Goal: Task Accomplishment & Management: Complete application form

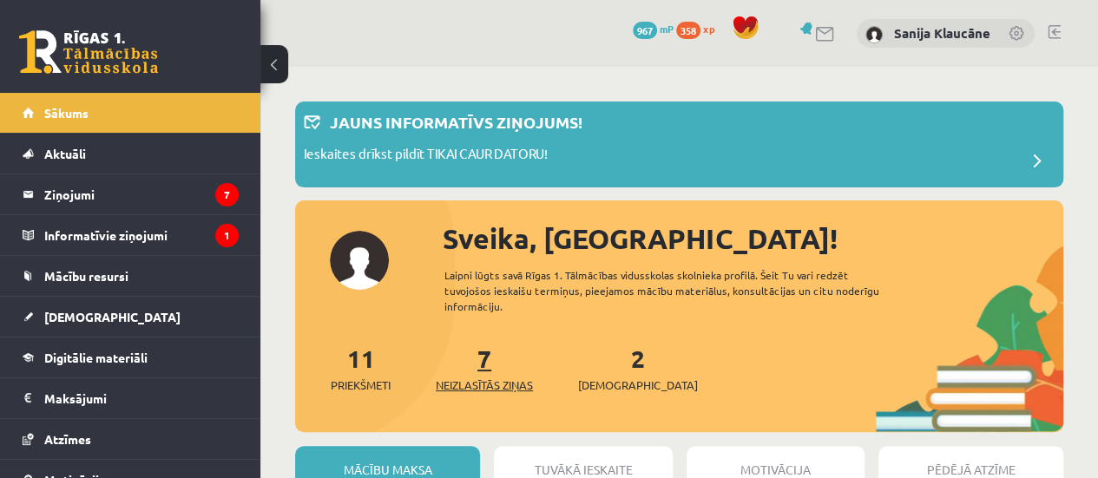
click at [490, 362] on link "7 Neizlasītās ziņas" at bounding box center [484, 368] width 97 height 51
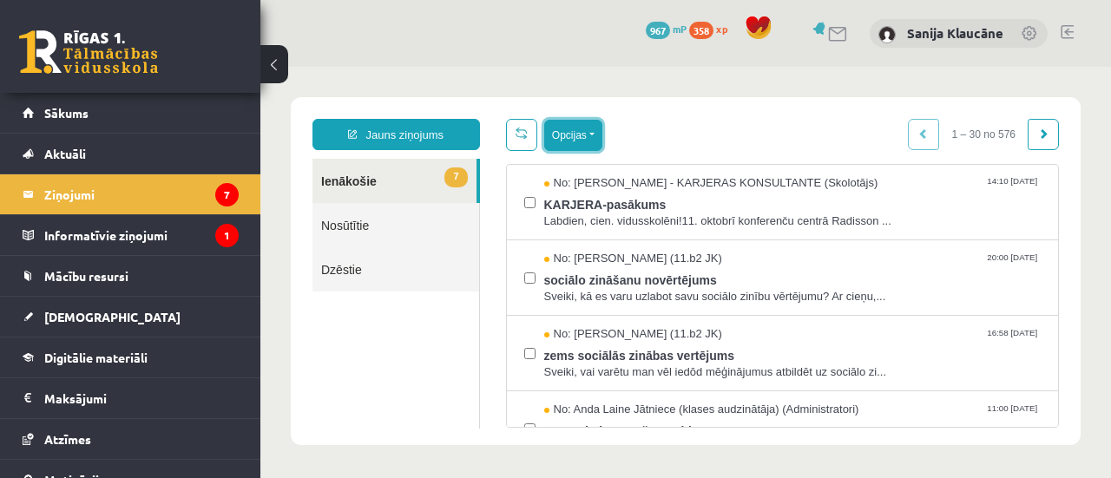
click at [581, 122] on button "Opcijas" at bounding box center [573, 135] width 58 height 31
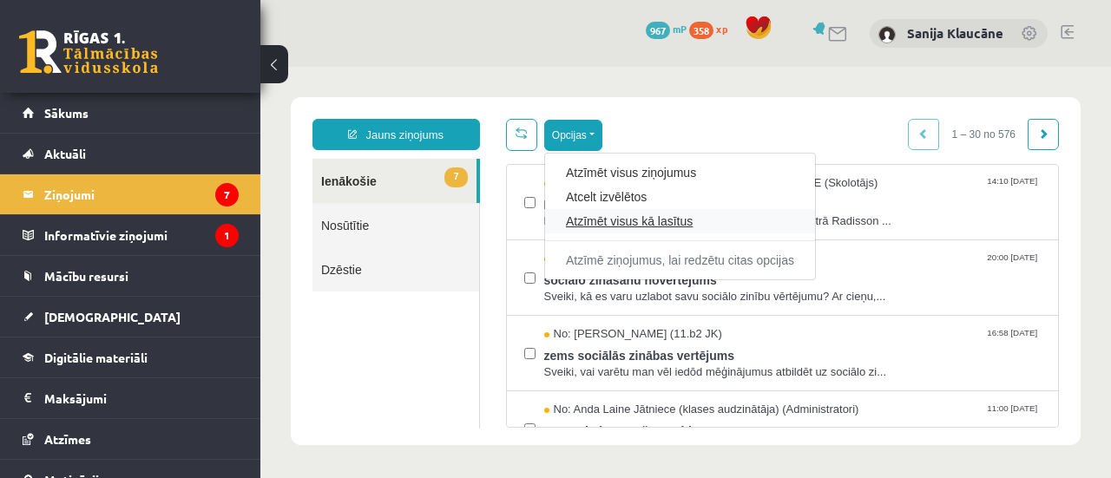
click at [606, 225] on link "Atzīmēt visus kā lasītus" at bounding box center [680, 221] width 228 height 17
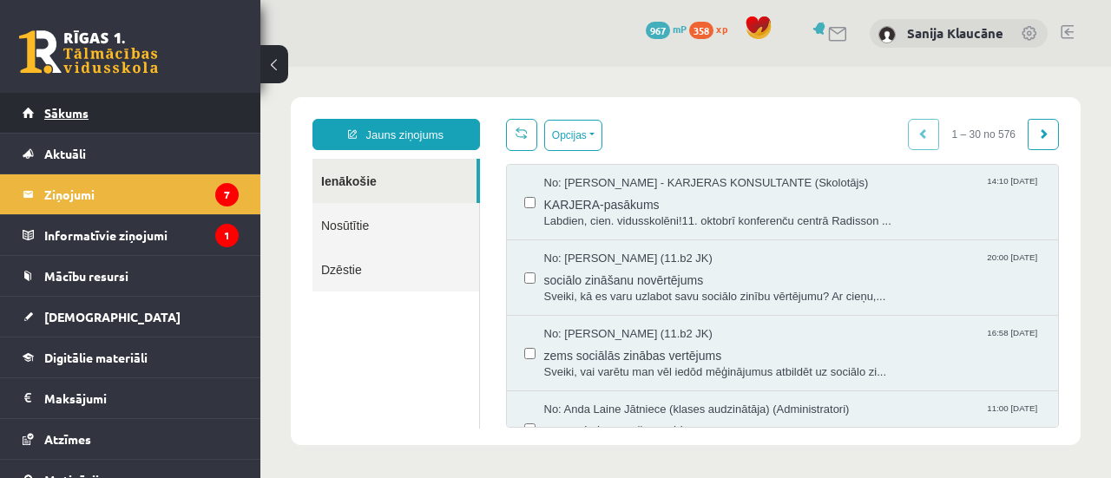
click at [148, 117] on link "Sākums" at bounding box center [131, 113] width 216 height 40
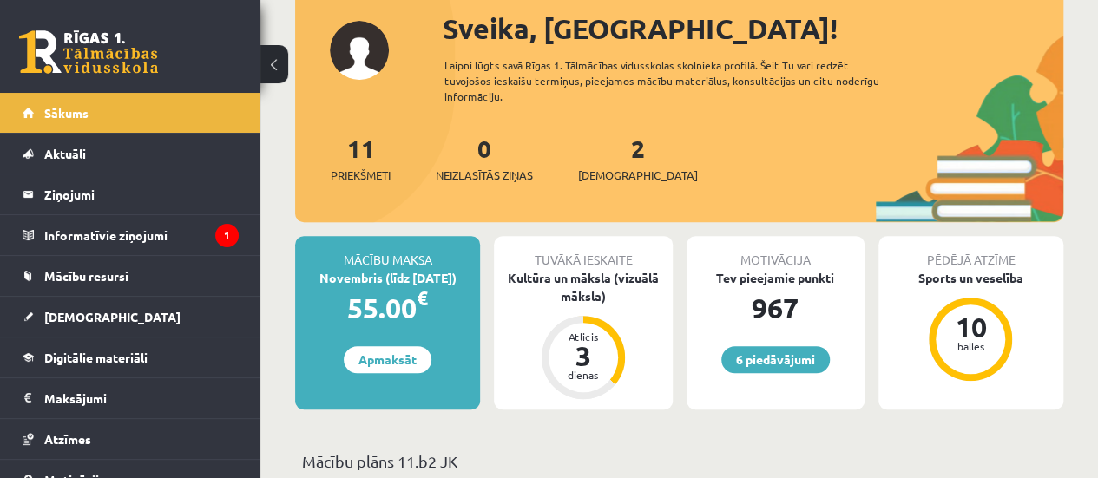
drag, startPoint x: 1106, startPoint y: 34, endPoint x: 1057, endPoint y: 61, distance: 55.6
click at [1057, 61] on html "6 Dāvanas 967 mP 358 xp Sanija Klaucāne Sākums Aktuāli Kā mācīties eSKOLĀ Konta…" at bounding box center [549, 29] width 1098 height 478
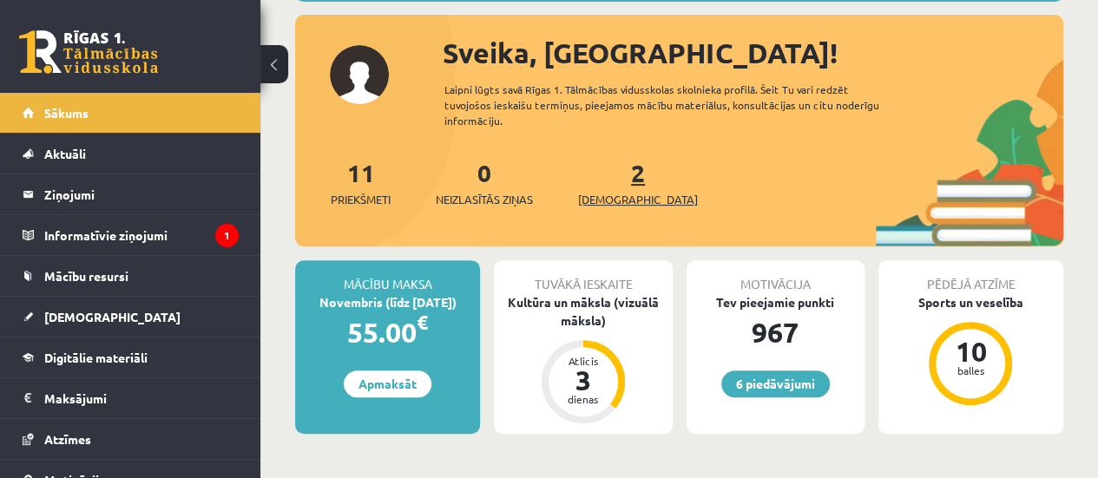
click at [614, 178] on link "2 Ieskaites" at bounding box center [638, 182] width 120 height 51
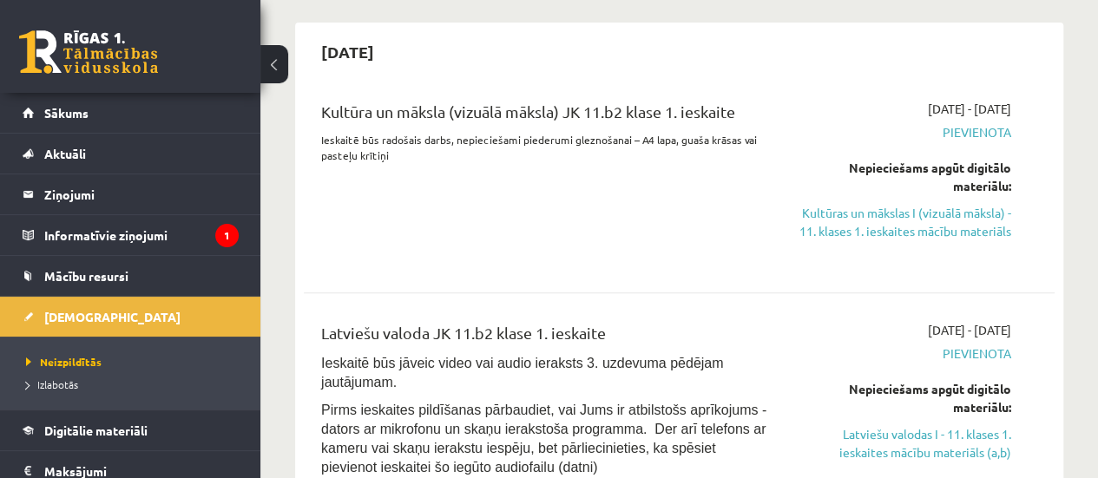
scroll to position [349, 0]
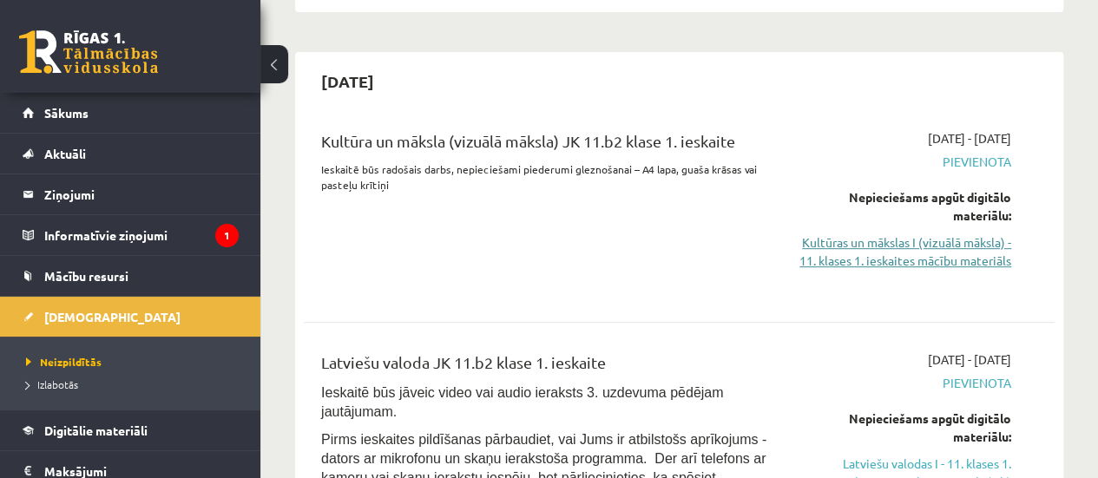
click at [899, 265] on link "Kultūras un mākslas I (vizuālā māksla) - 11. klases 1. ieskaites mācību materiā…" at bounding box center [905, 252] width 213 height 36
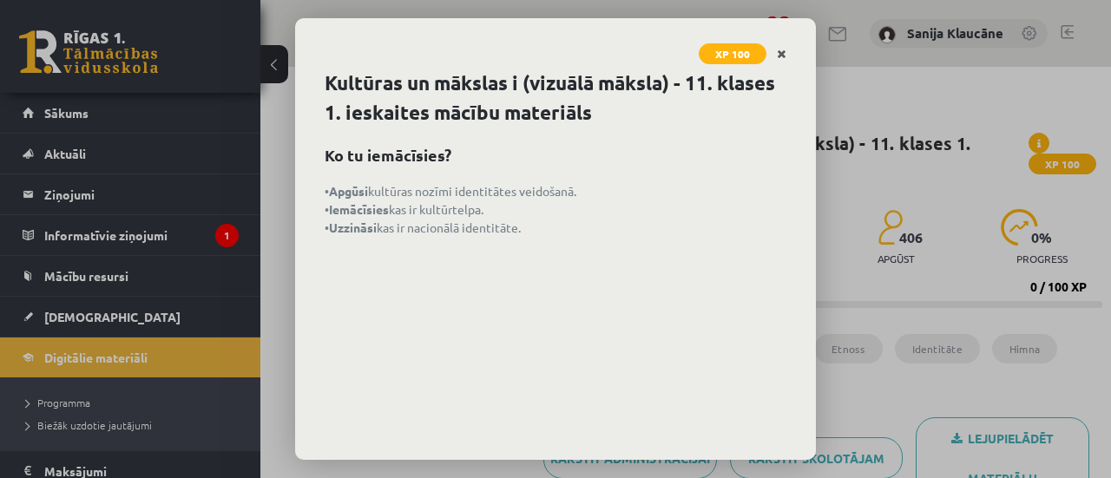
click at [777, 49] on icon "Close" at bounding box center [782, 55] width 10 height 12
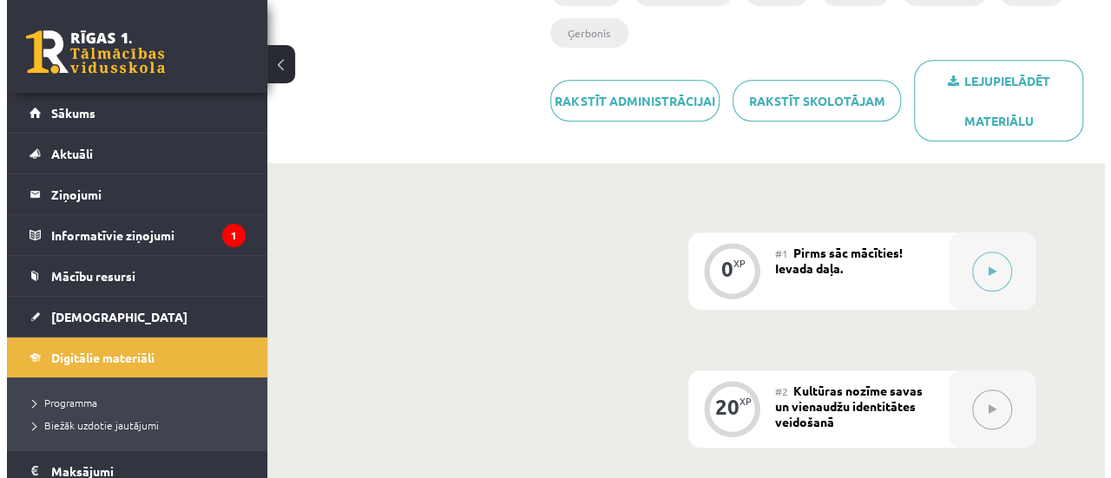
scroll to position [353, 0]
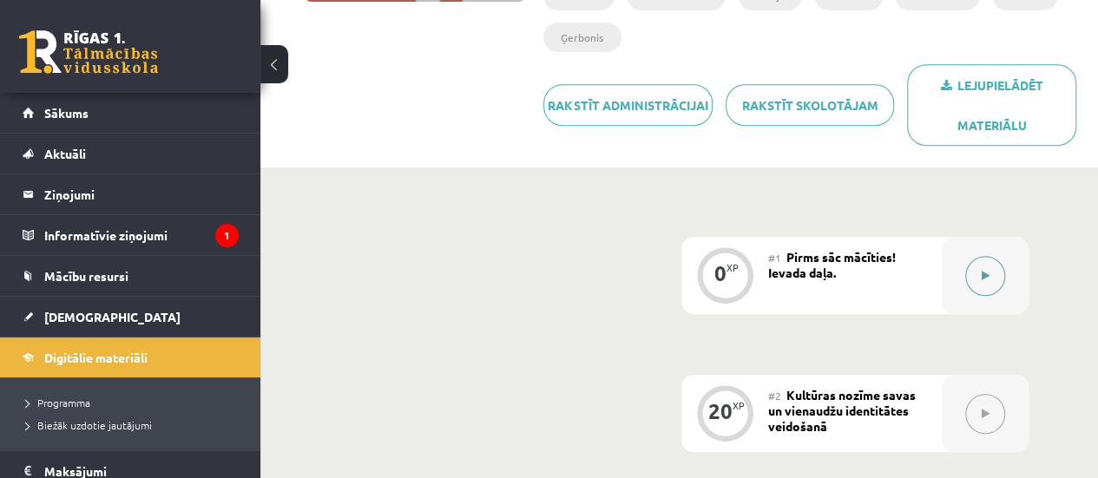
click at [989, 278] on icon at bounding box center [986, 276] width 8 height 10
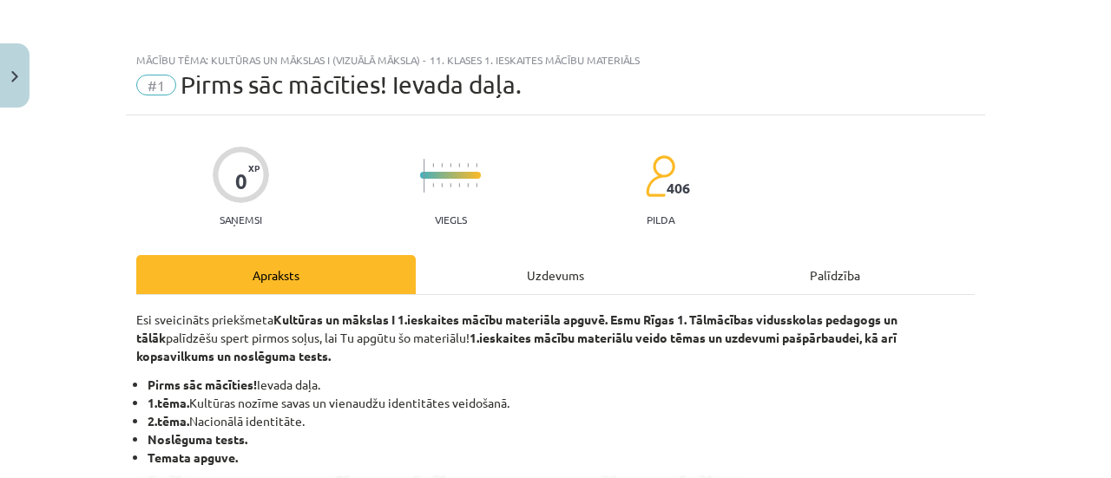
click at [530, 267] on div "Uzdevums" at bounding box center [556, 274] width 280 height 39
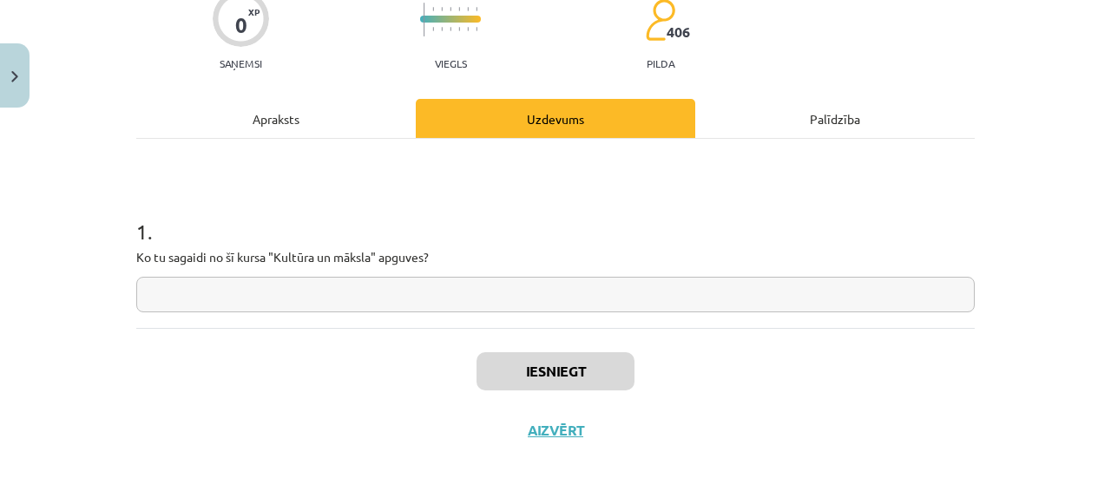
scroll to position [170, 0]
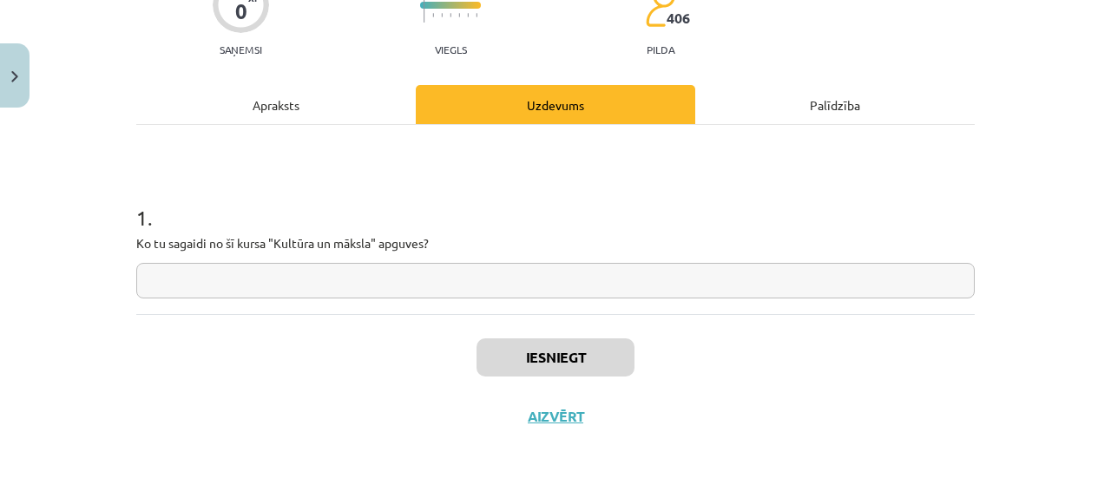
click at [756, 270] on input "text" at bounding box center [555, 281] width 839 height 36
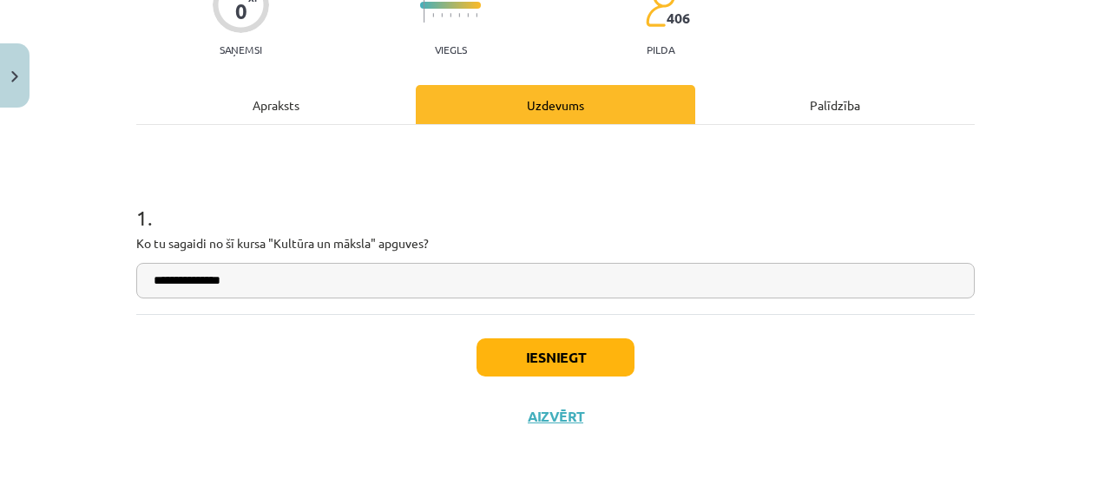
type input "**********"
click at [589, 353] on button "Iesniegt" at bounding box center [556, 358] width 158 height 38
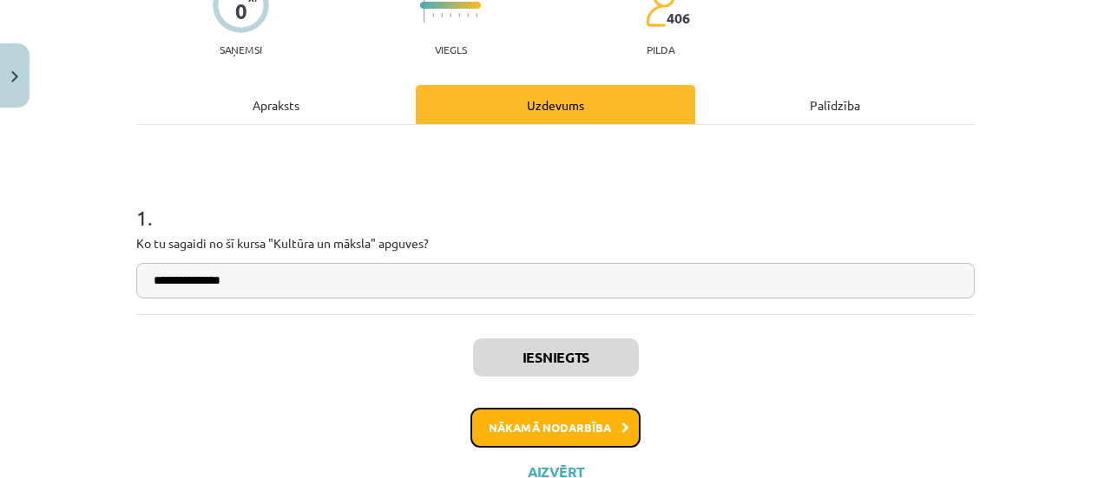
click at [622, 424] on icon at bounding box center [626, 428] width 8 height 11
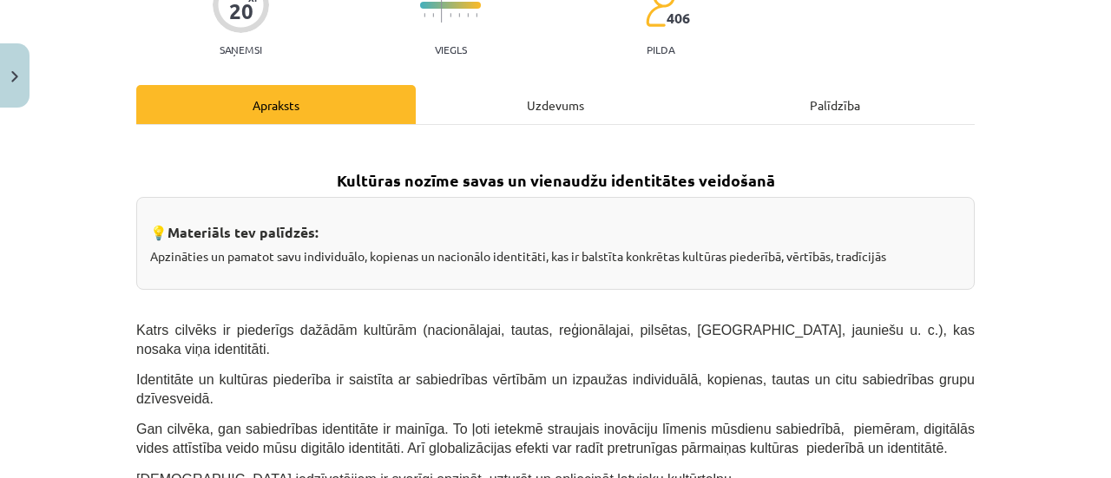
scroll to position [43, 0]
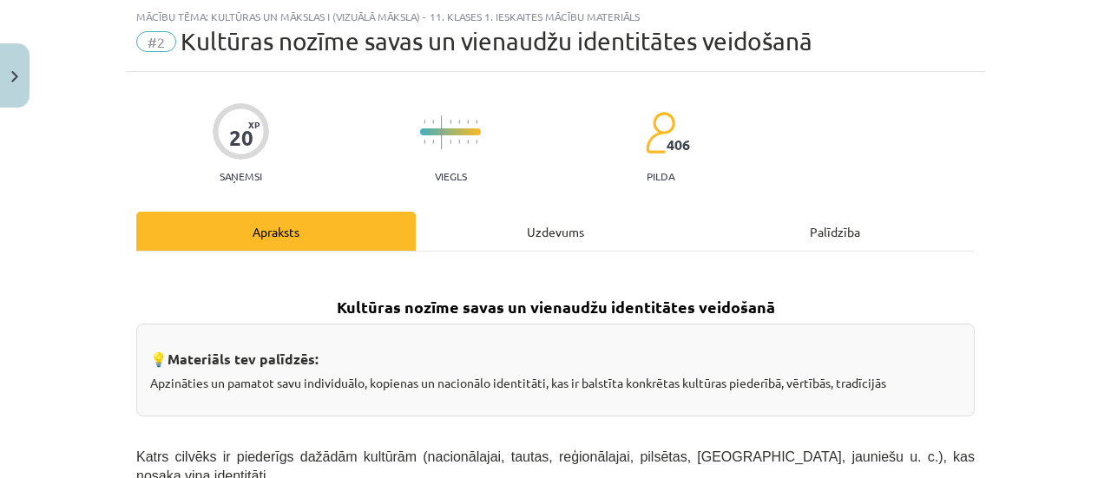
click at [556, 233] on div "Uzdevums" at bounding box center [556, 231] width 280 height 39
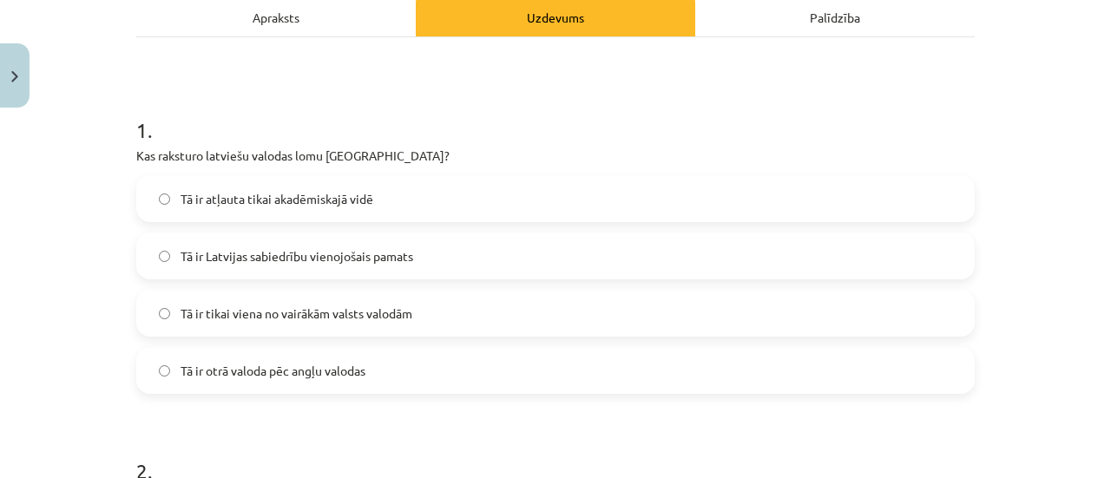
scroll to position [297, 0]
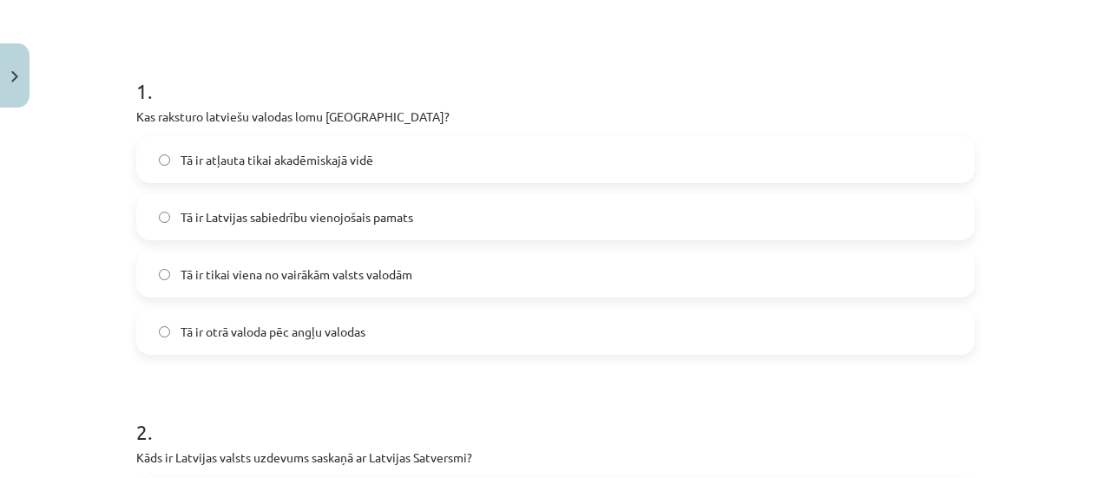
click at [446, 220] on label "Tā ir Latvijas sabiedrību vienojošais pamats" at bounding box center [555, 216] width 835 height 43
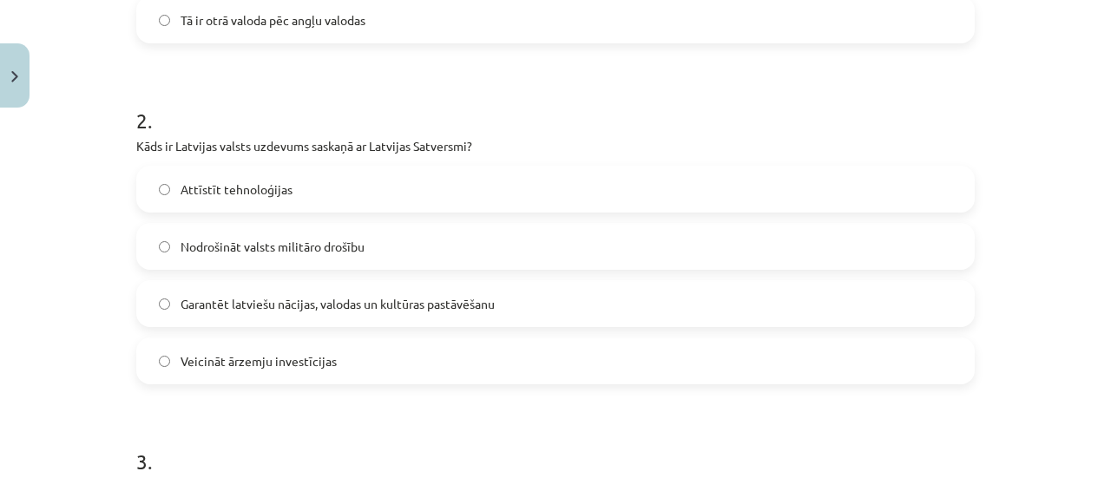
scroll to position [606, 0]
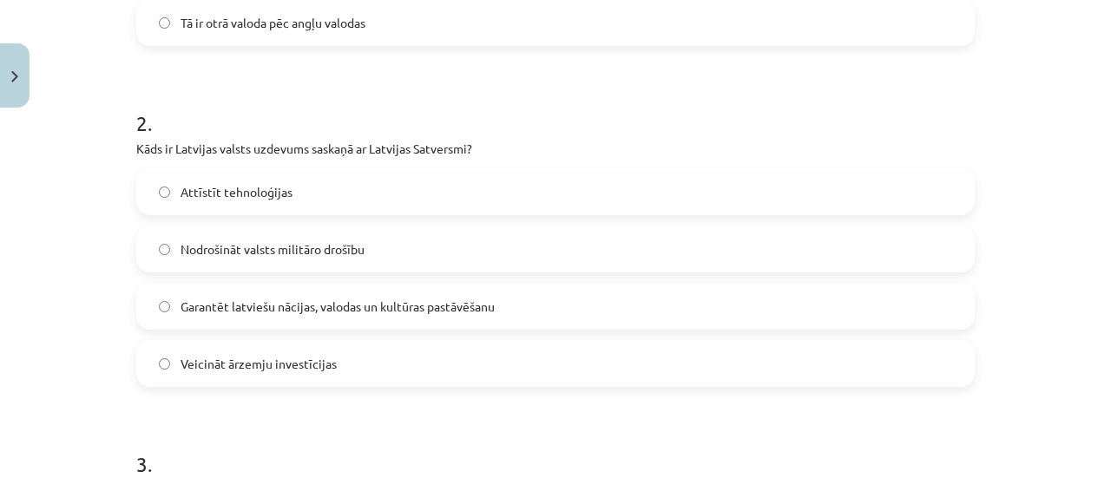
click at [405, 304] on span "Garantēt latviešu nācijas, valodas un kultūras pastāvēšanu" at bounding box center [338, 307] width 314 height 18
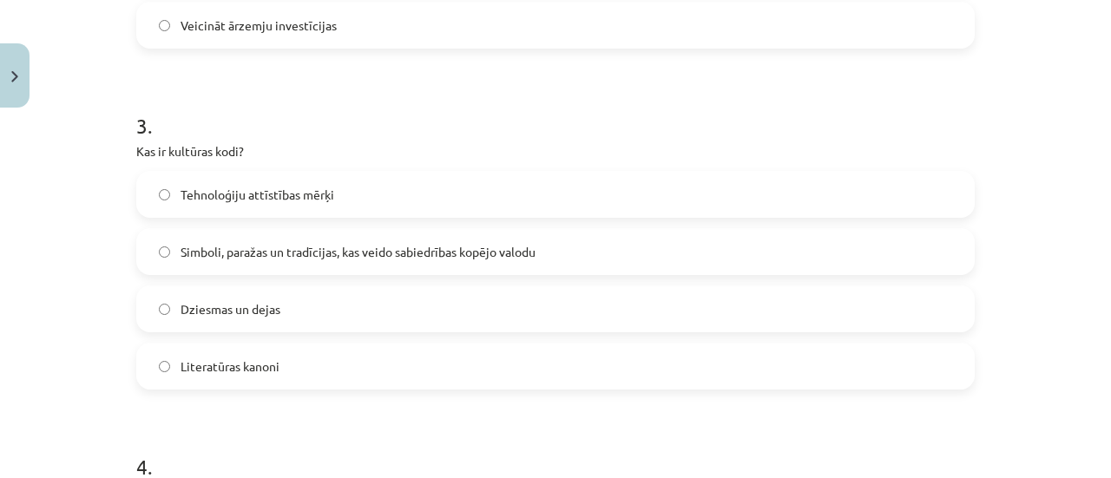
scroll to position [951, 0]
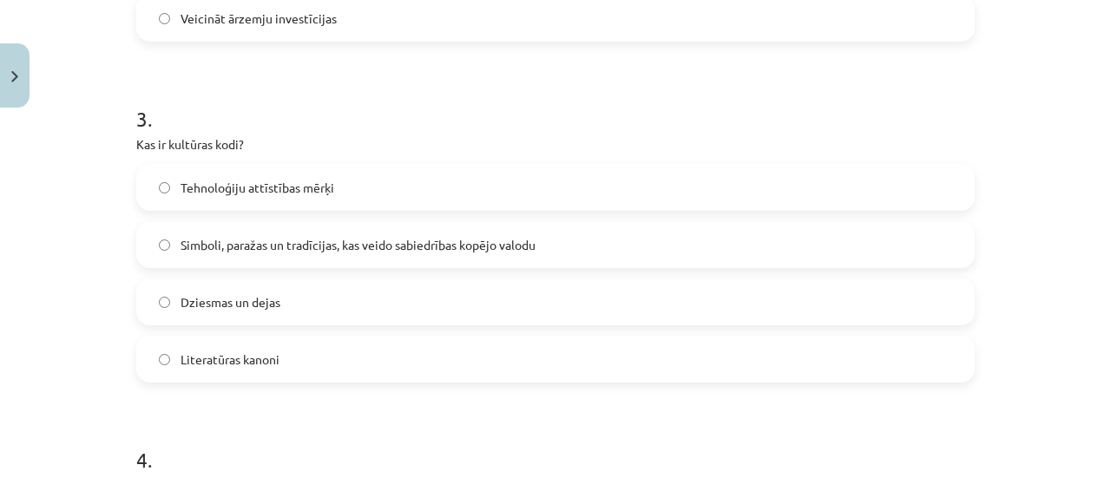
click at [530, 242] on span "Simboli, paražas un tradīcijas, kas veido sabiedrības kopējo valodu" at bounding box center [358, 245] width 355 height 18
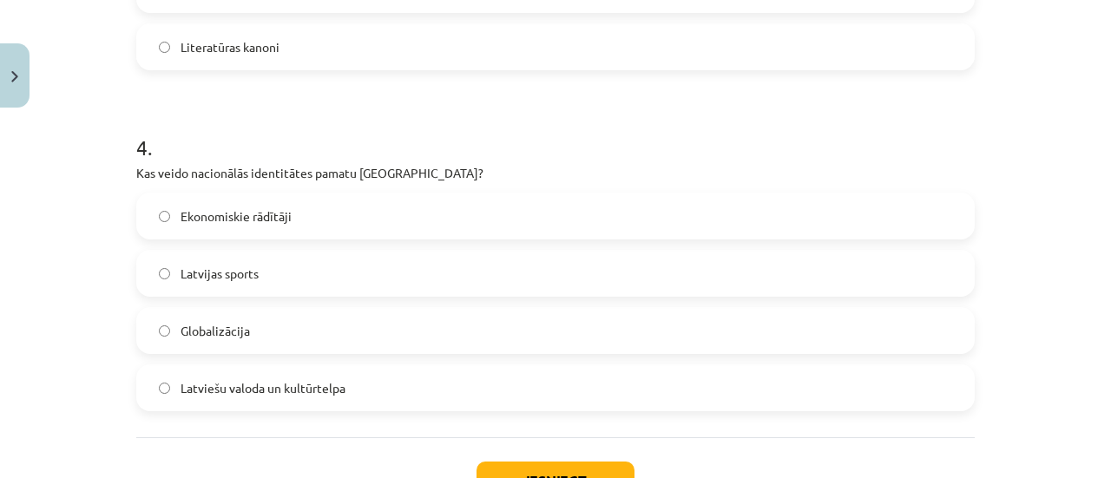
scroll to position [1280, 0]
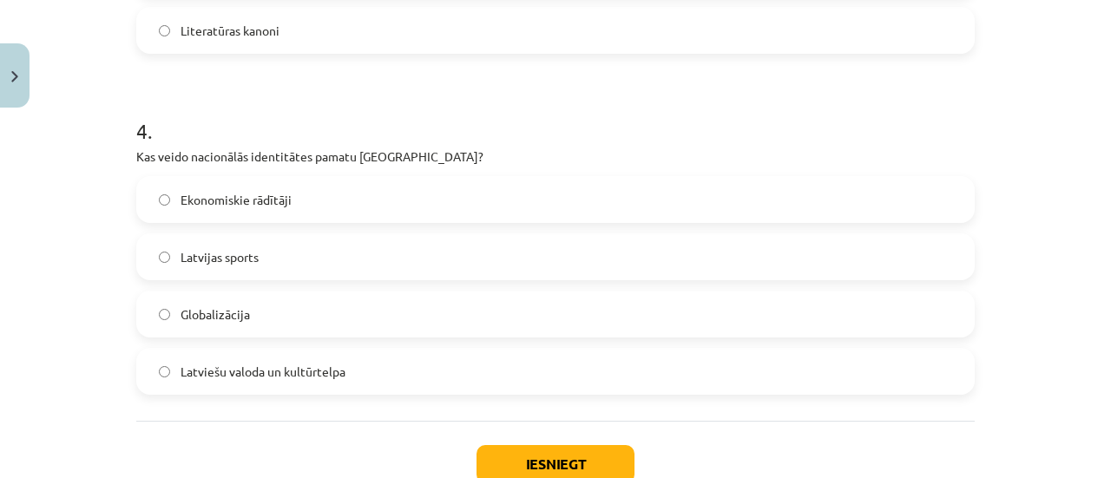
click at [375, 372] on label "Latviešu valoda un kultūrtelpa" at bounding box center [555, 371] width 835 height 43
click at [513, 451] on button "Iesniegt" at bounding box center [556, 464] width 158 height 38
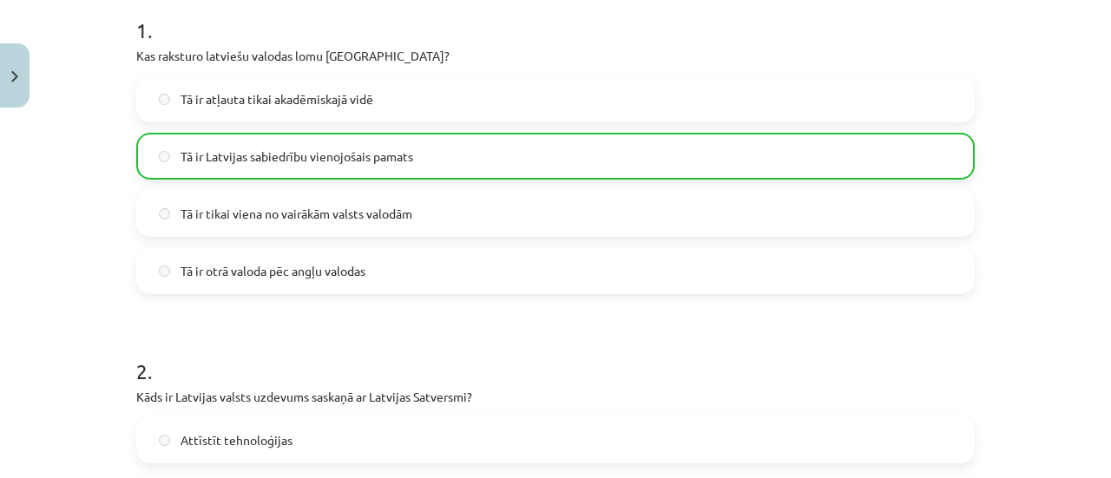
scroll to position [1451, 0]
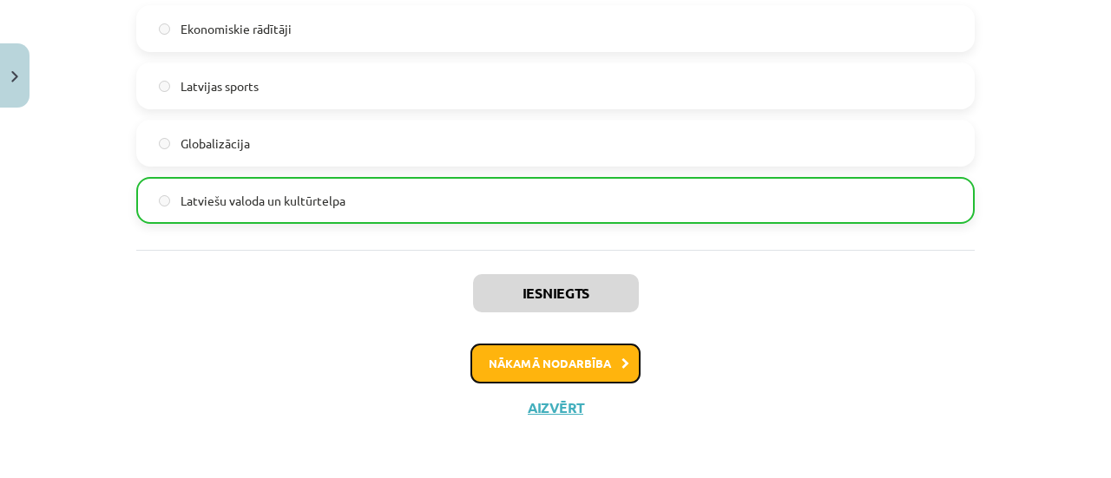
click at [571, 357] on button "Nākamā nodarbība" at bounding box center [556, 364] width 170 height 40
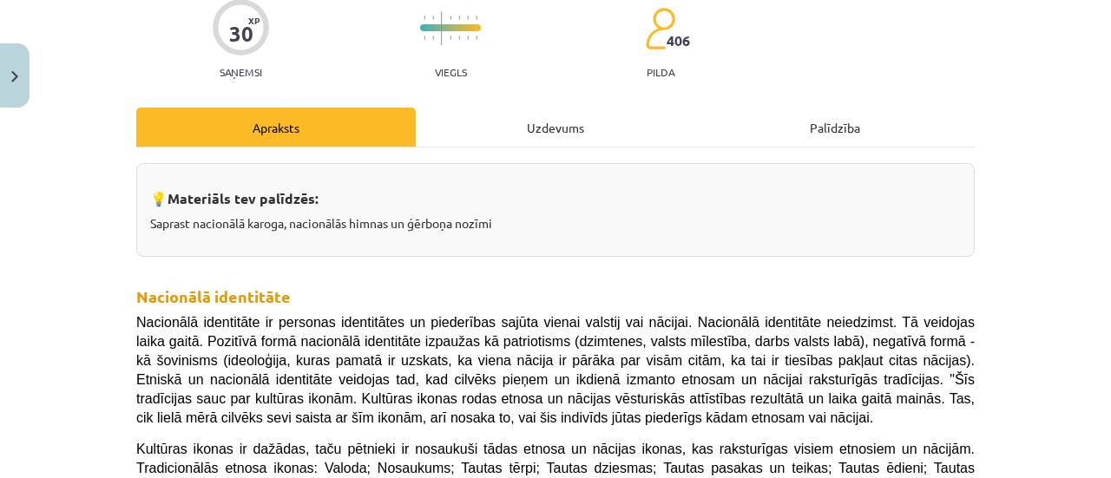
scroll to position [43, 0]
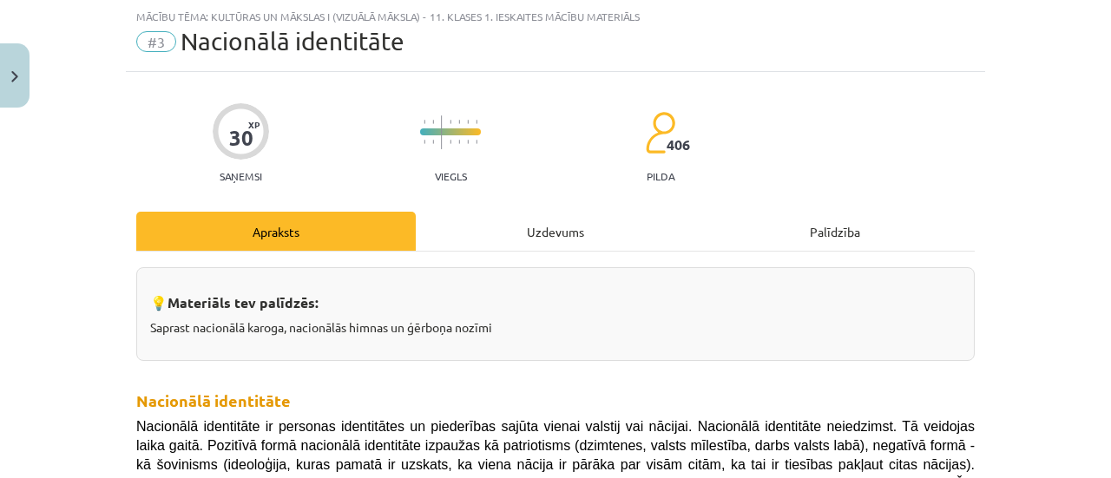
click at [546, 232] on div "Uzdevums" at bounding box center [556, 231] width 280 height 39
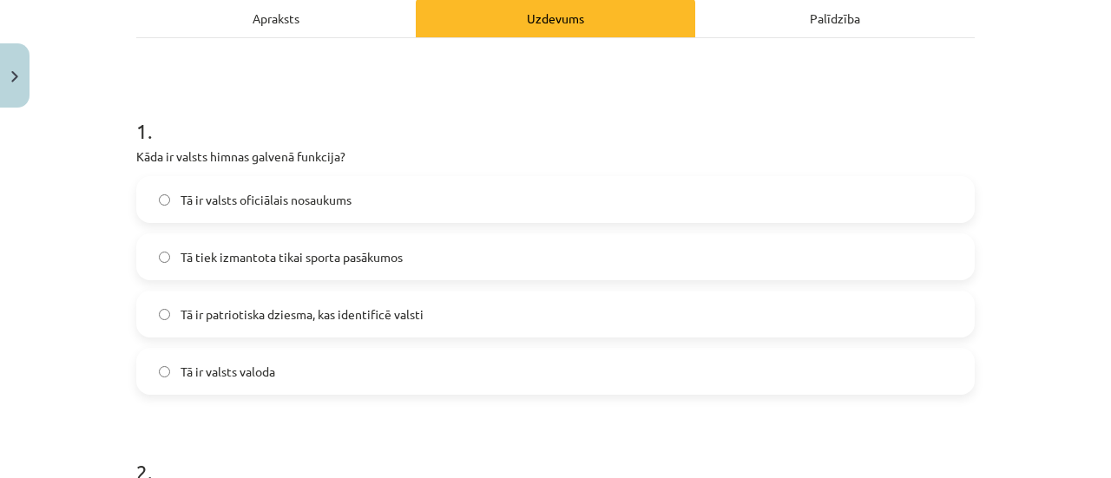
scroll to position [260, 0]
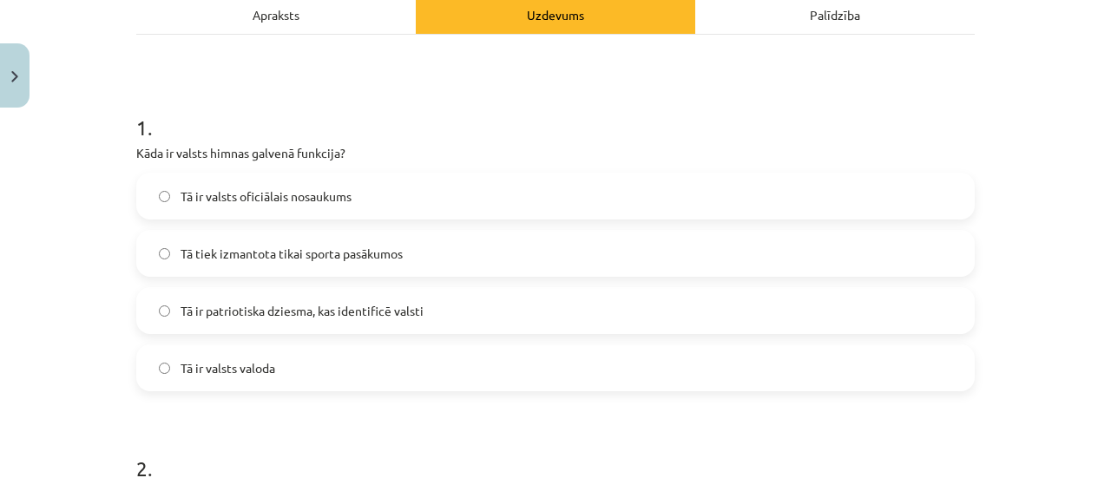
click at [483, 322] on label "Tā ir patriotiska dziesma, kas identificē valsti" at bounding box center [555, 310] width 835 height 43
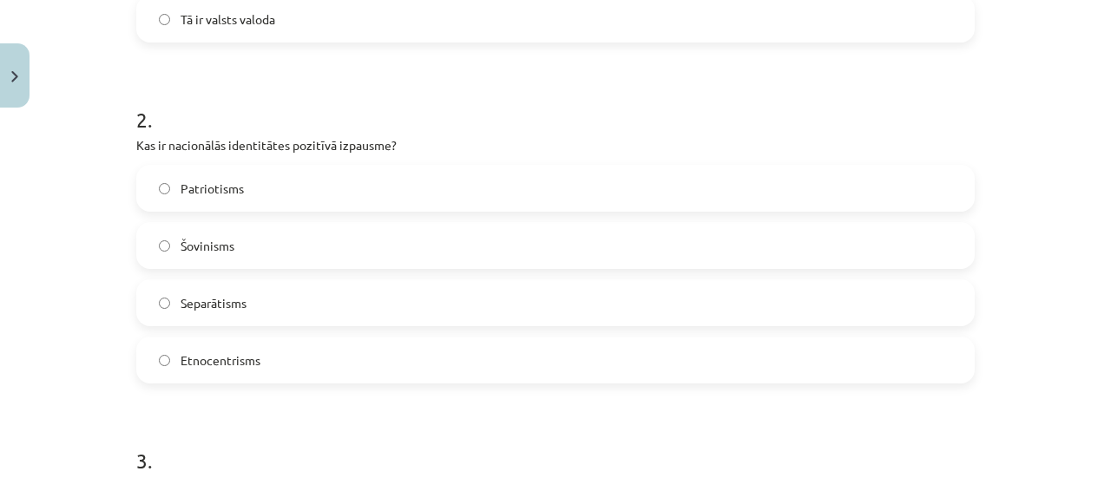
scroll to position [620, 0]
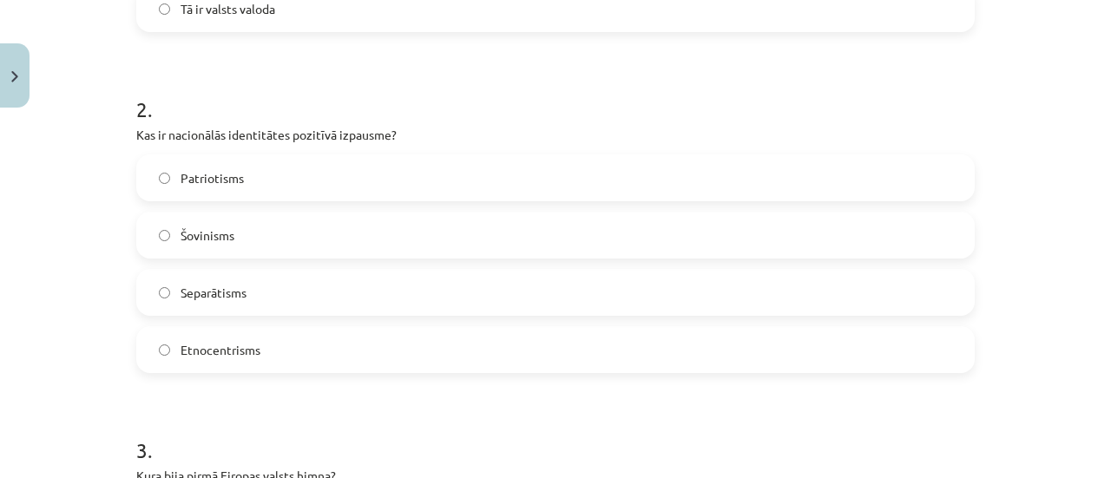
click at [668, 180] on label "Patriotisms" at bounding box center [555, 177] width 835 height 43
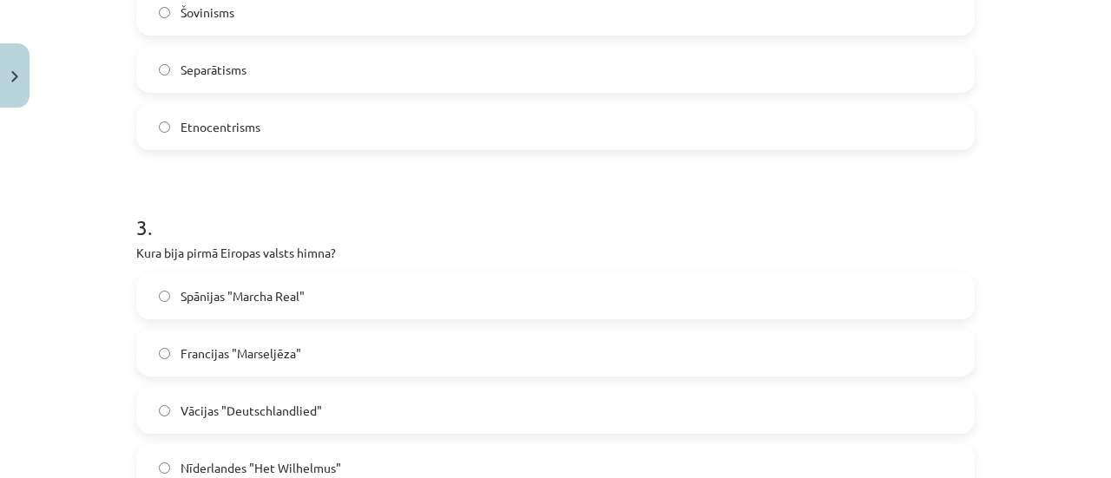
scroll to position [896, 0]
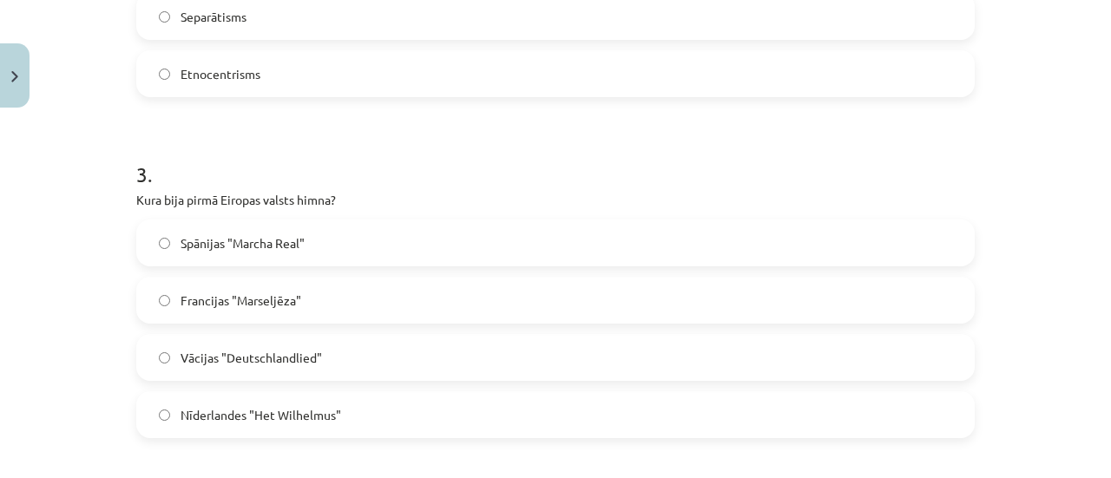
click at [323, 299] on label "Francijas "Marseljēza"" at bounding box center [555, 300] width 835 height 43
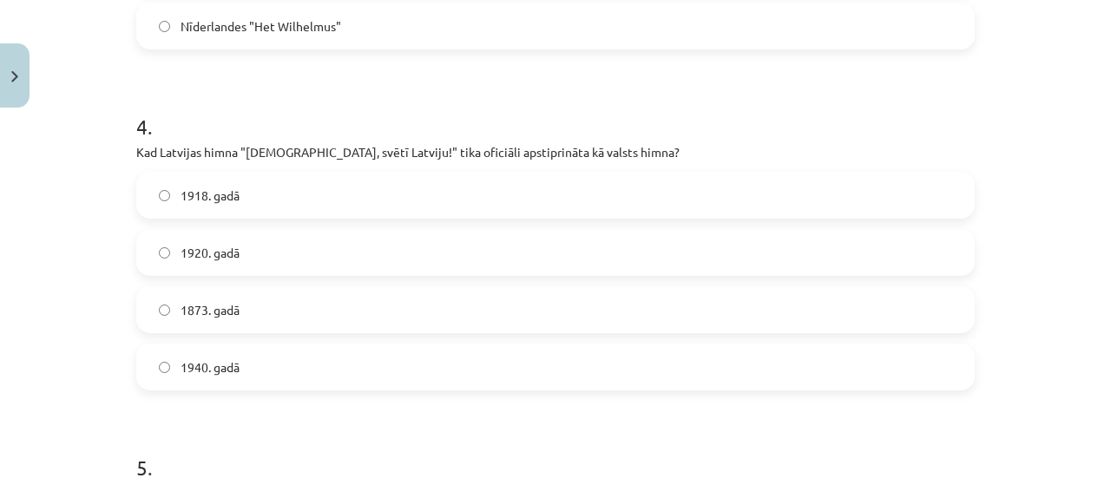
scroll to position [1288, 0]
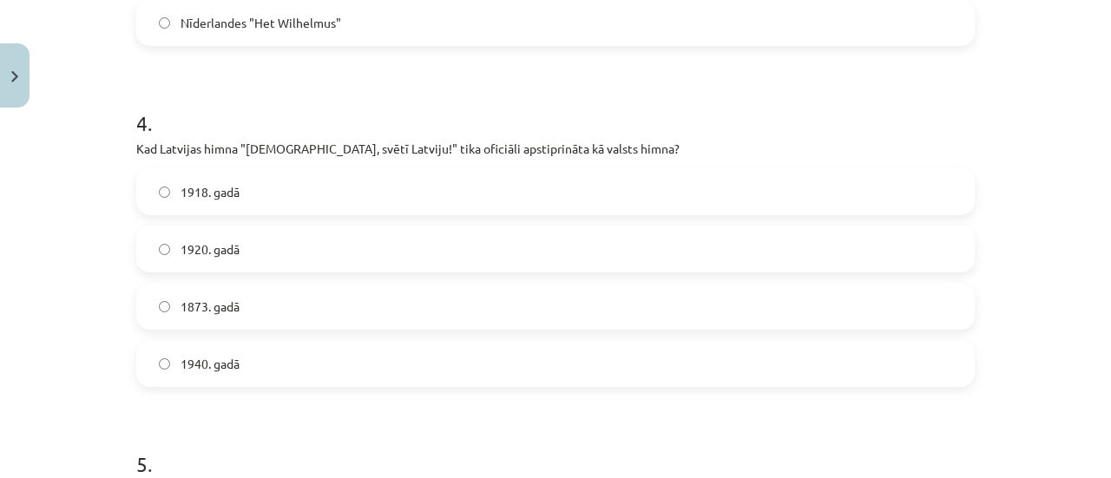
click at [335, 240] on label "1920. gadā" at bounding box center [555, 248] width 835 height 43
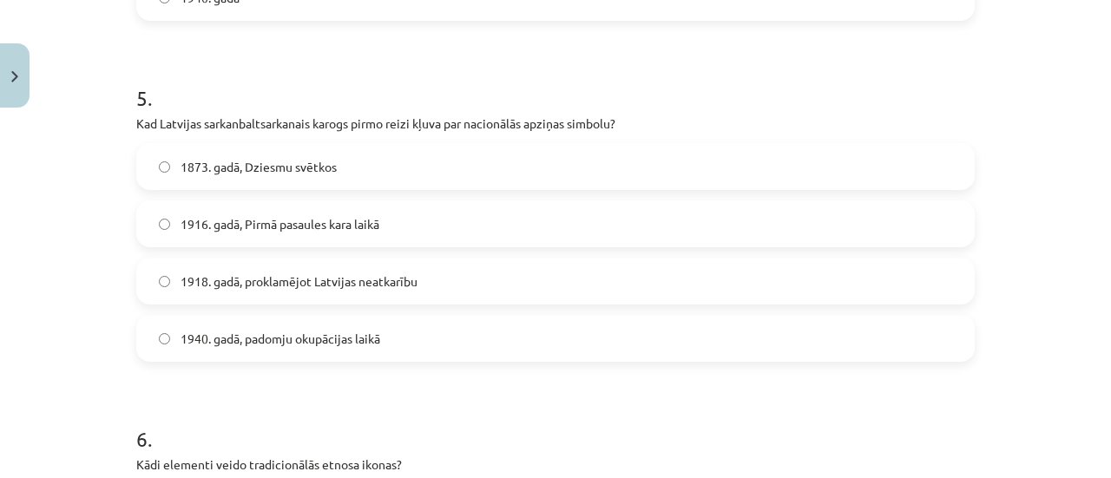
scroll to position [1675, 0]
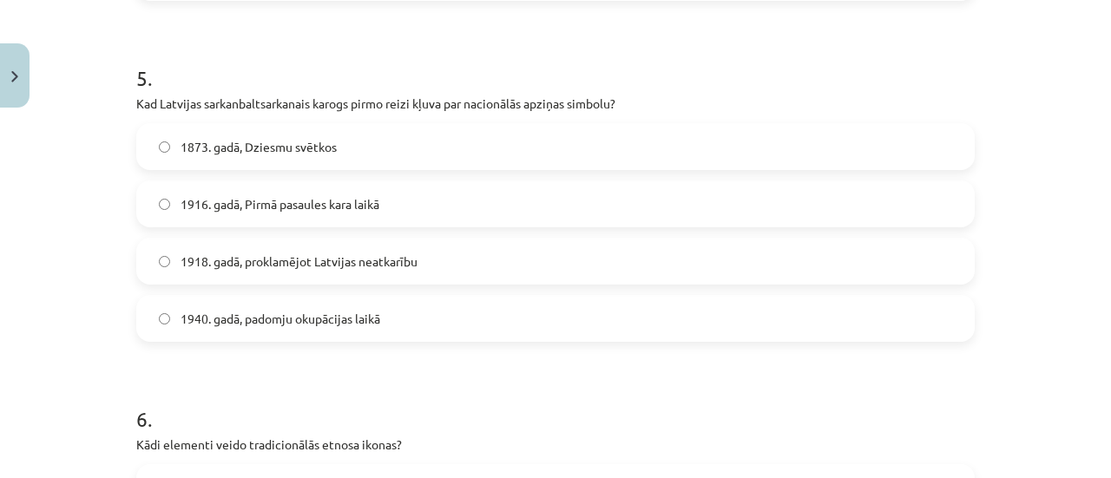
click at [346, 197] on span "1916. gadā, Pirmā pasaules kara laikā" at bounding box center [280, 204] width 199 height 18
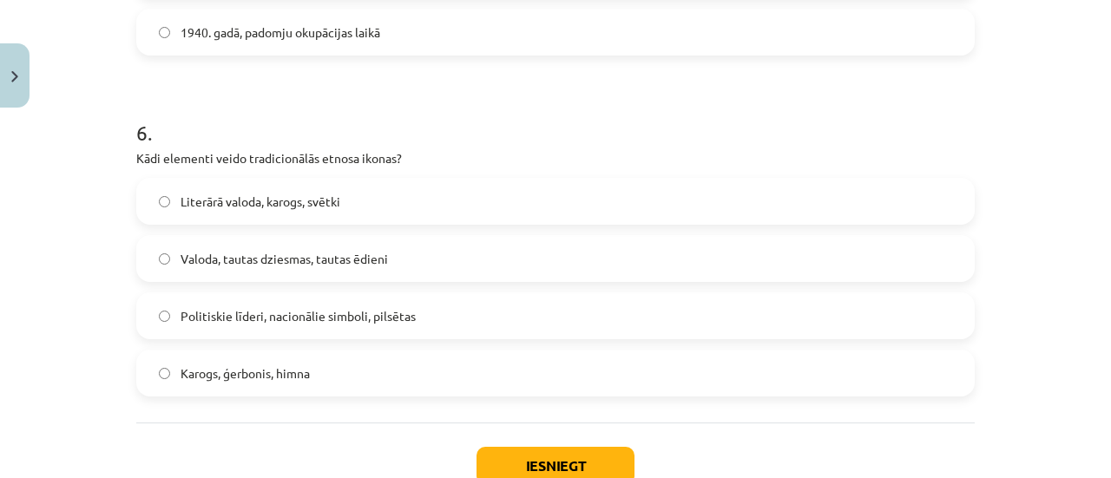
scroll to position [1987, 0]
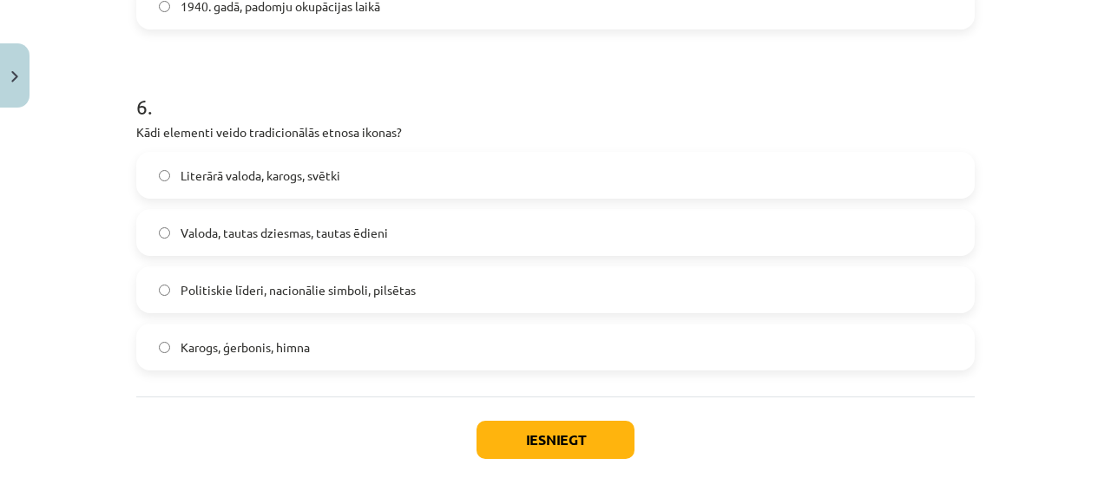
click at [253, 233] on span "Valoda, tautas dziesmas, tautas ēdieni" at bounding box center [284, 233] width 207 height 18
click at [491, 428] on button "Iesniegt" at bounding box center [556, 440] width 158 height 38
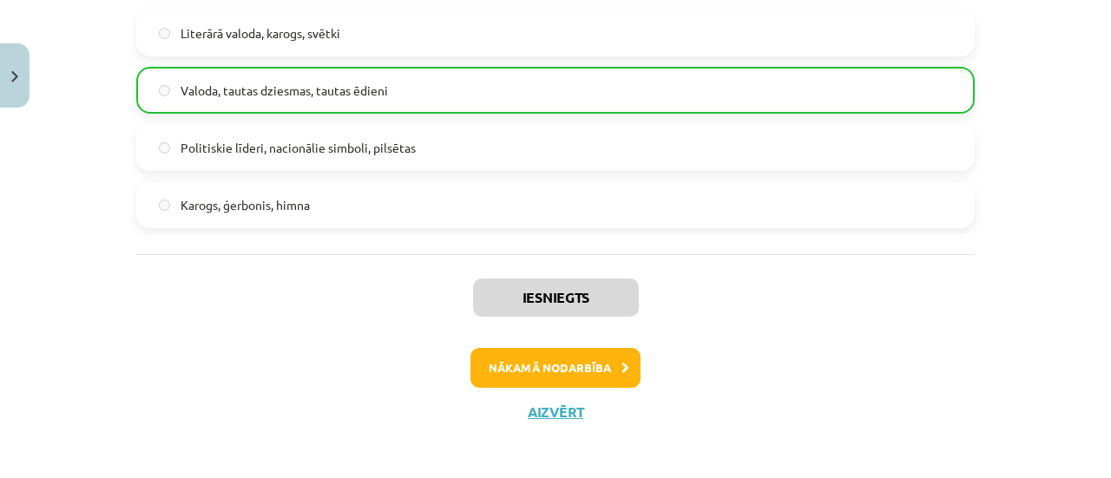
scroll to position [2134, 0]
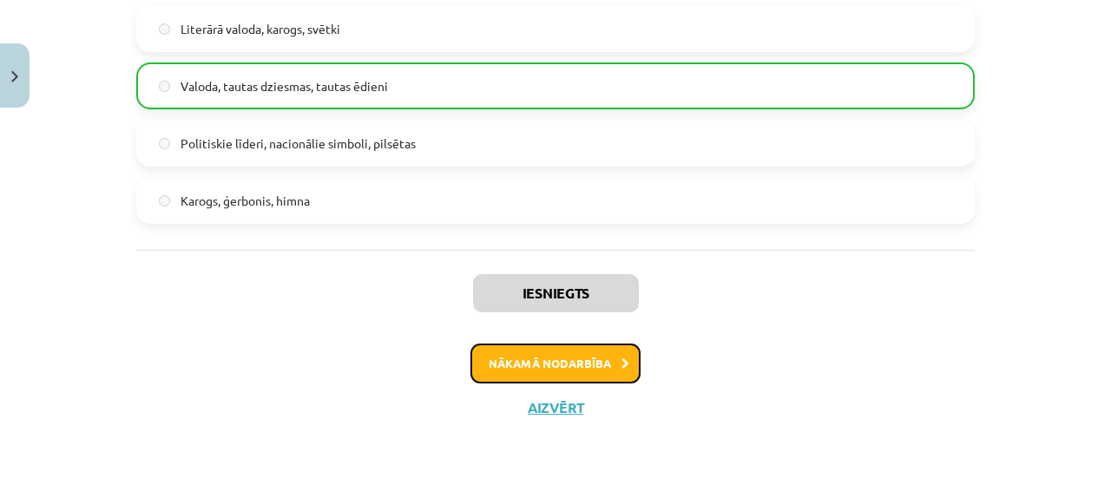
click at [589, 372] on button "Nākamā nodarbība" at bounding box center [556, 364] width 170 height 40
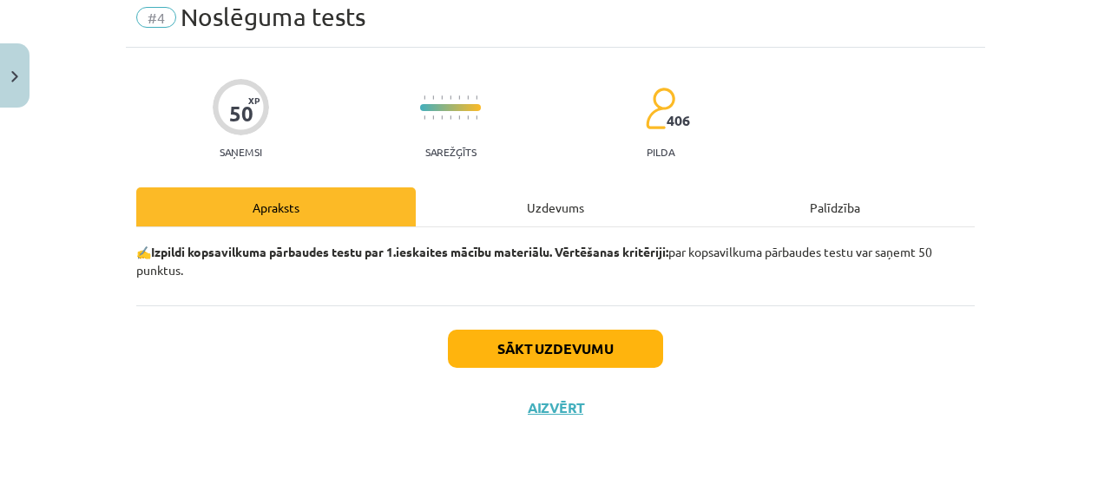
scroll to position [43, 0]
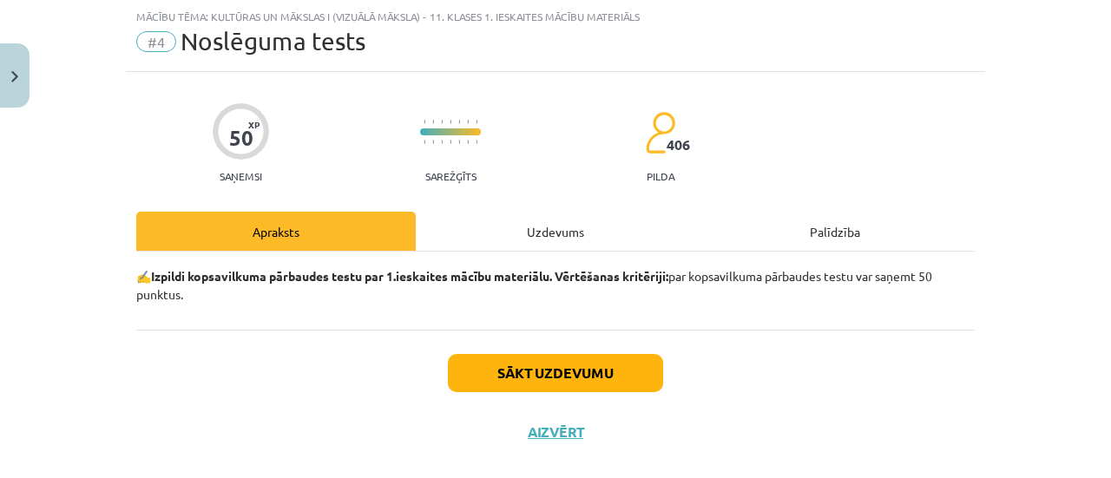
click at [517, 232] on div "Uzdevums" at bounding box center [556, 231] width 280 height 39
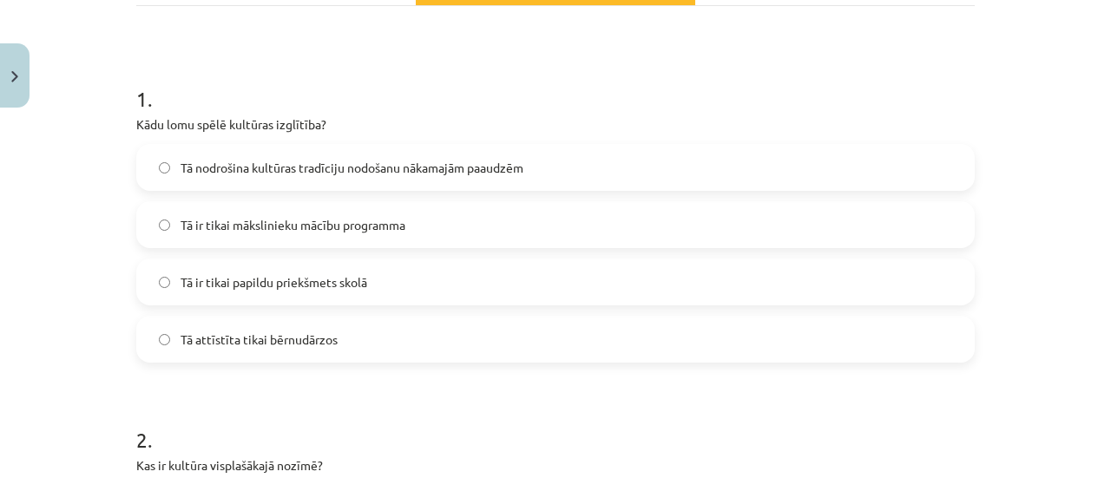
scroll to position [299, 0]
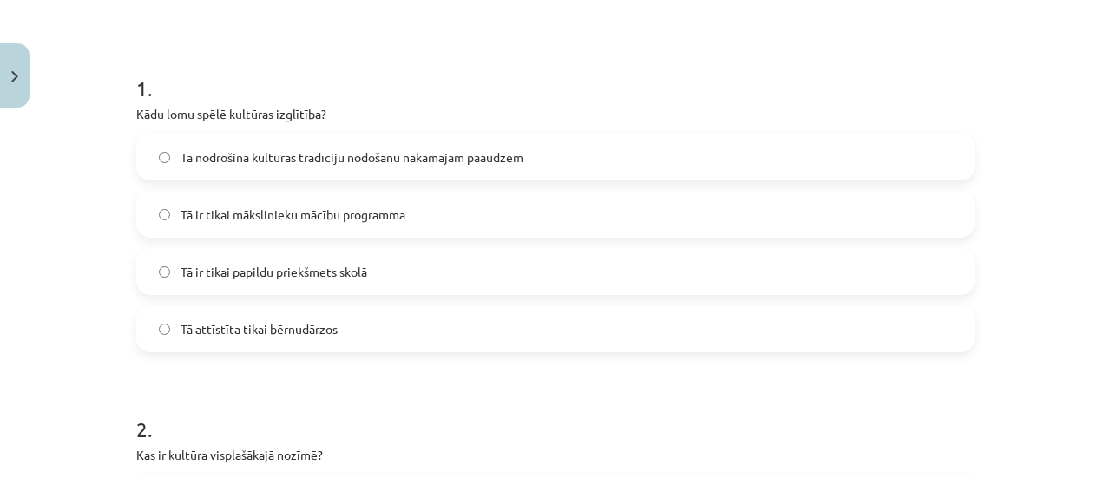
click at [843, 168] on label "Tā nodrošina kultūras tradīciju nodošanu nākamajām paaudzēm" at bounding box center [555, 156] width 835 height 43
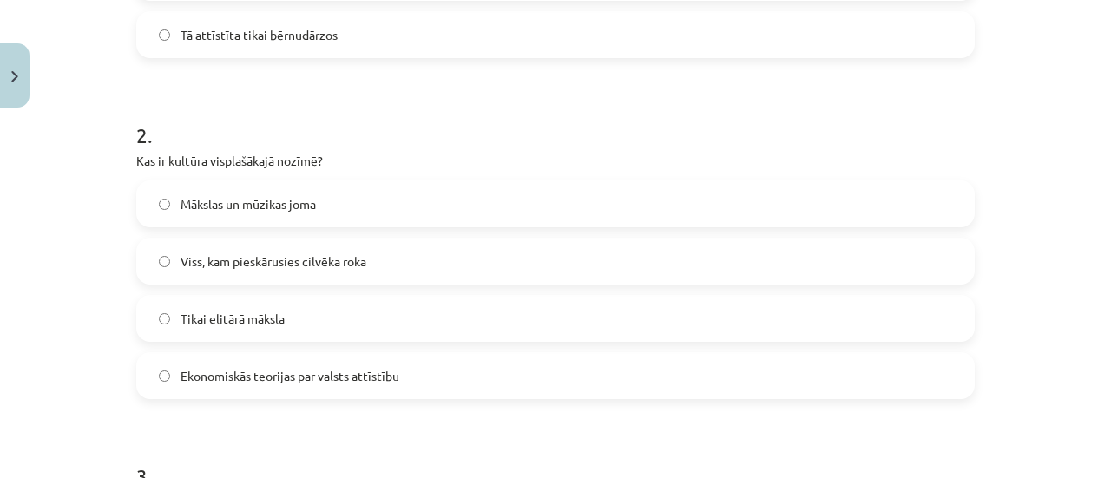
scroll to position [553, 0]
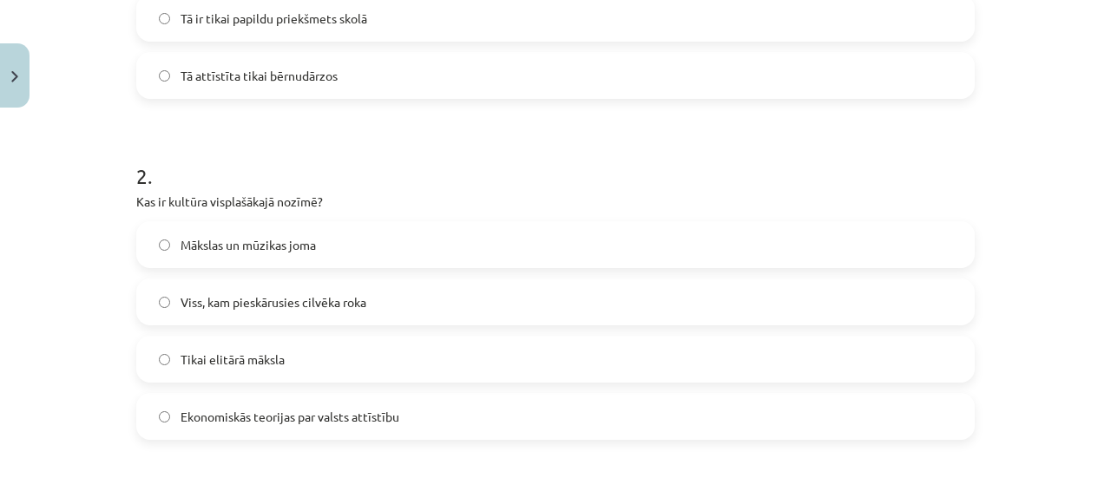
click at [450, 296] on label "Viss, kam pieskārusies cilvēka roka" at bounding box center [555, 301] width 835 height 43
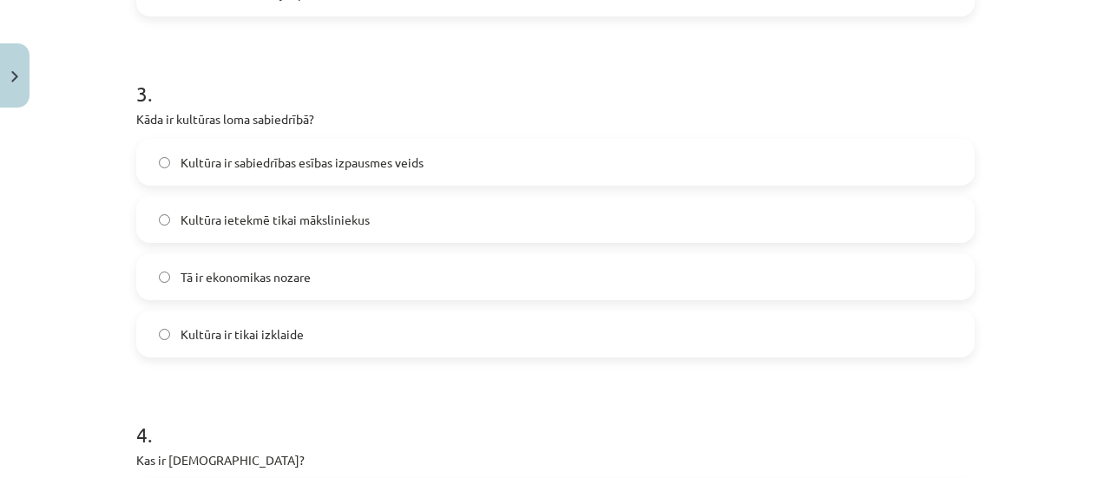
scroll to position [951, 0]
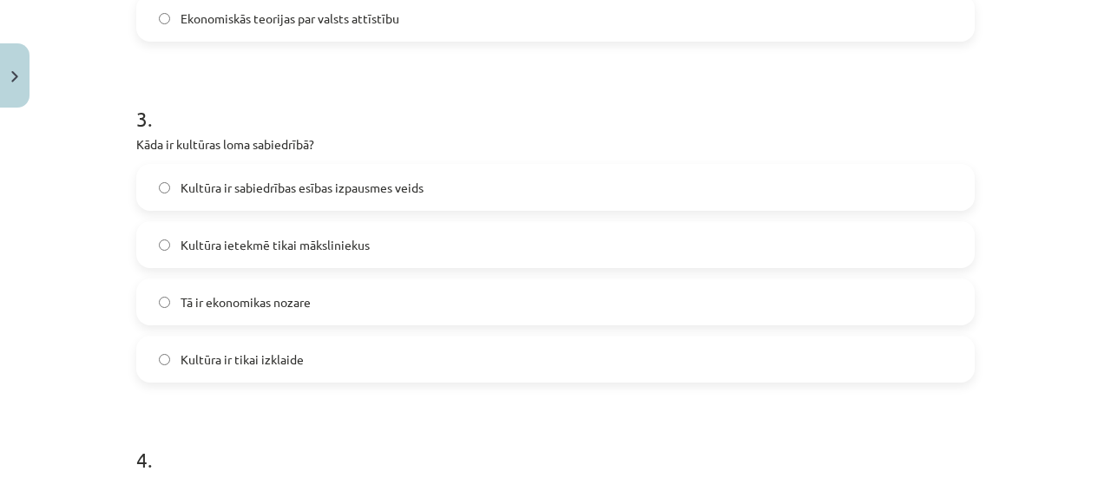
click at [377, 194] on span "Kultūra ir sabiedrības esības izpausmes veids" at bounding box center [302, 188] width 243 height 18
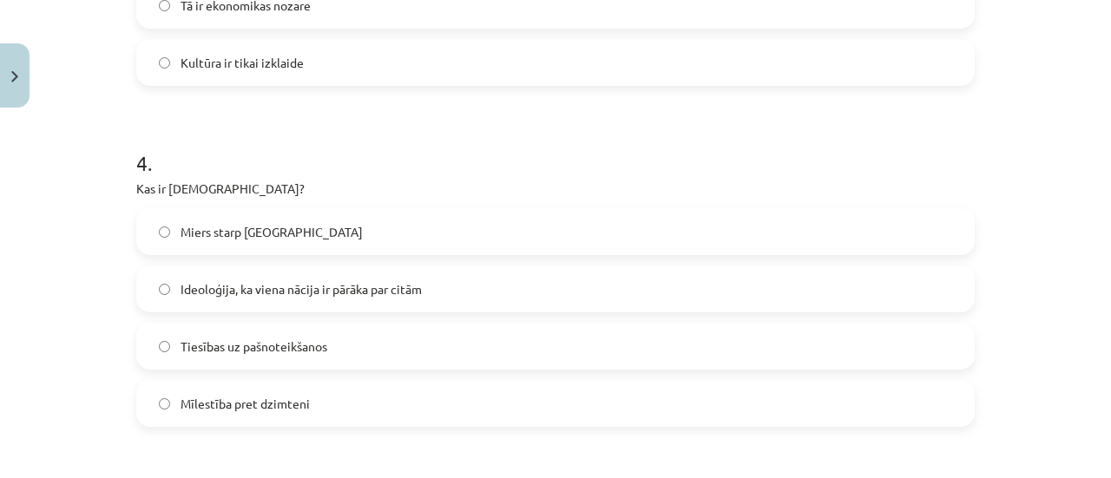
scroll to position [1268, 0]
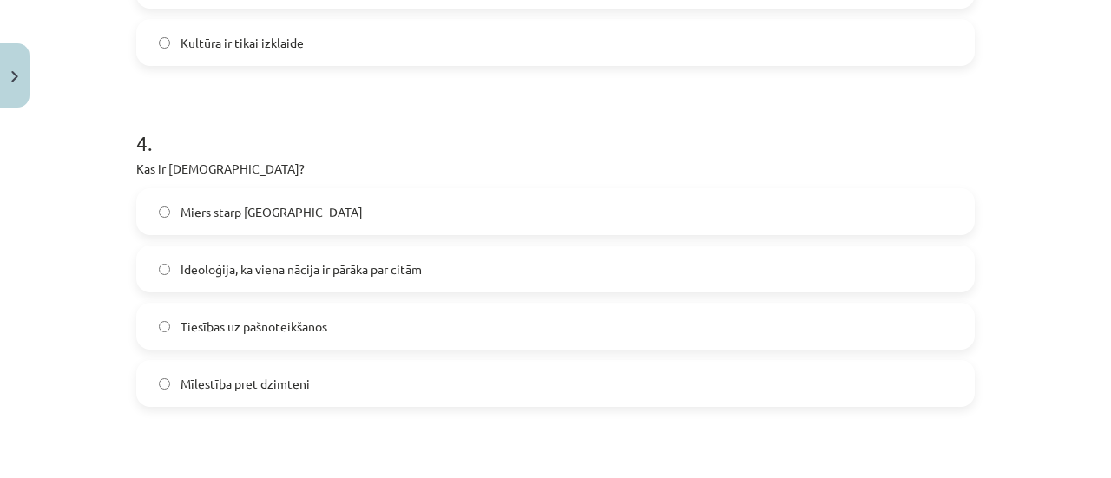
click at [451, 264] on label "Ideoloģija, ka viena nācija ir pārāka par citām" at bounding box center [555, 268] width 835 height 43
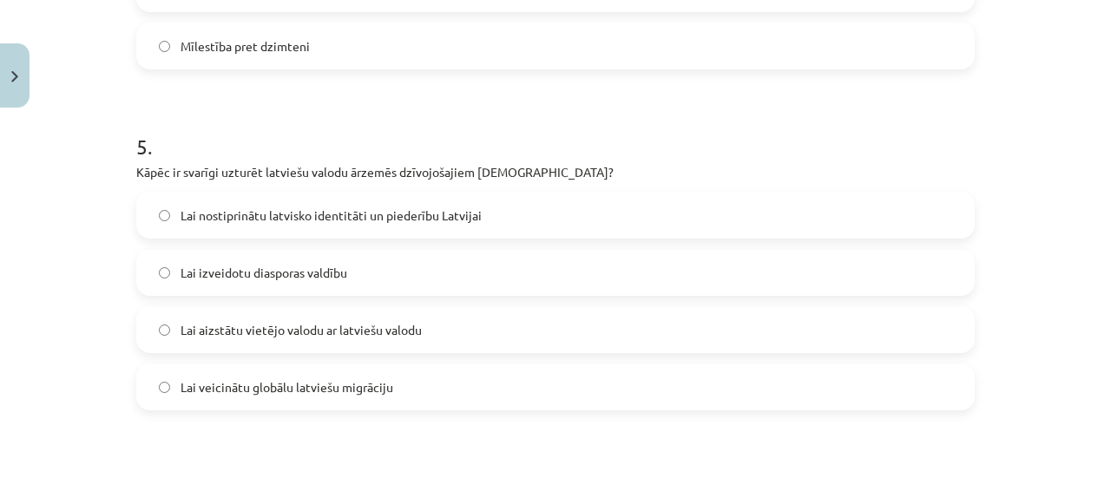
scroll to position [1580, 0]
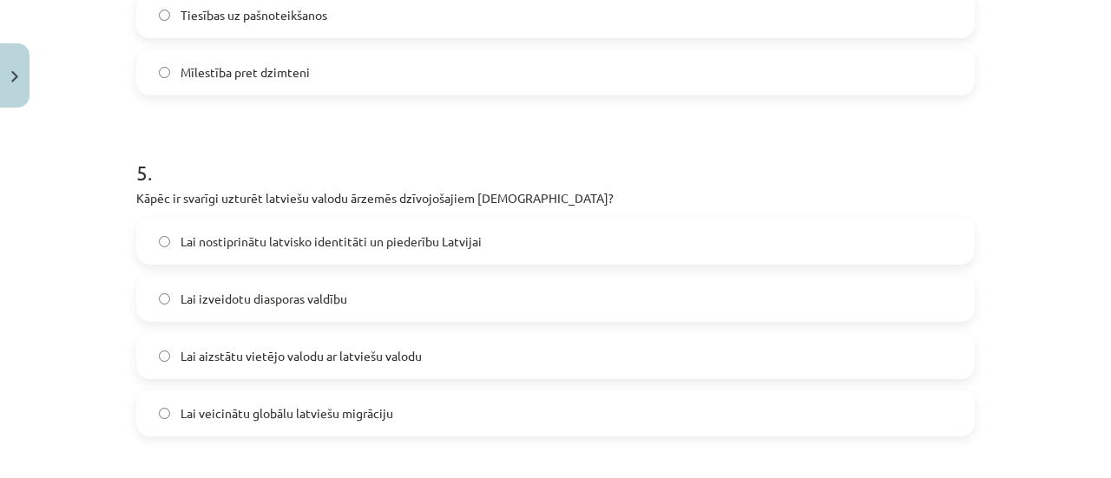
click at [406, 238] on span "Lai nostiprinātu latvisko identitāti un piederību Latvijai" at bounding box center [331, 242] width 301 height 18
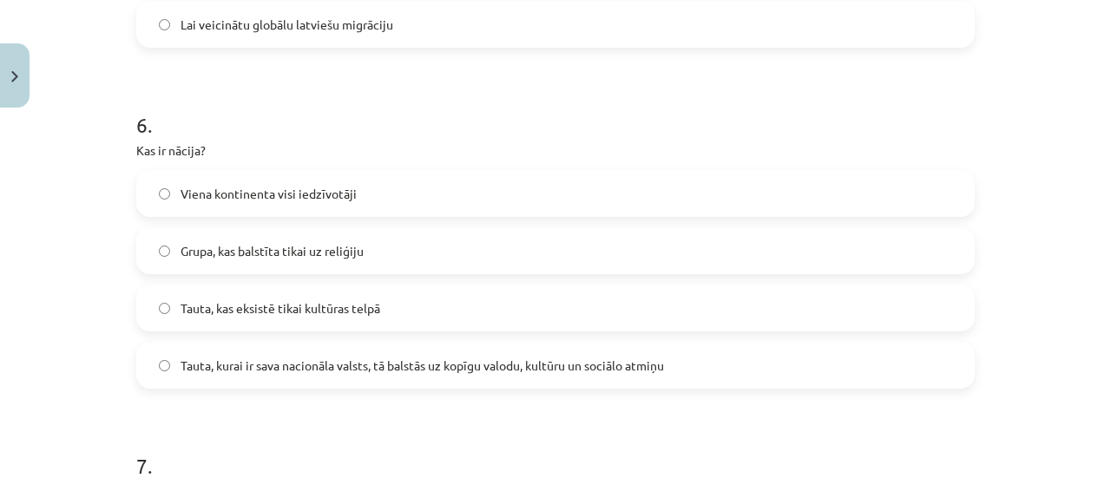
scroll to position [1973, 0]
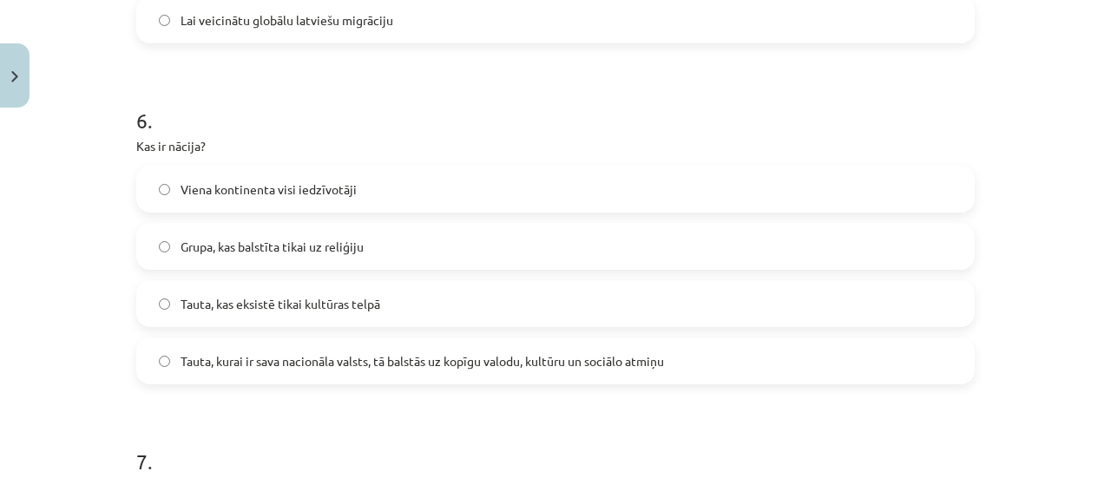
click at [913, 371] on label "Tauta, kurai ir sava nacionāla valsts, tā balstās uz kopīgu valodu, kultūru un …" at bounding box center [555, 360] width 835 height 43
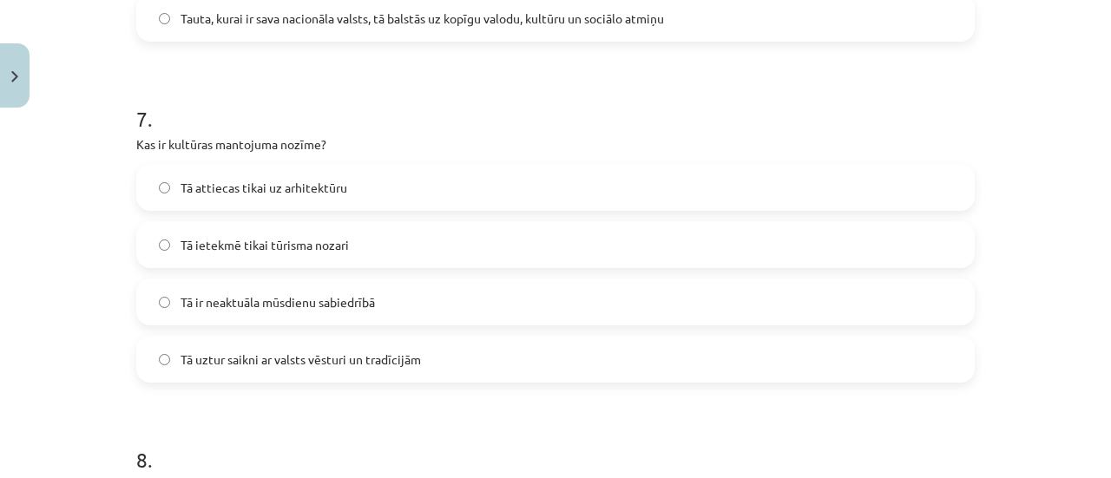
scroll to position [2331, 0]
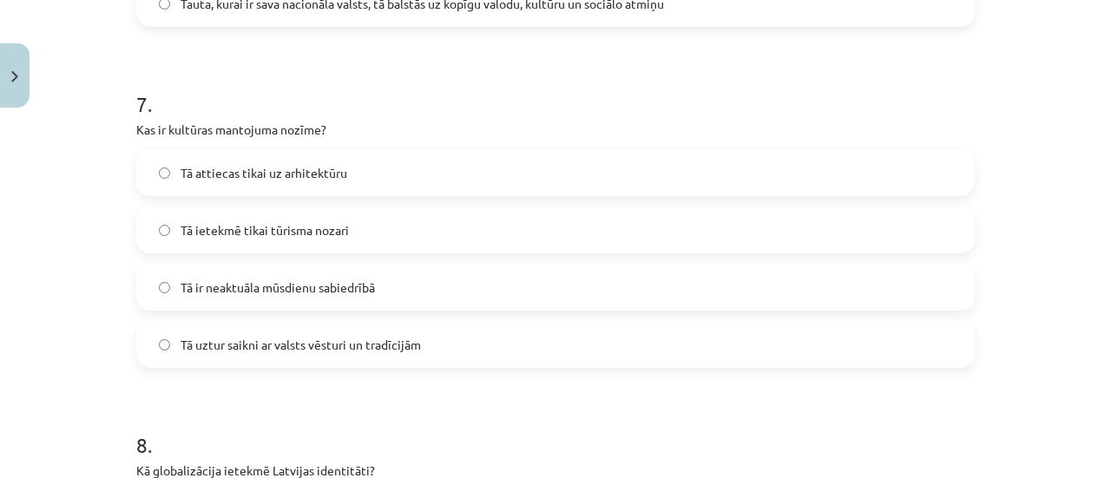
click at [366, 352] on span "Tā uztur saikni ar valsts vēsturi un tradīcijām" at bounding box center [301, 345] width 240 height 18
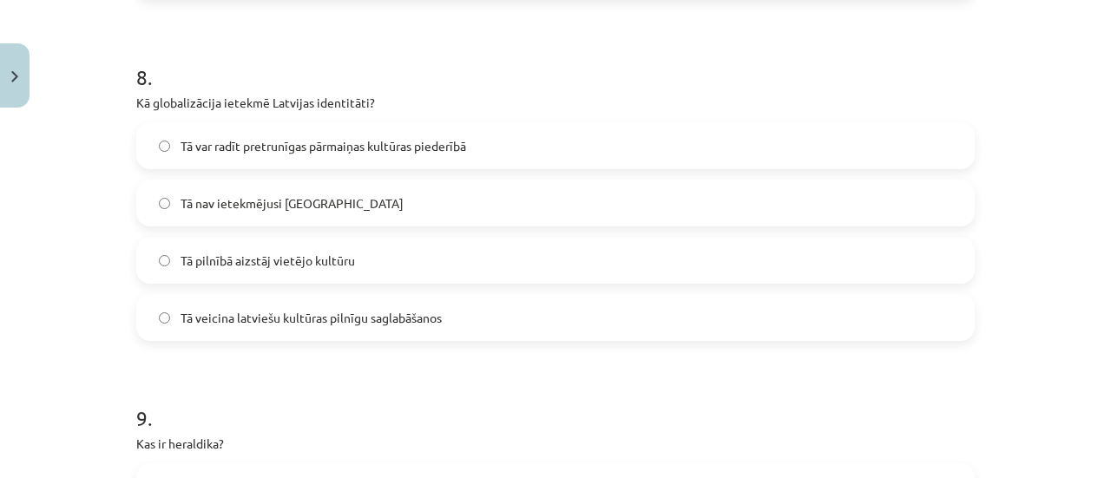
scroll to position [2704, 0]
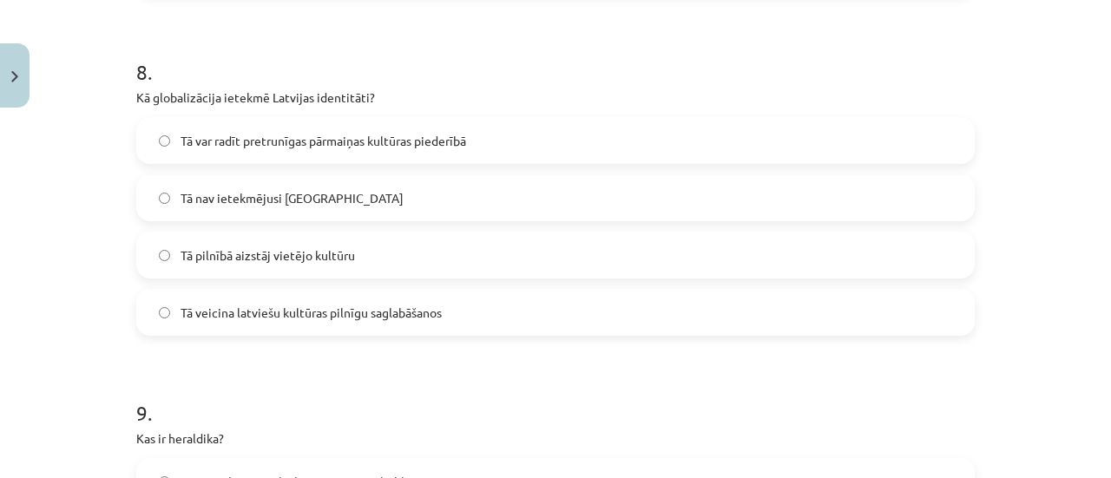
click at [316, 145] on span "Tā var radīt pretrunīgas pārmaiņas kultūras piederībā" at bounding box center [324, 141] width 286 height 18
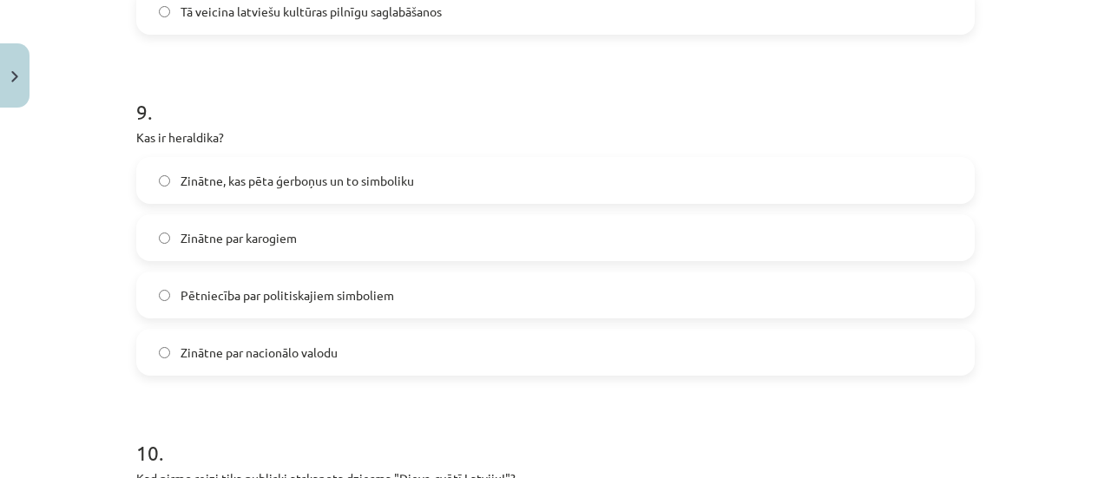
scroll to position [3016, 0]
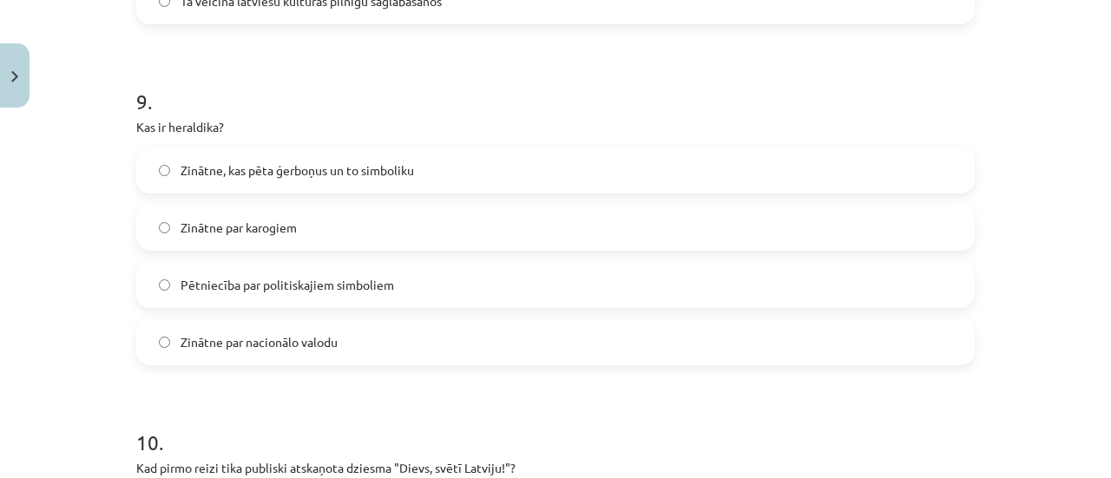
click at [413, 181] on label "Zinātne, kas pēta ģerboņus un to simboliku" at bounding box center [555, 169] width 835 height 43
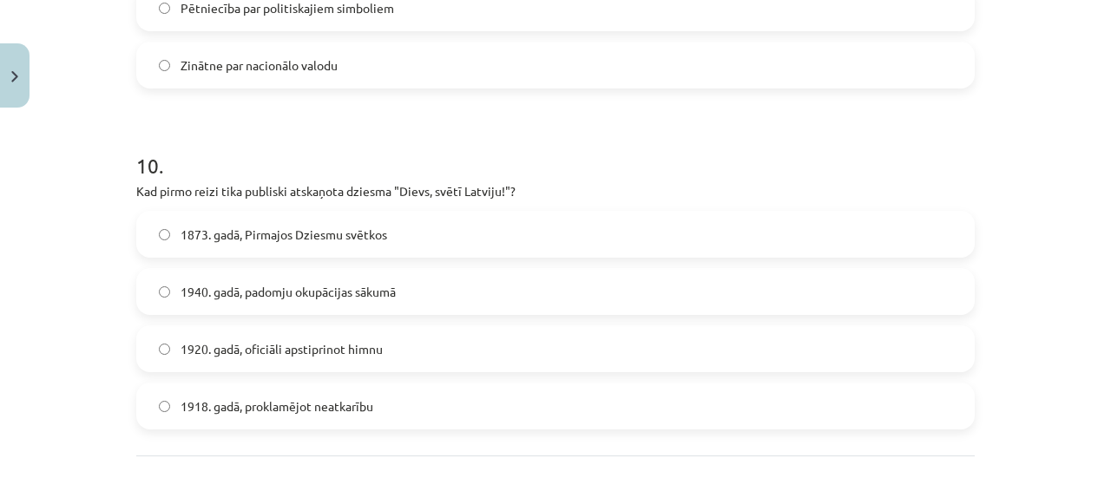
scroll to position [3328, 0]
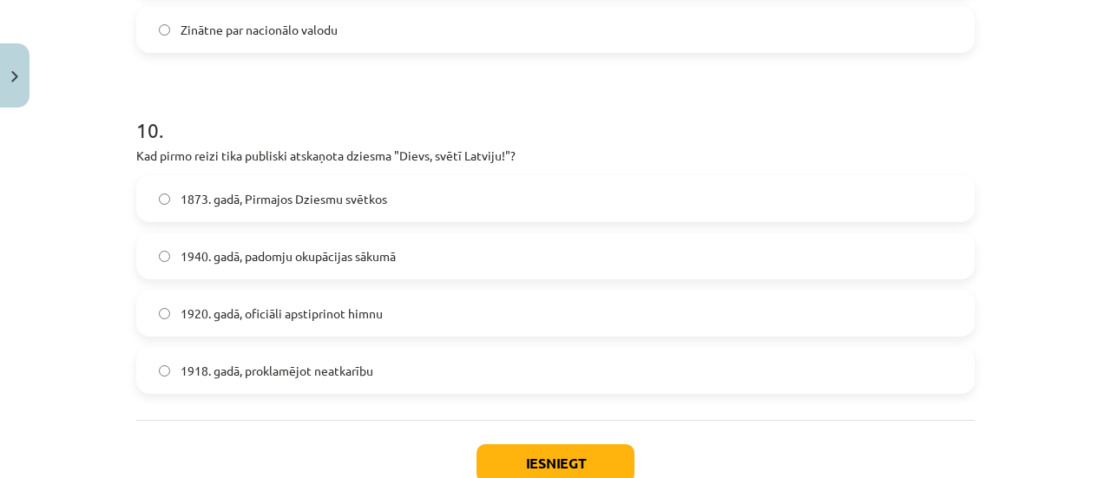
click at [207, 187] on label "1873. gadā, Pirmajos Dziesmu svētkos" at bounding box center [555, 198] width 835 height 43
click at [526, 471] on button "Iesniegt" at bounding box center [556, 463] width 158 height 38
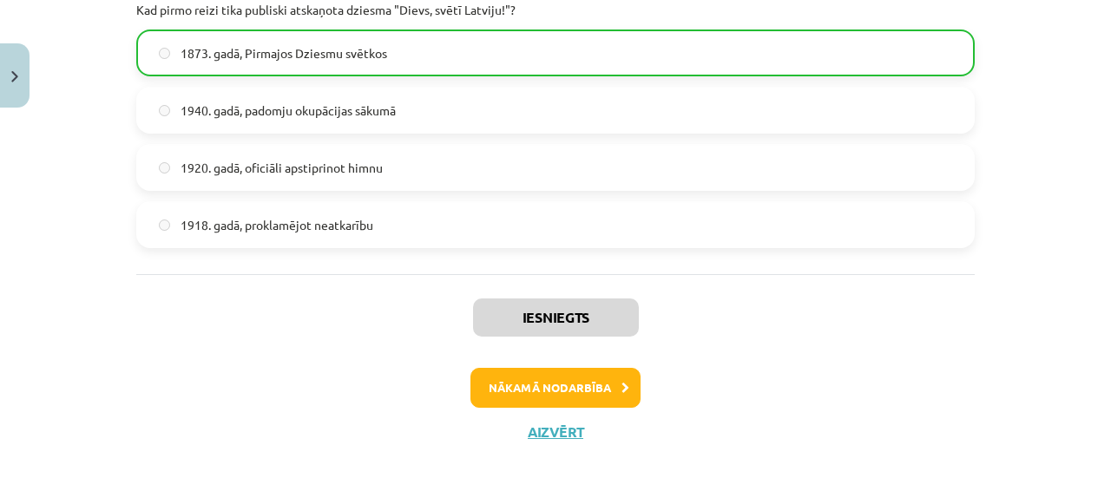
scroll to position [3498, 0]
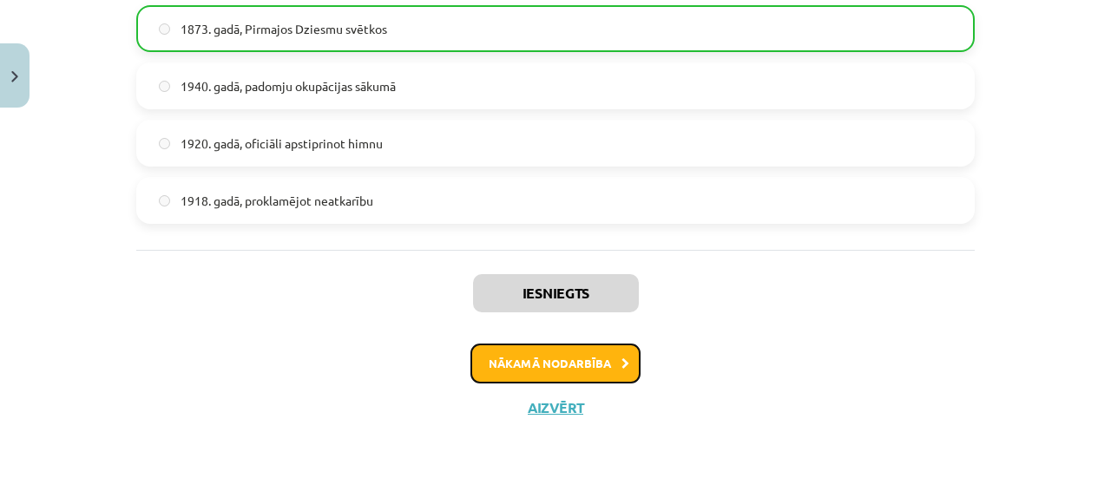
click at [593, 345] on button "Nākamā nodarbība" at bounding box center [556, 364] width 170 height 40
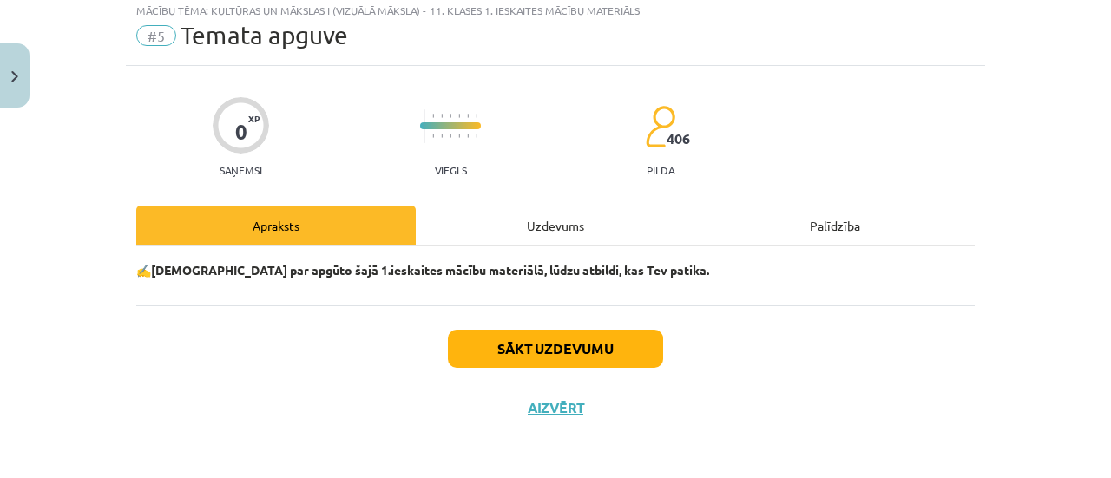
scroll to position [43, 0]
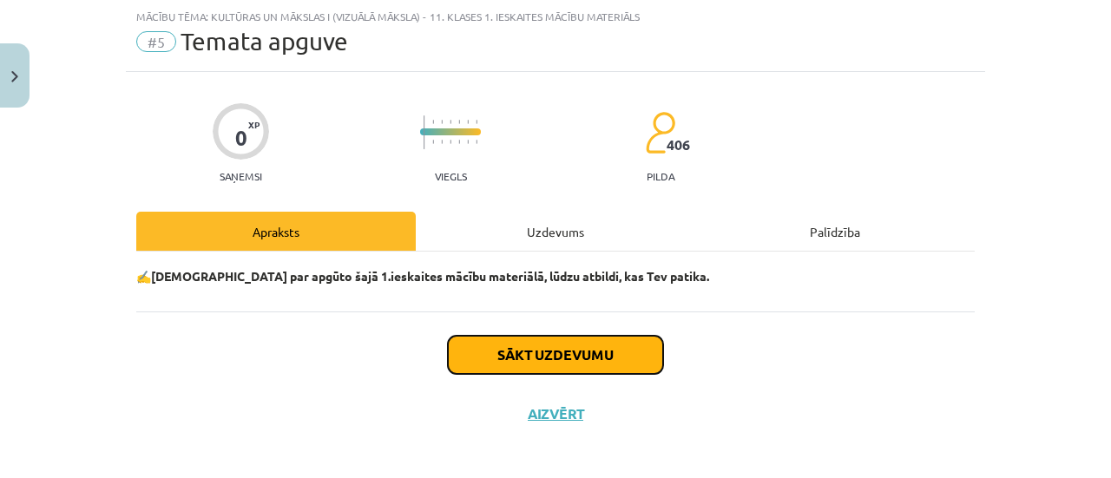
click at [561, 357] on button "Sākt uzdevumu" at bounding box center [555, 355] width 215 height 38
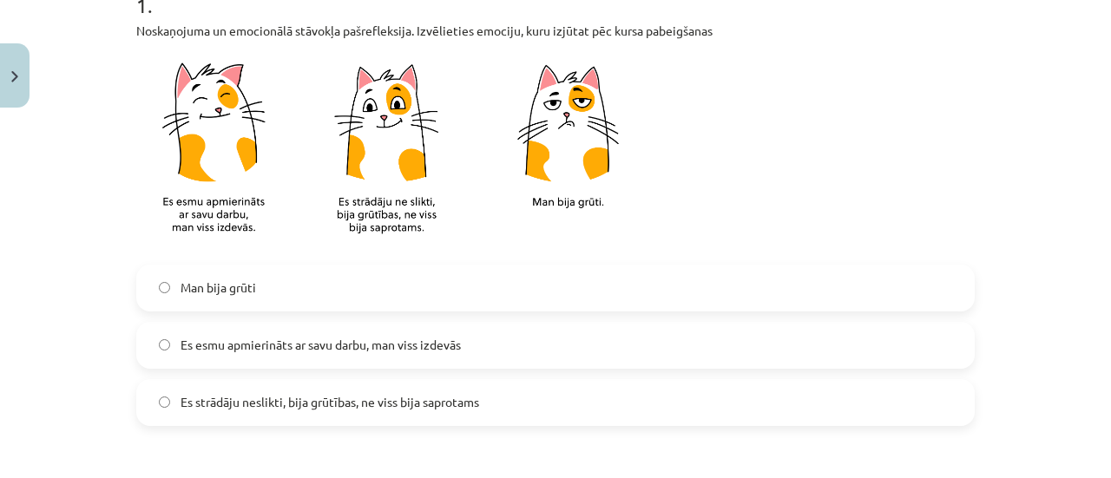
scroll to position [443, 0]
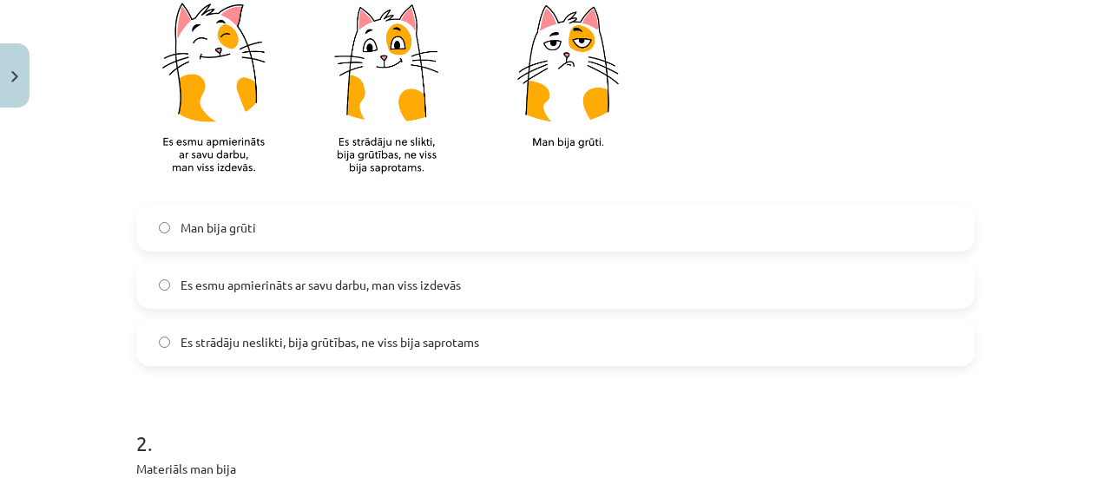
click at [477, 278] on label "Es esmu apmierināts ar savu darbu, man viss izdevās" at bounding box center [555, 285] width 835 height 43
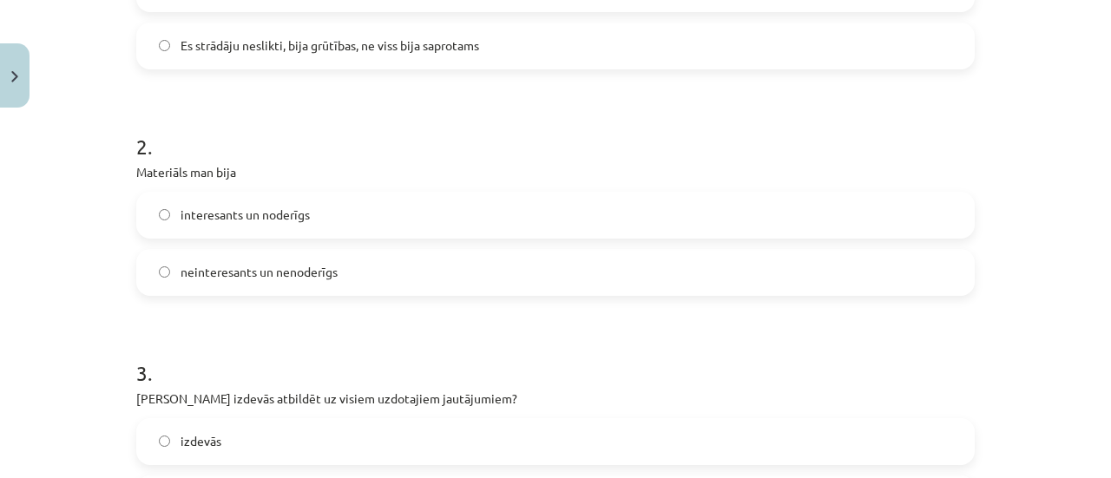
scroll to position [746, 0]
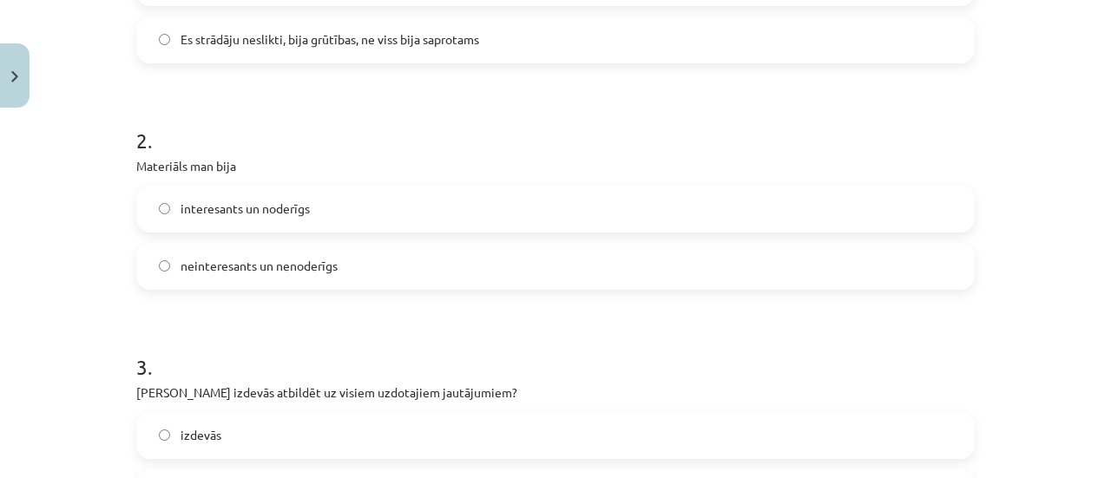
click at [383, 220] on label "interesants un noderīgs" at bounding box center [555, 209] width 835 height 43
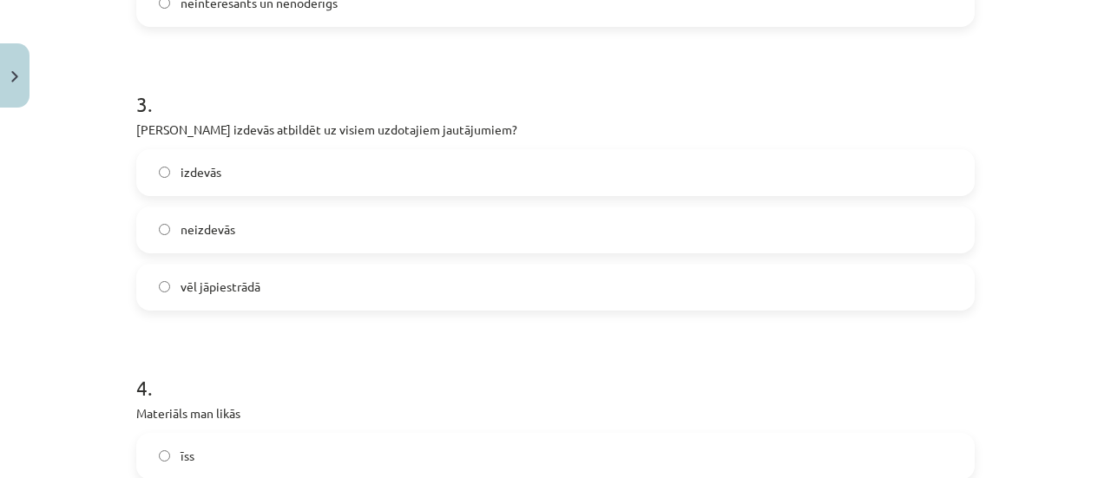
scroll to position [1015, 0]
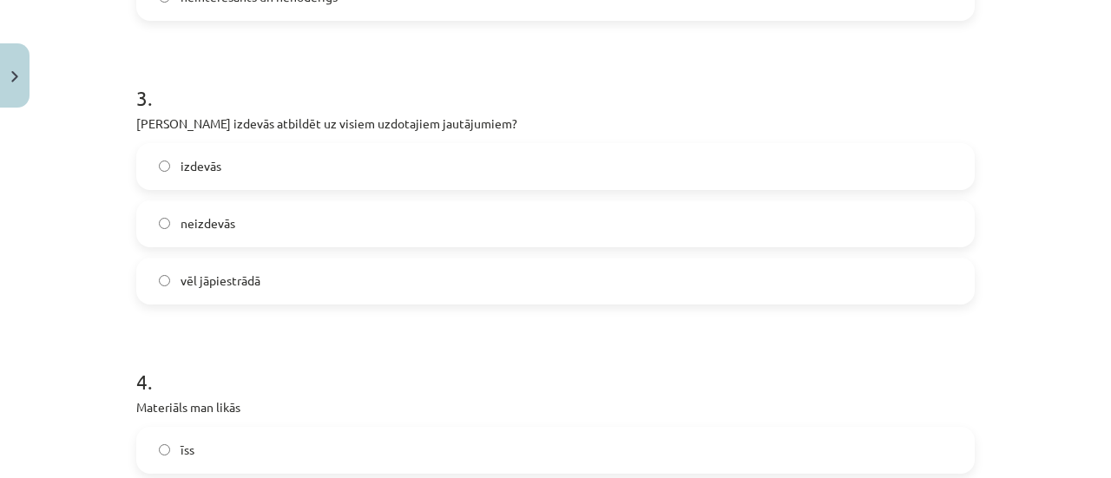
click at [246, 183] on label "izdevās" at bounding box center [555, 166] width 835 height 43
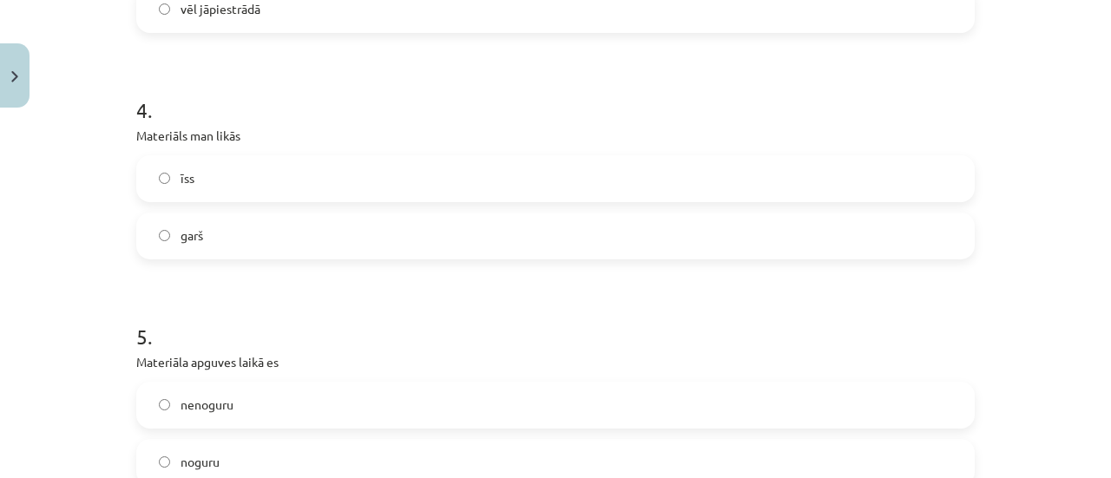
scroll to position [1295, 0]
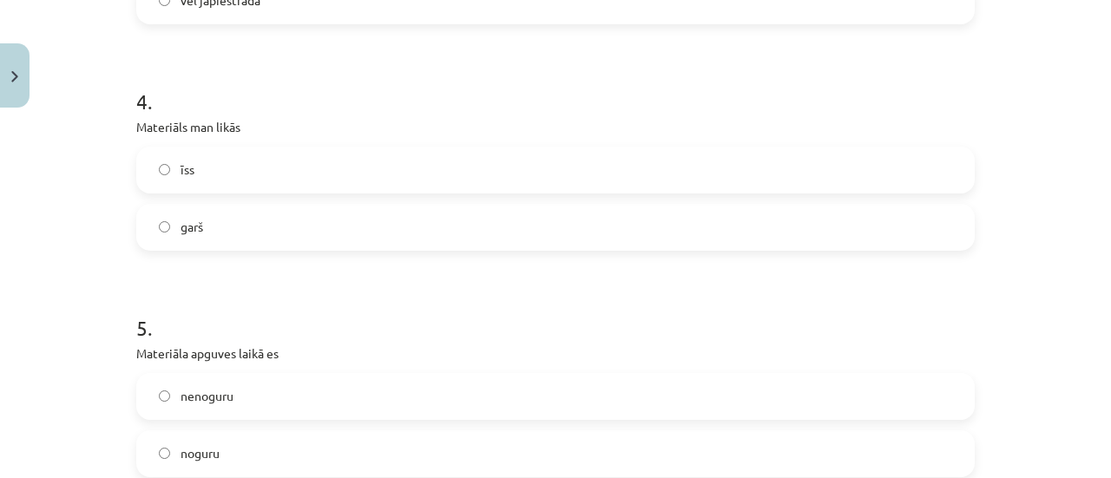
click at [438, 165] on label "īss" at bounding box center [555, 169] width 835 height 43
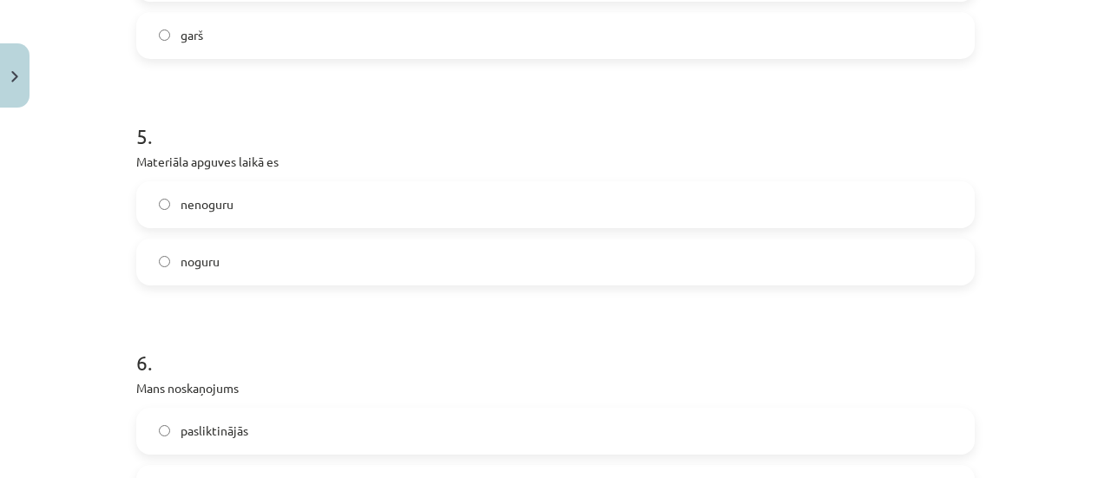
scroll to position [1521, 0]
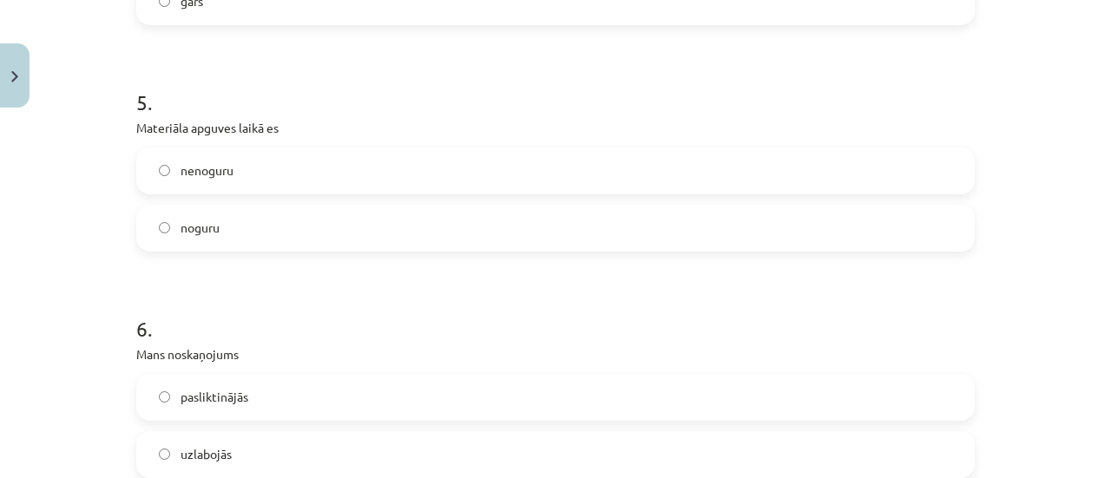
click at [372, 183] on label "nenoguru" at bounding box center [555, 170] width 835 height 43
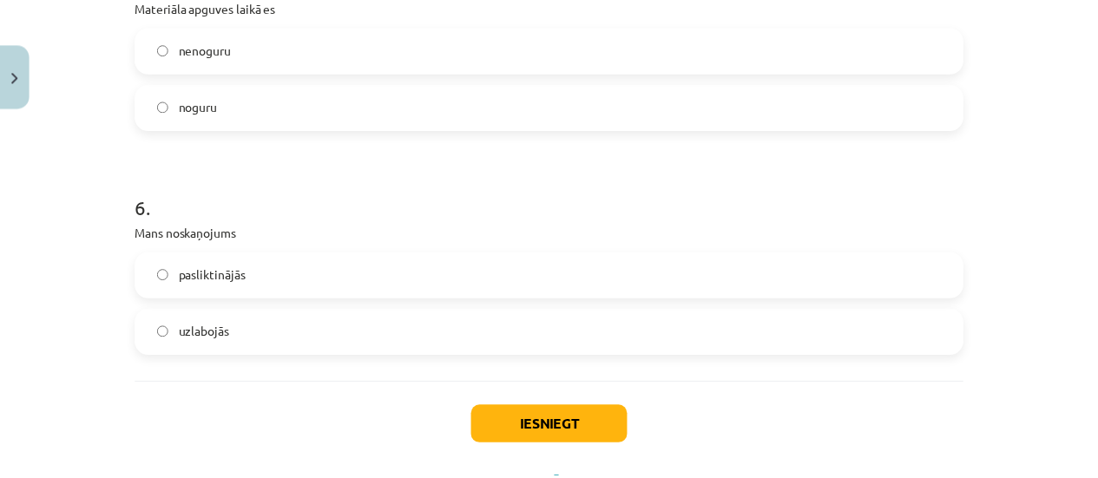
scroll to position [1721, 0]
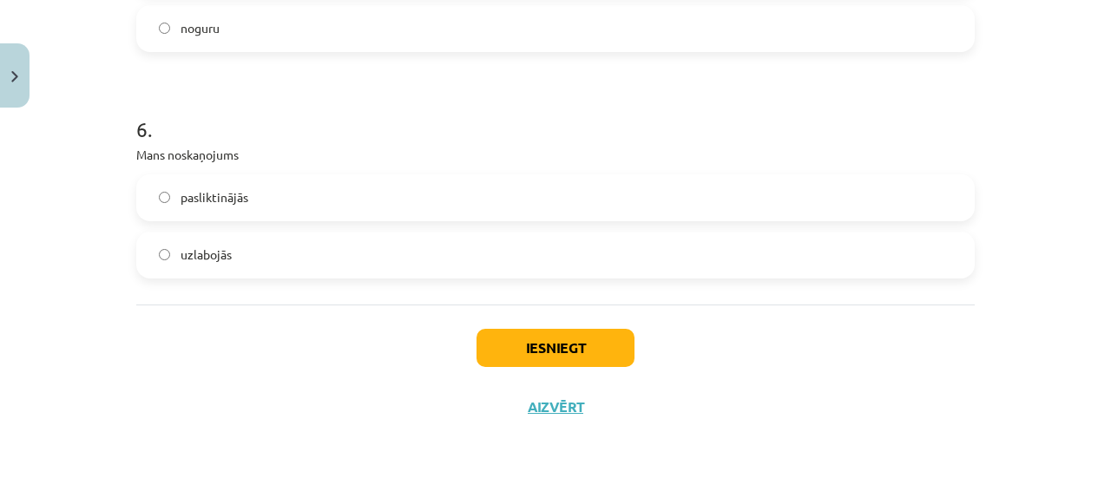
click at [423, 261] on label "uzlabojās" at bounding box center [555, 255] width 835 height 43
click at [517, 337] on button "Iesniegt" at bounding box center [556, 348] width 158 height 38
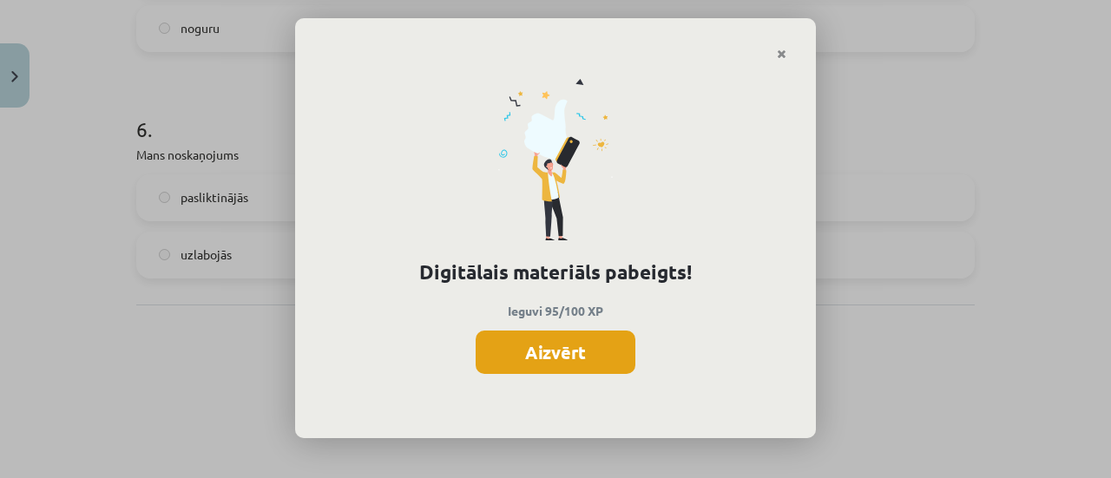
click at [565, 341] on button "Aizvērt" at bounding box center [556, 352] width 160 height 43
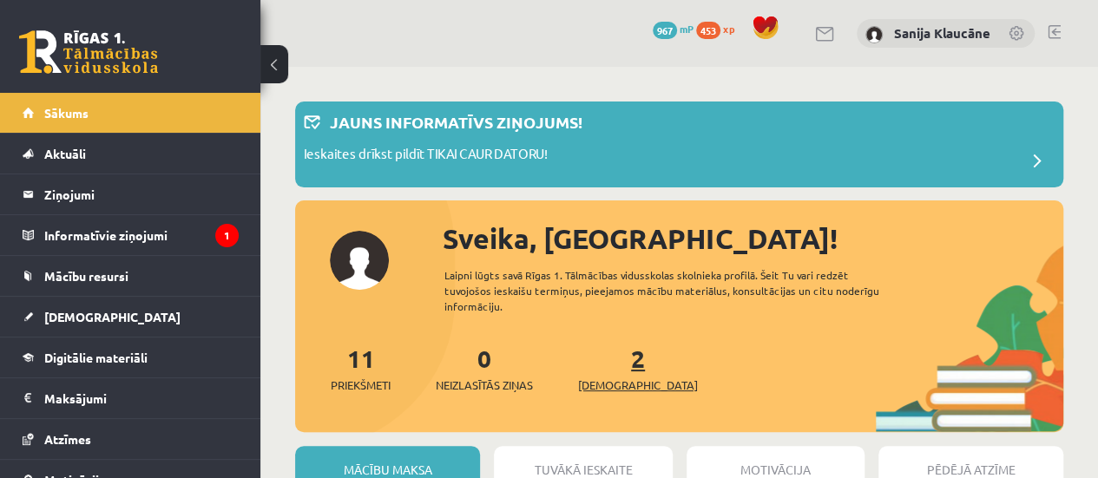
click at [606, 348] on link "2 Ieskaites" at bounding box center [638, 368] width 120 height 51
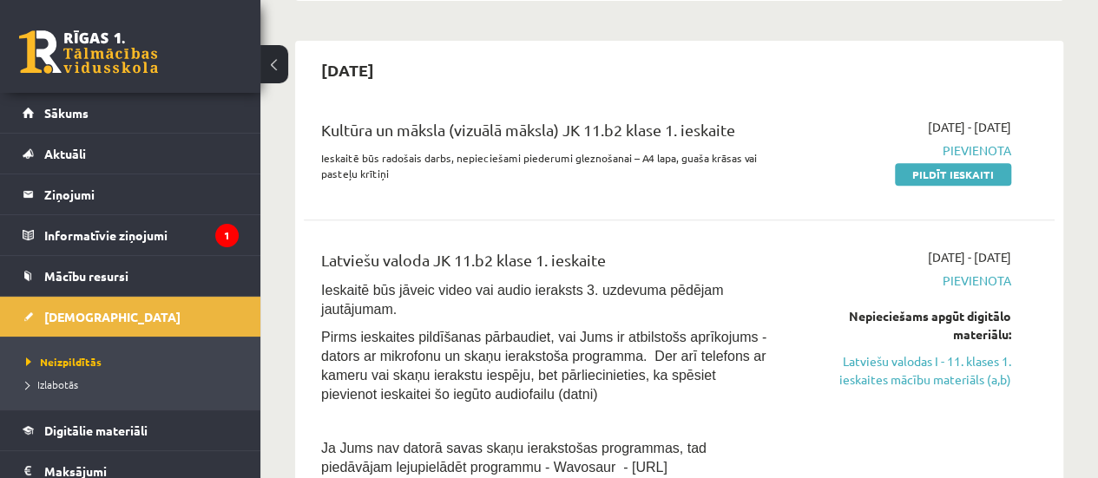
scroll to position [375, 0]
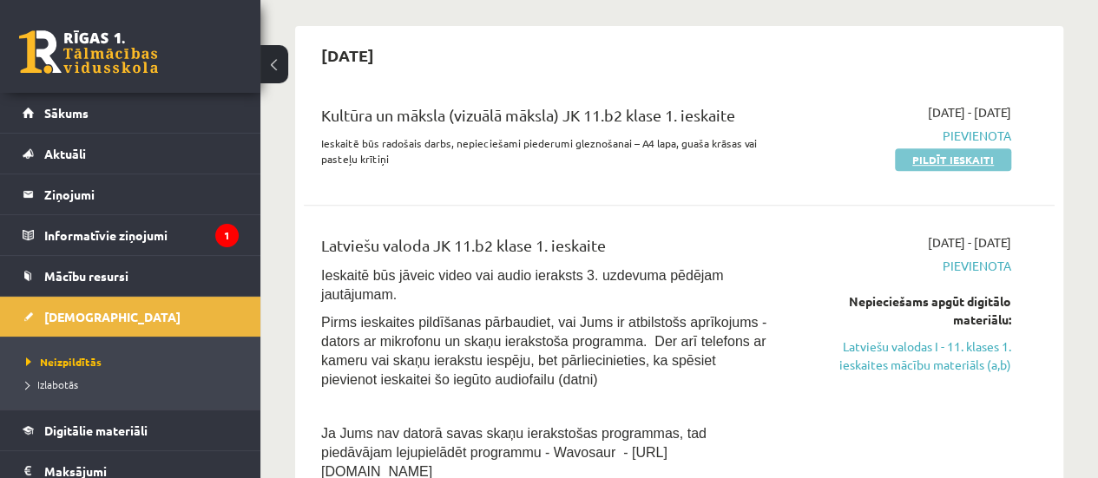
click at [938, 165] on link "Pildīt ieskaiti" at bounding box center [953, 159] width 116 height 23
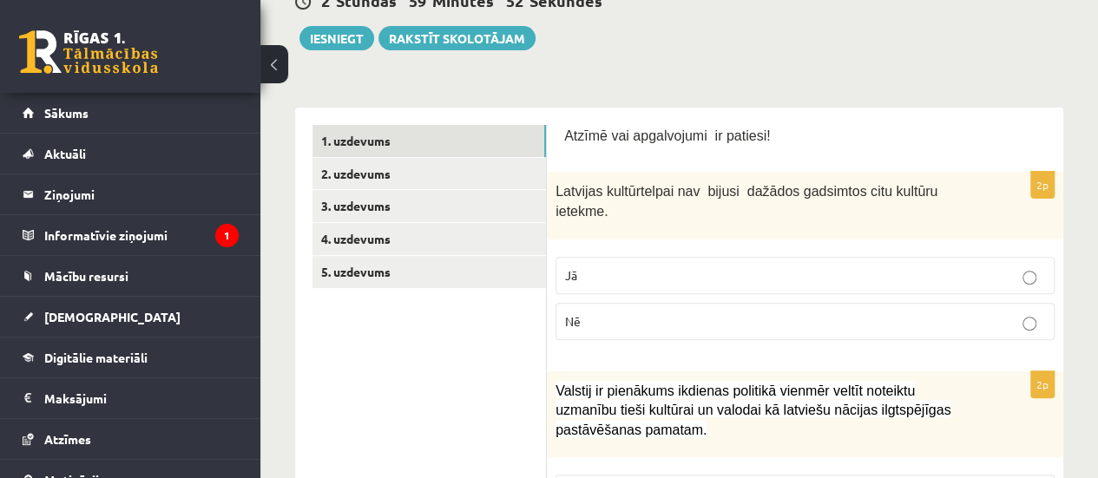
scroll to position [251, 0]
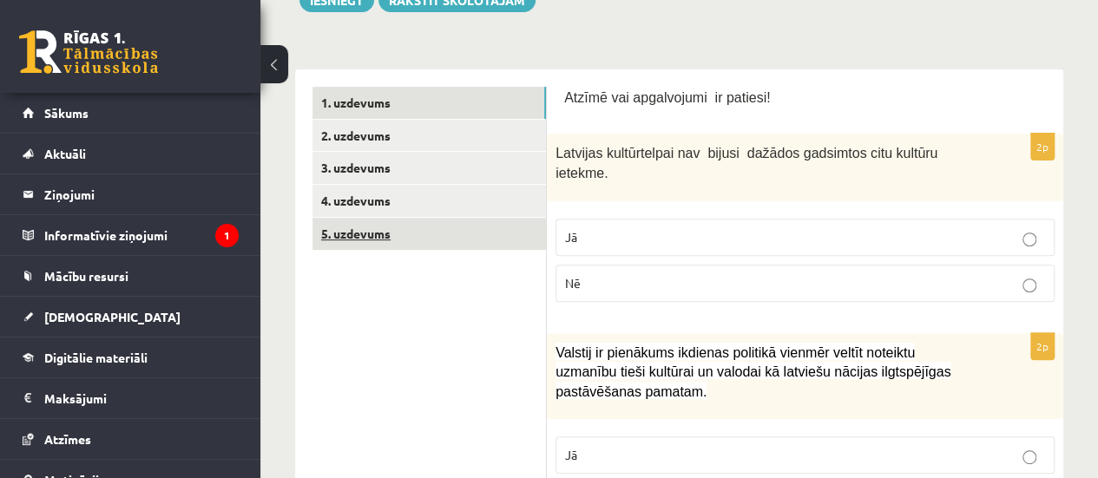
click at [484, 218] on link "5. uzdevums" at bounding box center [430, 234] width 234 height 32
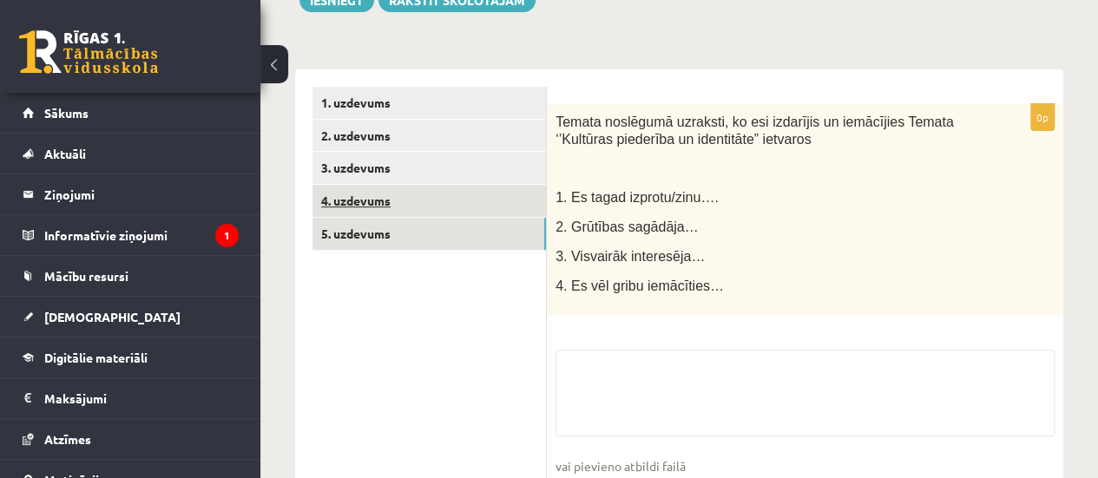
click at [474, 201] on link "4. uzdevums" at bounding box center [430, 201] width 234 height 32
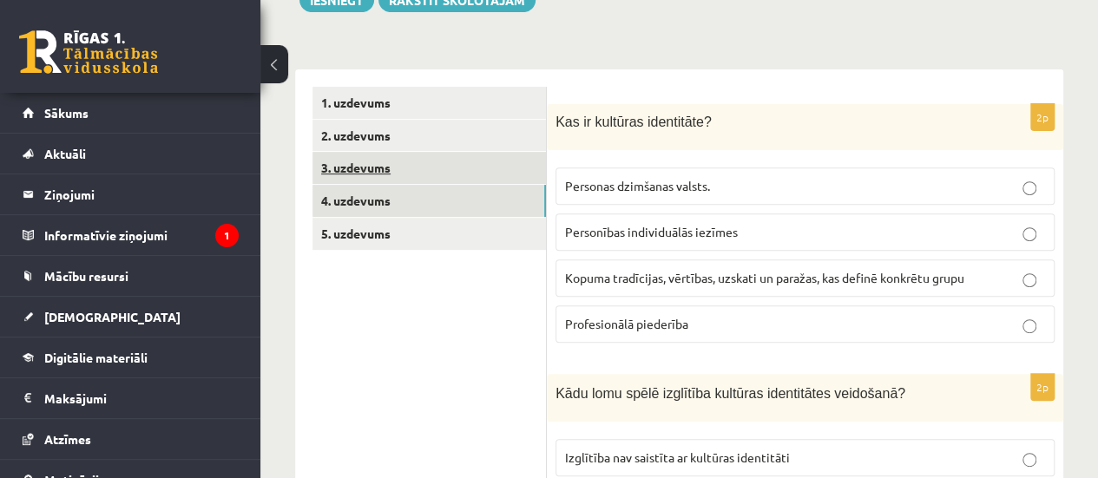
click at [467, 180] on link "3. uzdevums" at bounding box center [430, 168] width 234 height 32
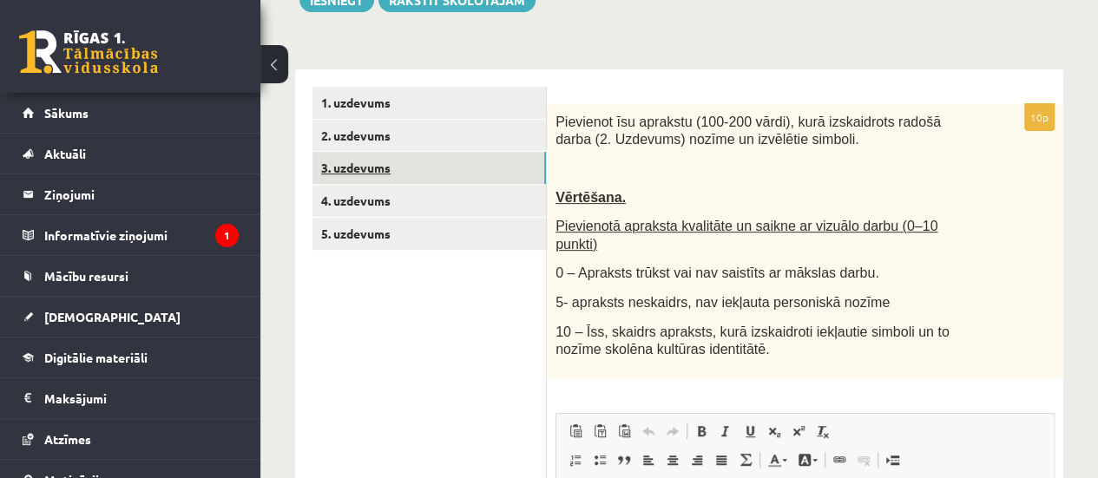
scroll to position [0, 0]
click at [457, 169] on link "3. uzdevums" at bounding box center [430, 168] width 234 height 32
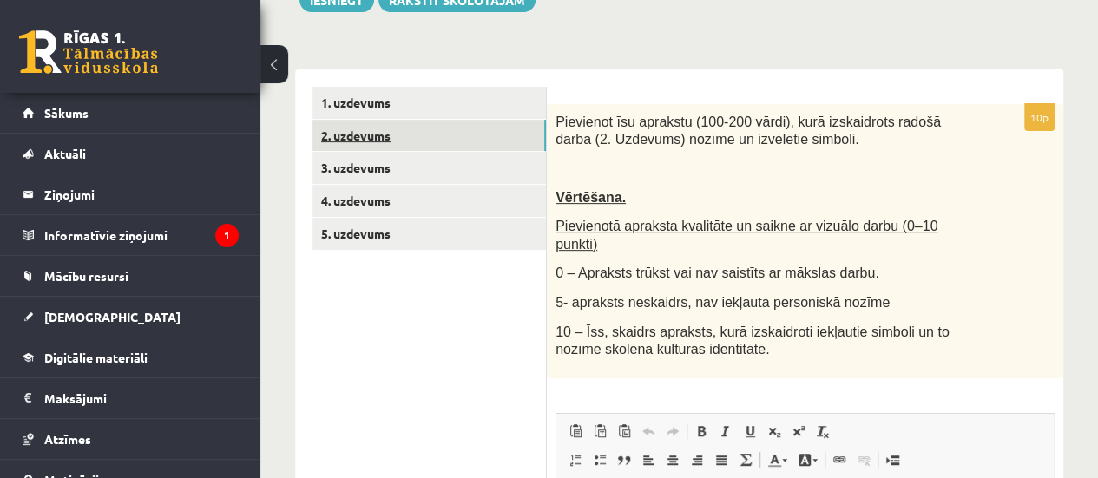
click at [457, 141] on link "2. uzdevums" at bounding box center [430, 136] width 234 height 32
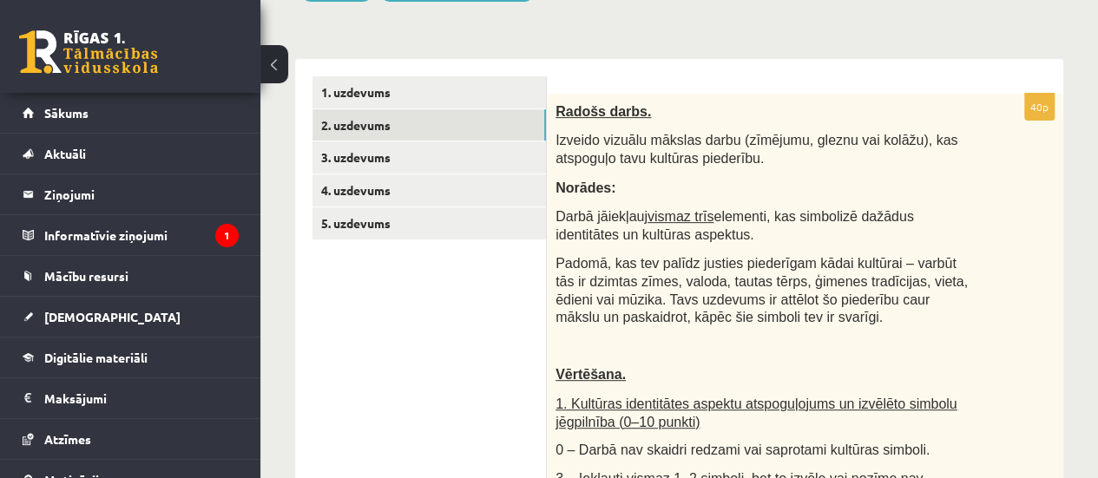
scroll to position [227, 0]
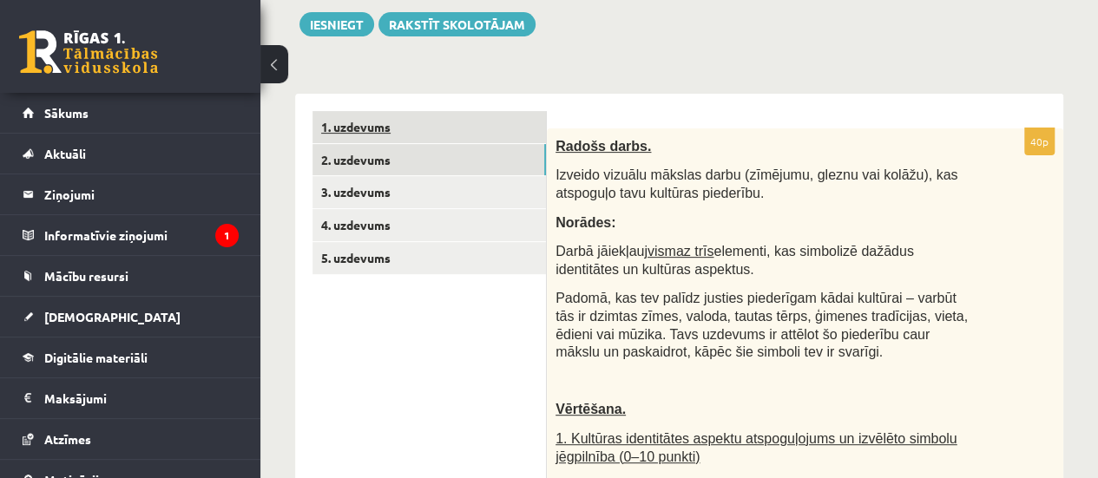
click at [424, 132] on link "1. uzdevums" at bounding box center [430, 127] width 234 height 32
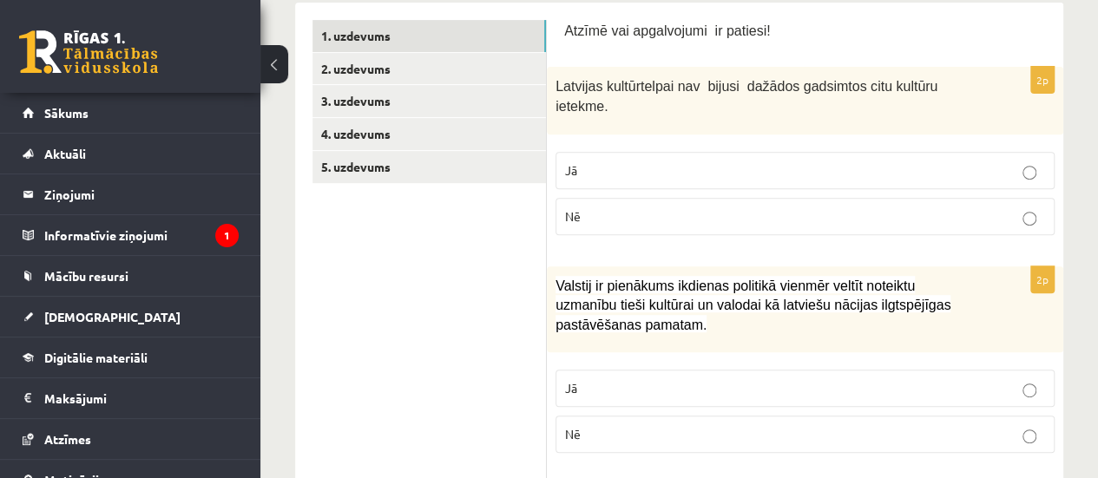
scroll to position [313, 0]
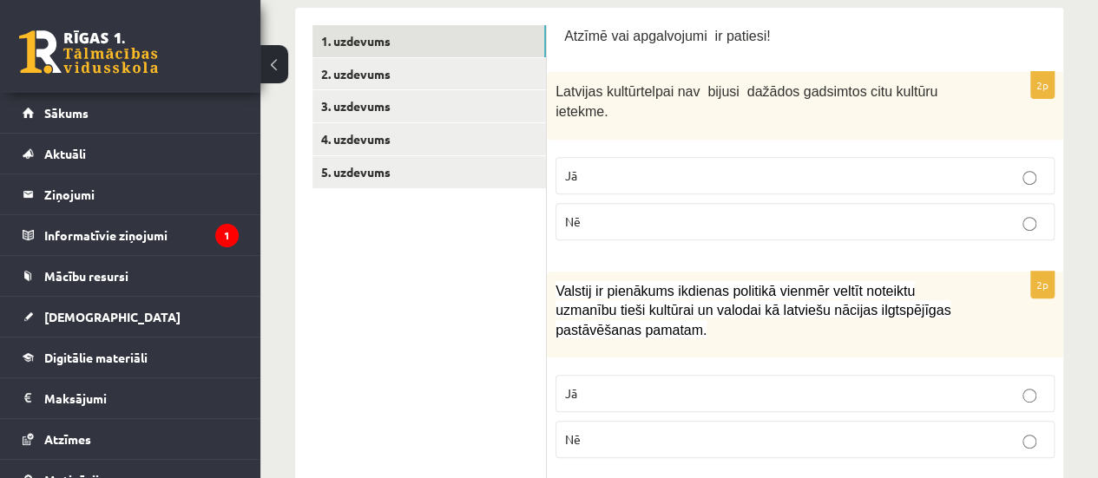
click at [821, 213] on p "Nē" at bounding box center [805, 222] width 480 height 18
click at [759, 375] on label "Jā" at bounding box center [805, 393] width 499 height 37
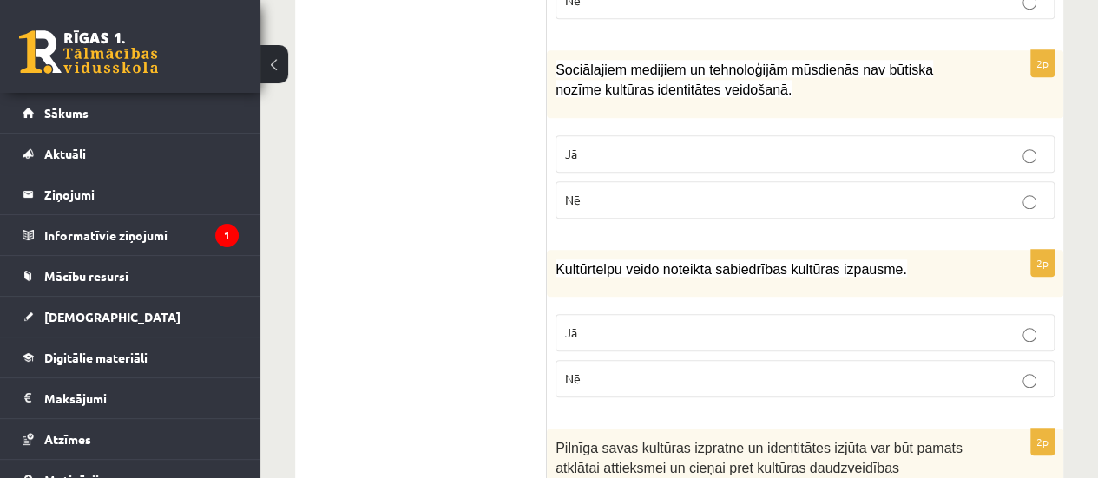
scroll to position [740, 0]
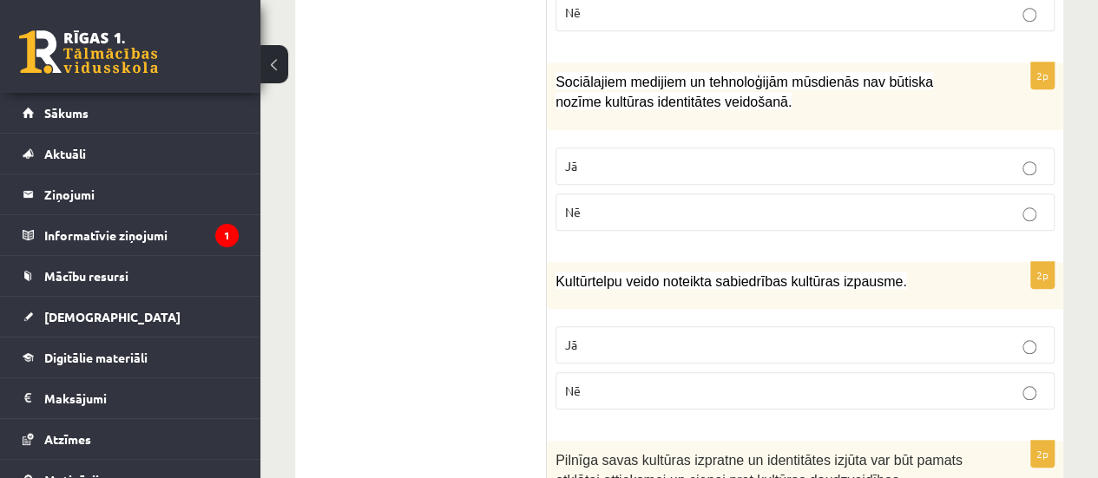
click at [701, 203] on p "Nē" at bounding box center [805, 212] width 480 height 18
click at [637, 336] on p "Jā" at bounding box center [805, 345] width 480 height 18
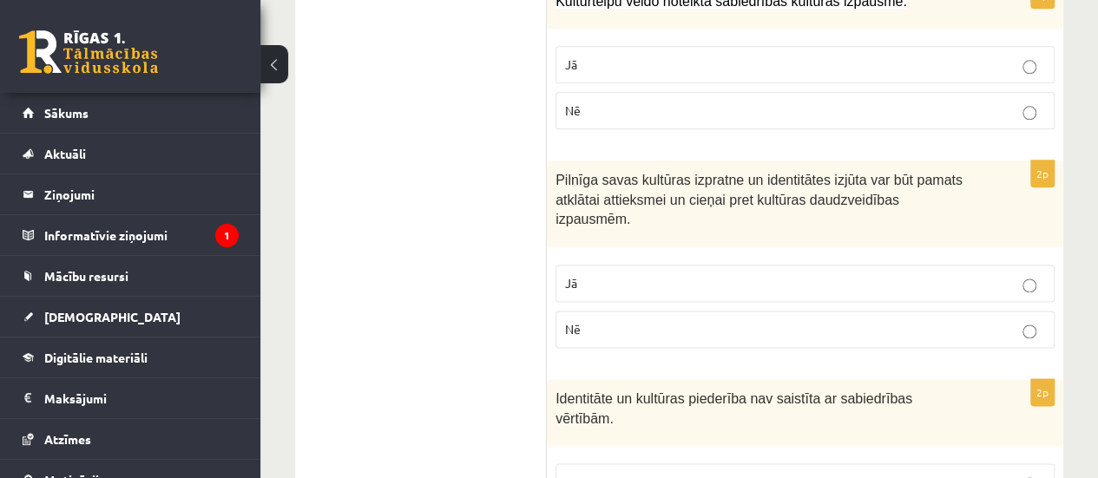
scroll to position [1054, 0]
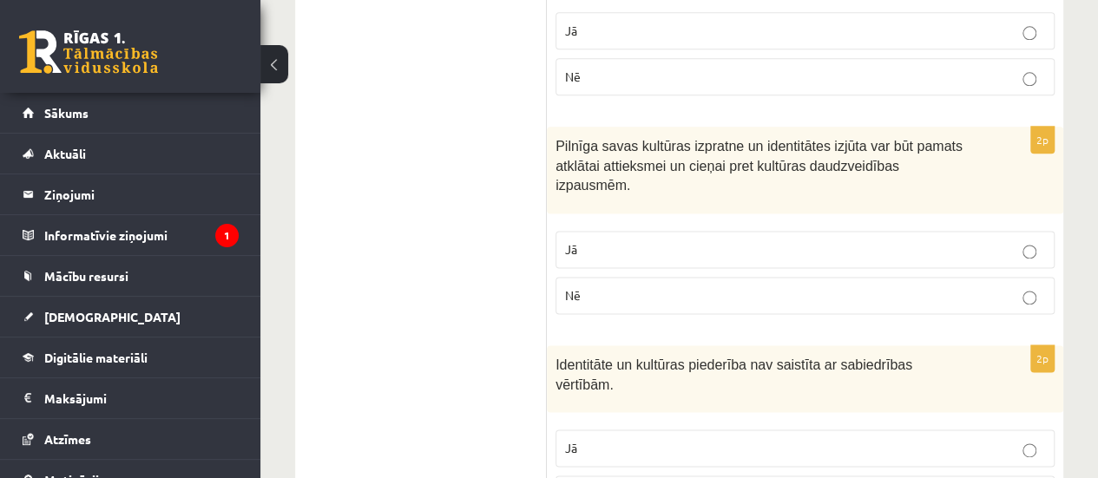
click at [1012, 240] on p "Jā" at bounding box center [805, 249] width 480 height 18
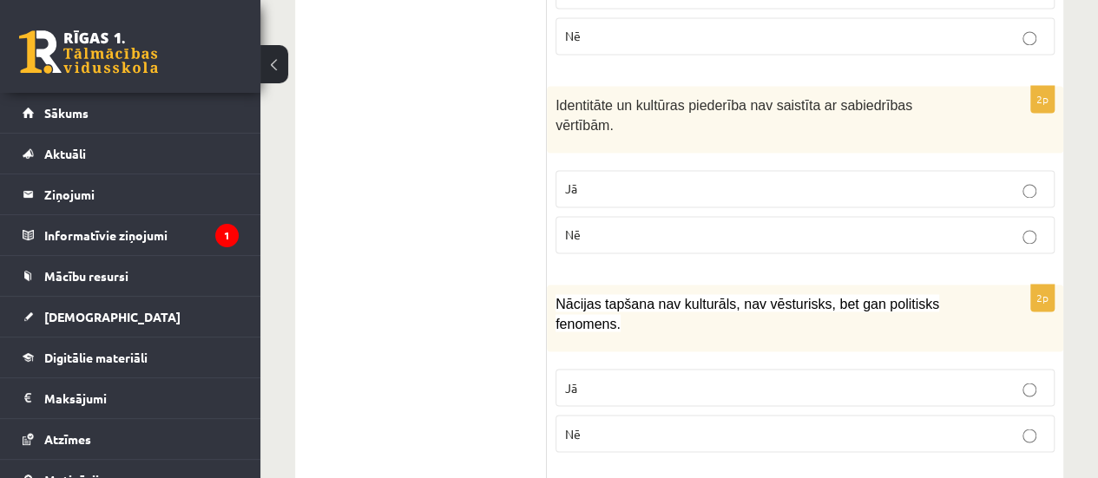
scroll to position [1322, 0]
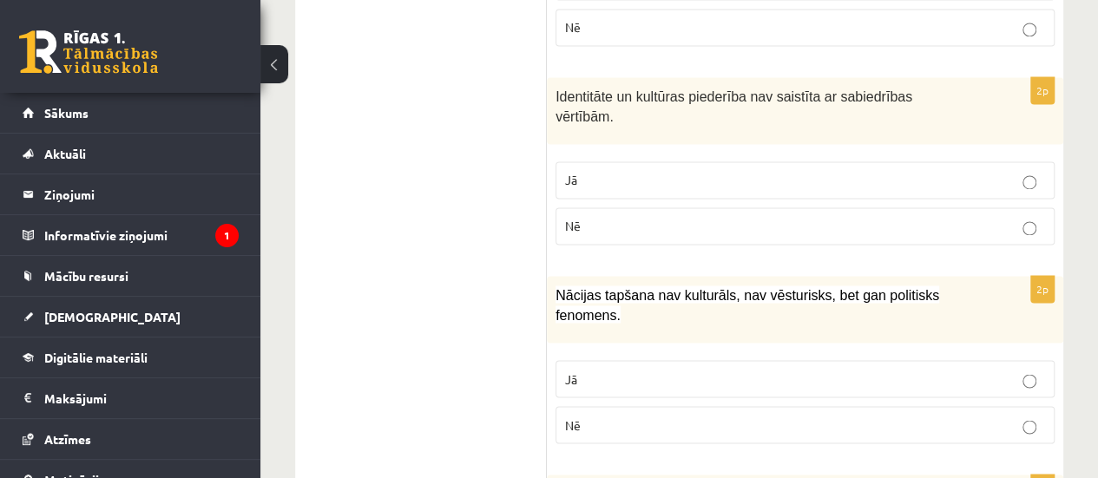
click at [717, 217] on p "Nē" at bounding box center [805, 226] width 480 height 18
click at [665, 416] on p "Nē" at bounding box center [805, 425] width 480 height 18
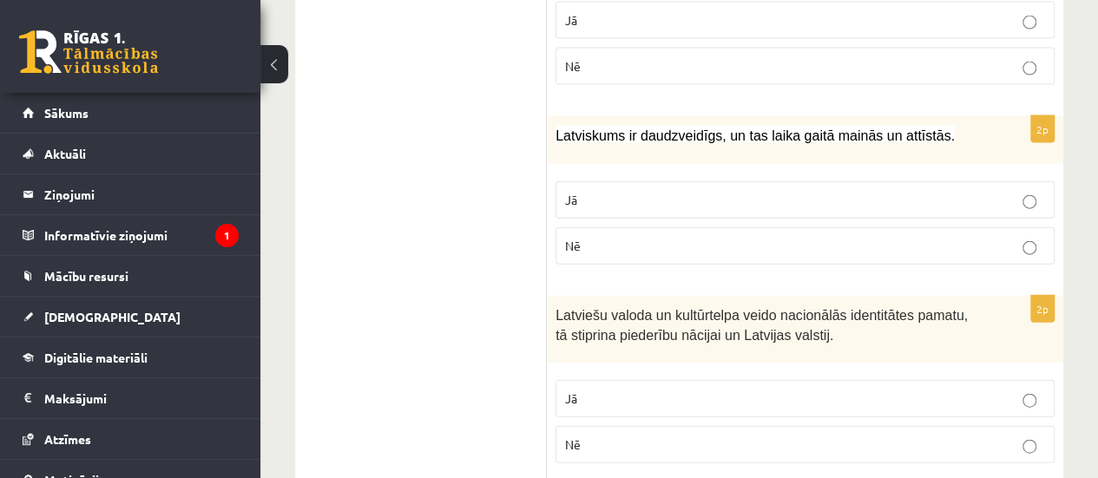
scroll to position [1896, 0]
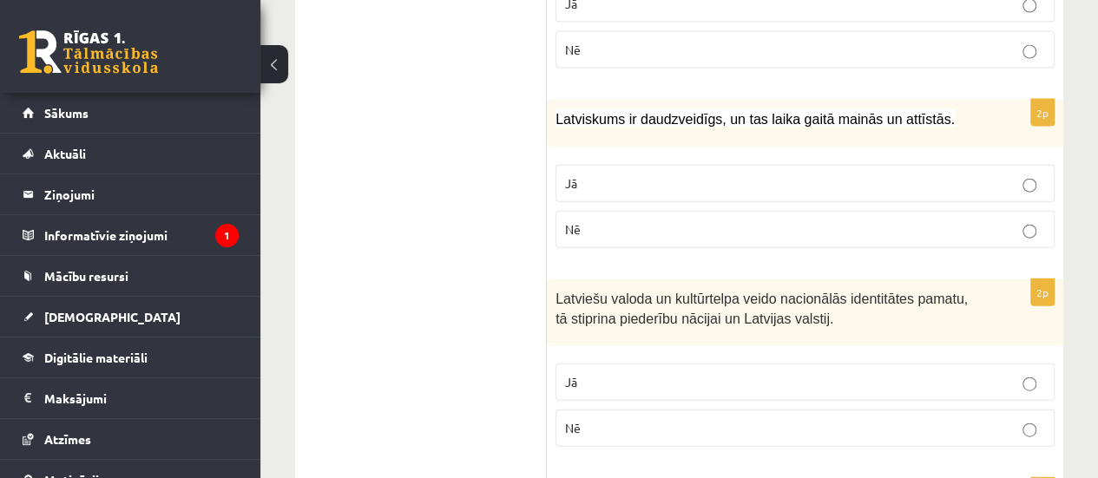
click at [863, 174] on p "Jā" at bounding box center [805, 183] width 480 height 18
click at [803, 373] on p "Jā" at bounding box center [805, 382] width 480 height 18
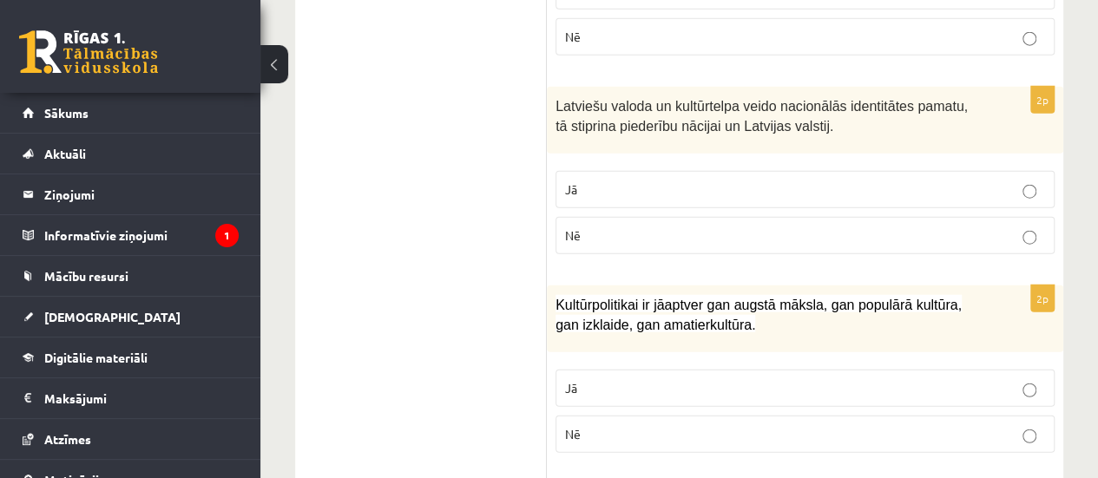
scroll to position [2211, 0]
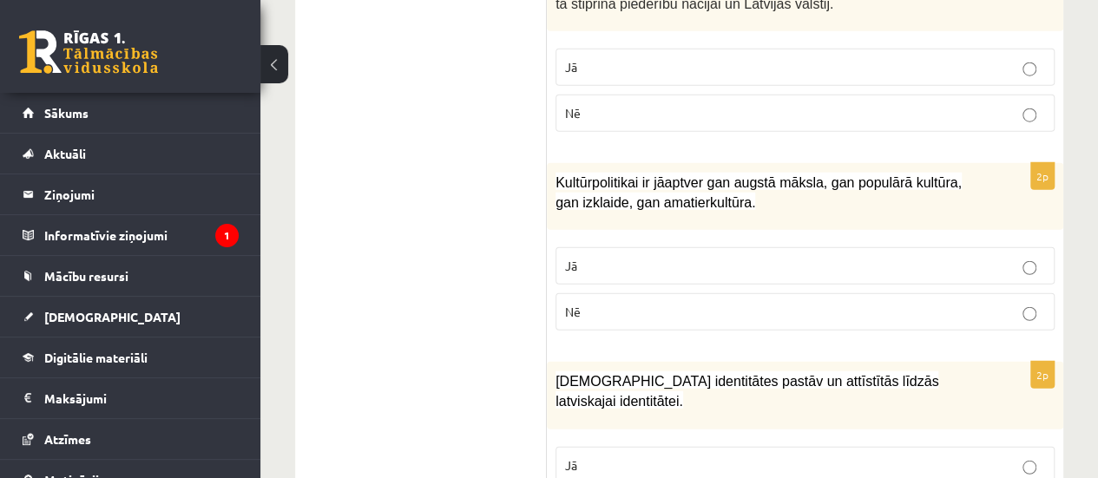
click at [918, 247] on label "Jā" at bounding box center [805, 265] width 499 height 37
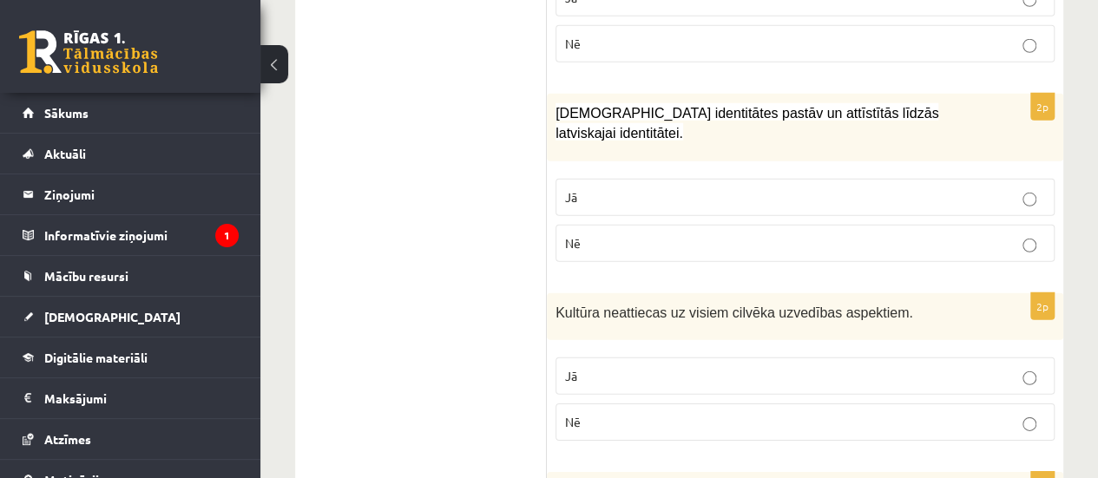
scroll to position [2466, 0]
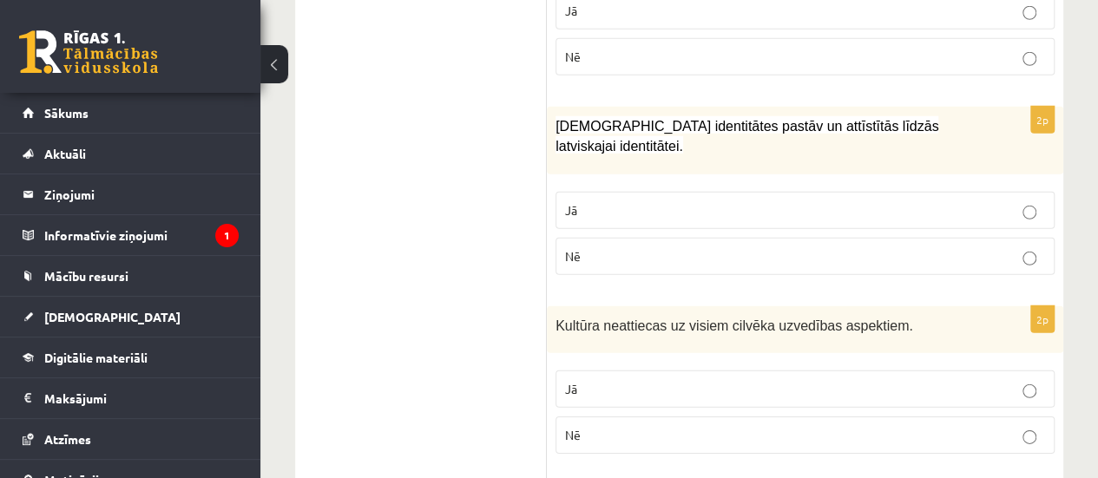
click at [723, 201] on p "Jā" at bounding box center [805, 210] width 480 height 18
click at [668, 370] on div "2p Kultūra neattiecas uz visiem cilvēka uzvedības aspektiem. Jā Nē" at bounding box center [805, 387] width 517 height 162
click at [668, 417] on label "Nē" at bounding box center [805, 435] width 499 height 37
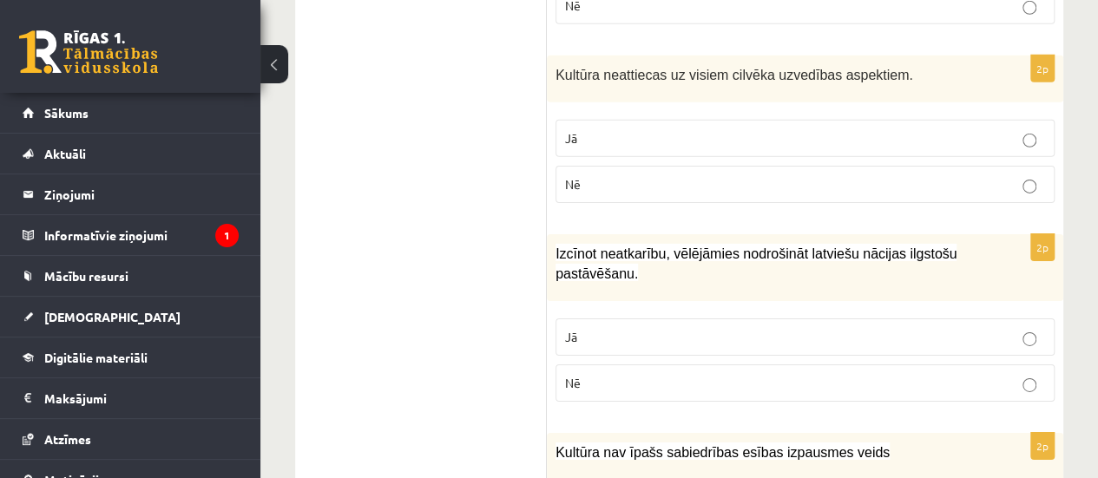
scroll to position [2787, 0]
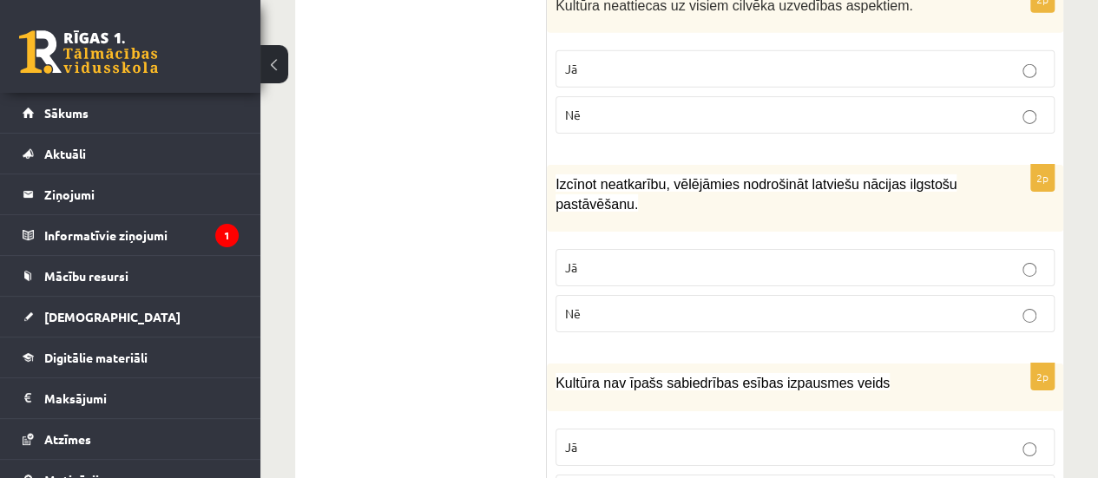
click at [681, 249] on label "Jā" at bounding box center [805, 267] width 499 height 37
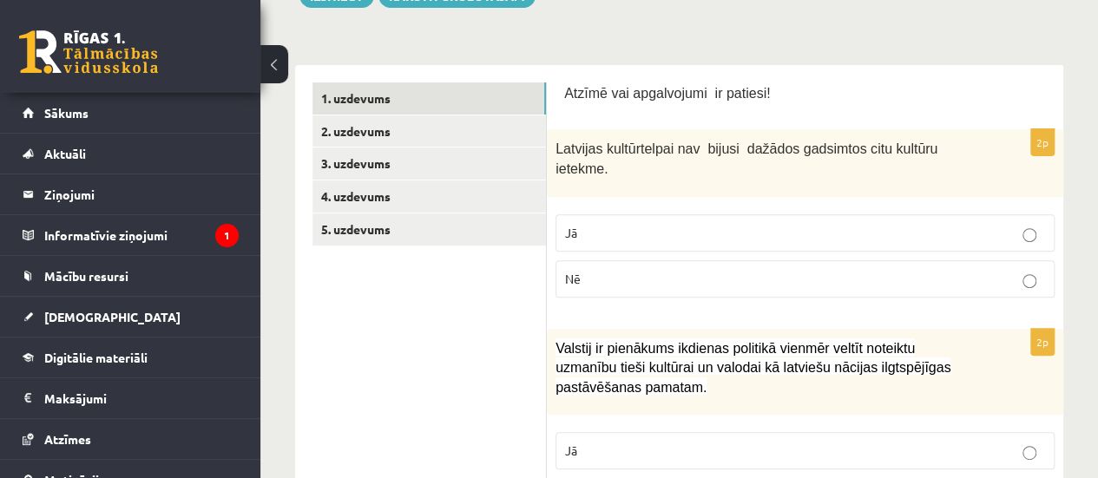
scroll to position [170, 0]
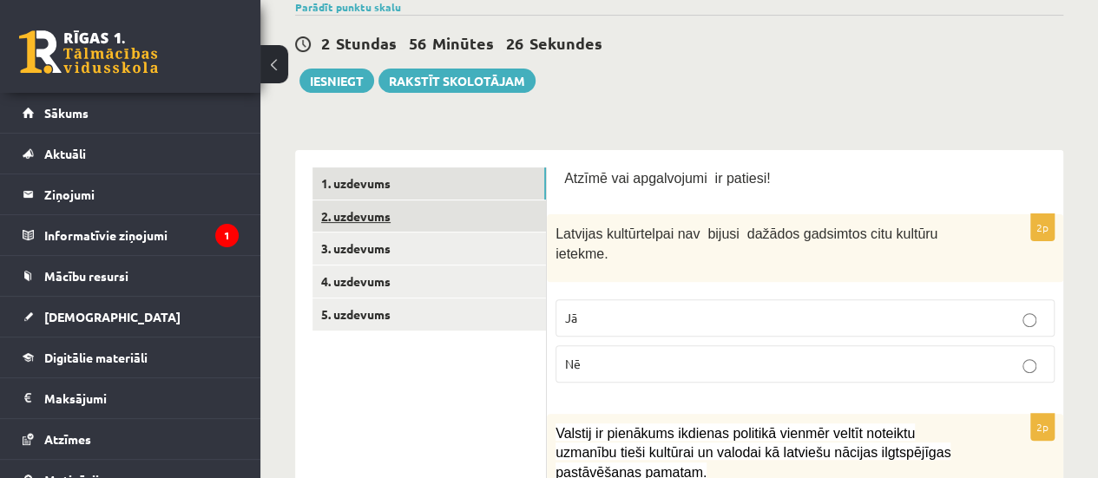
click at [504, 215] on link "2. uzdevums" at bounding box center [430, 217] width 234 height 32
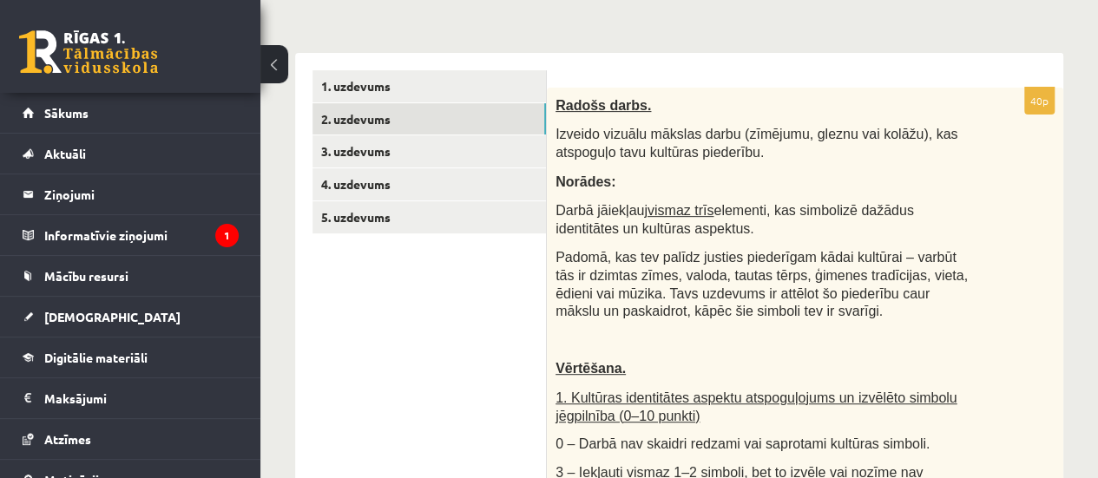
scroll to position [274, 0]
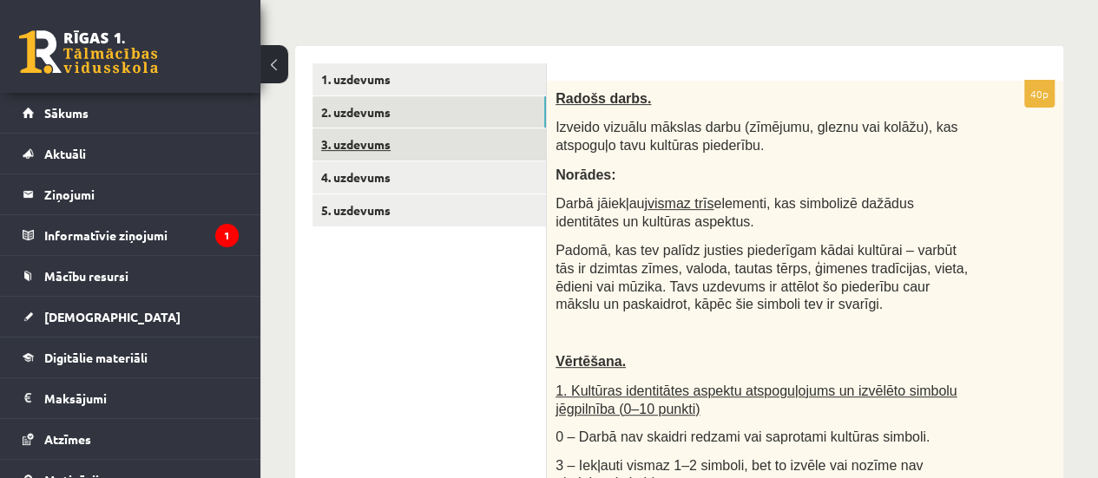
click at [491, 131] on link "3. uzdevums" at bounding box center [430, 144] width 234 height 32
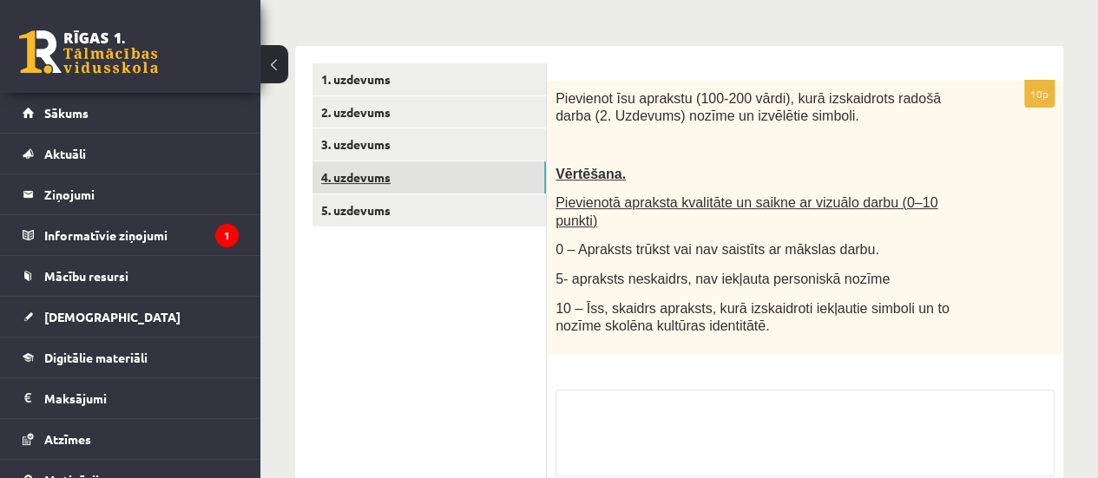
click at [497, 167] on link "4. uzdevums" at bounding box center [430, 177] width 234 height 32
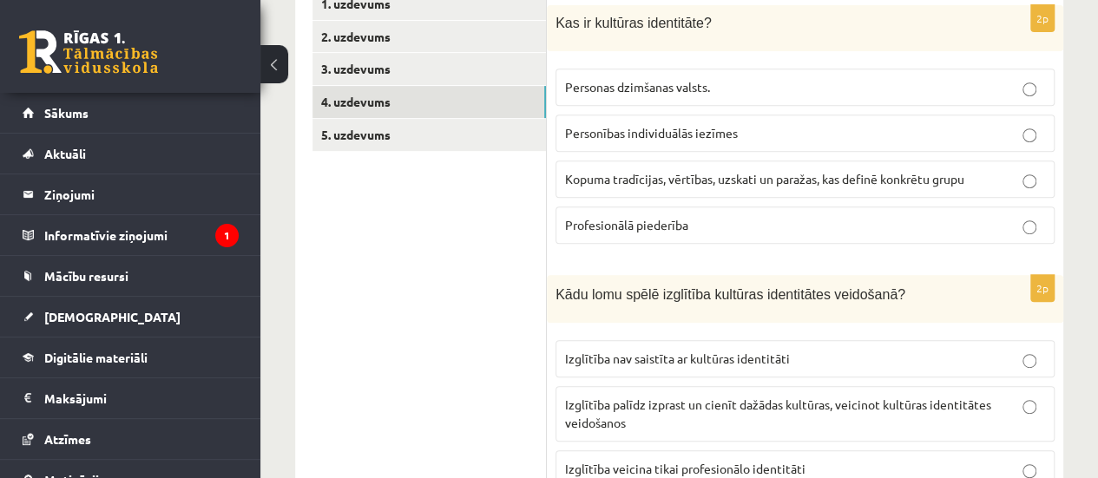
scroll to position [354, 0]
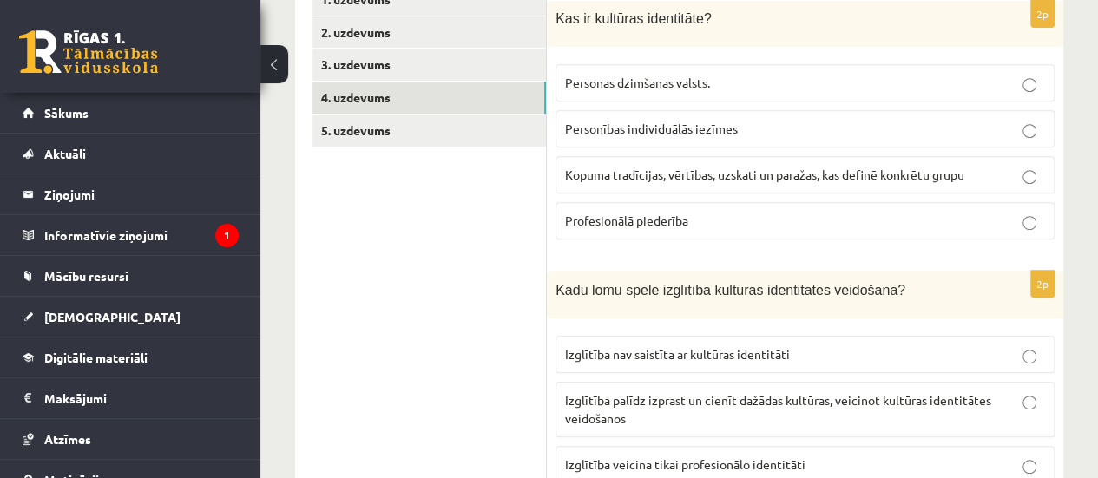
click at [983, 173] on p "Kopuma tradīcijas, vērtības, uzskati un paražas, kas definē konkrētu grupu" at bounding box center [805, 175] width 480 height 18
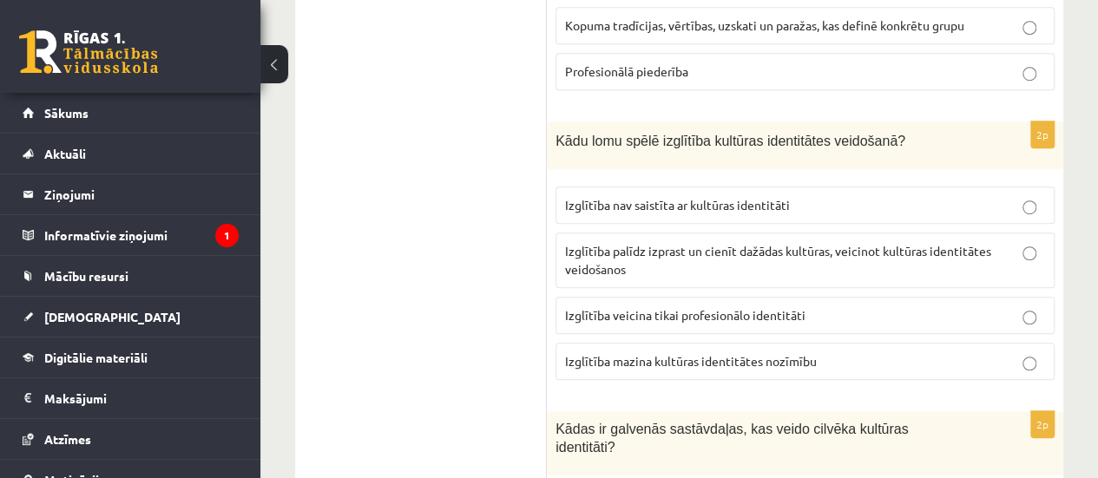
scroll to position [508, 0]
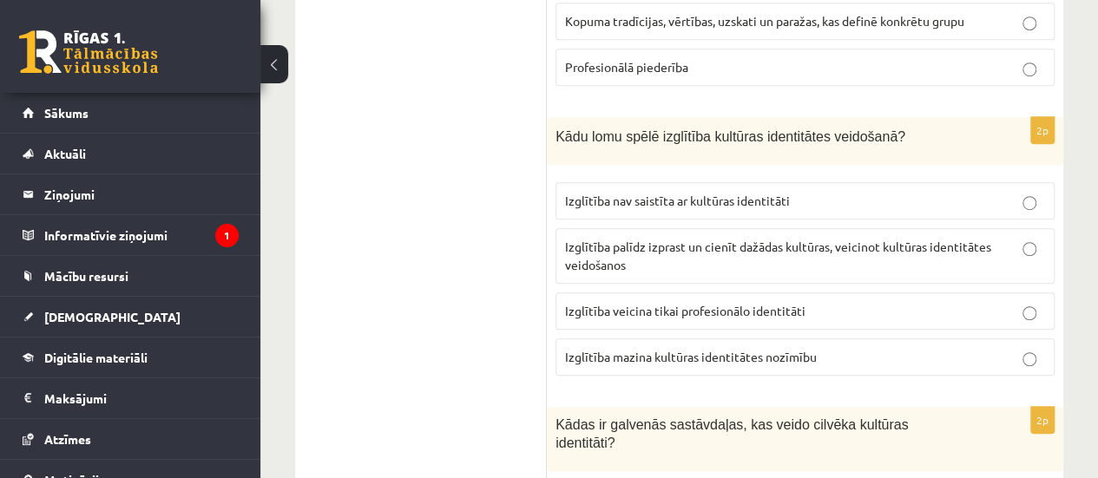
click at [631, 240] on span "Izglītība palīdz izprast un cienīt dažādas kultūras, veicinot kultūras identitā…" at bounding box center [778, 256] width 426 height 34
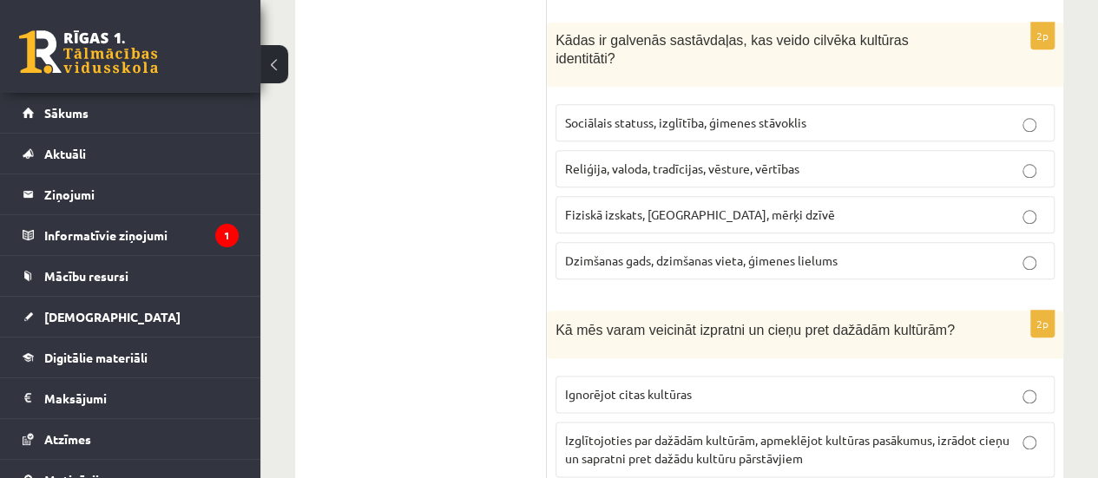
scroll to position [897, 0]
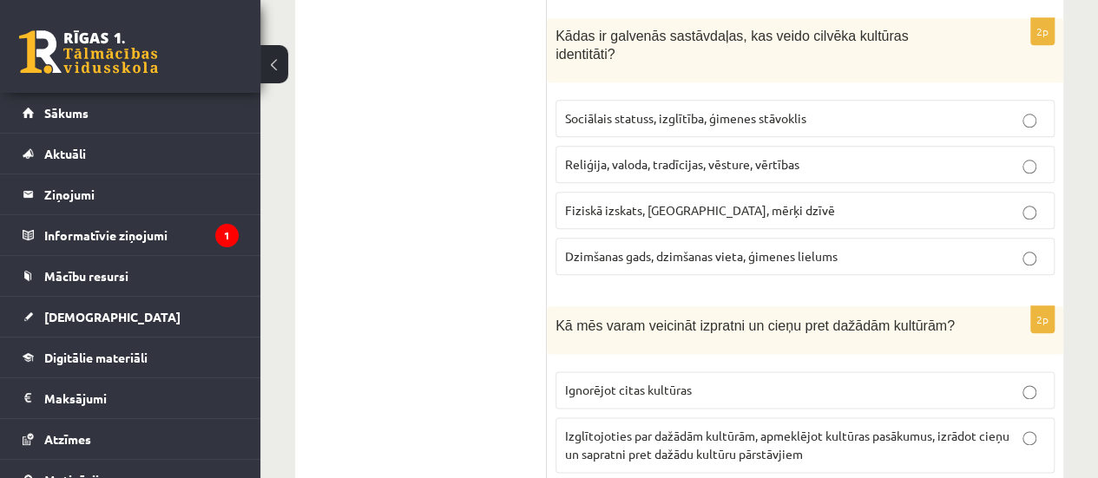
click at [607, 430] on span "Izglītojoties par dažādām kultūrām, apmeklējot kultūras pasākumus, izrādot cieņ…" at bounding box center [787, 445] width 444 height 34
click at [613, 156] on span "Reliģija, valoda, tradīcijas, vēsture, vērtības" at bounding box center [682, 164] width 234 height 16
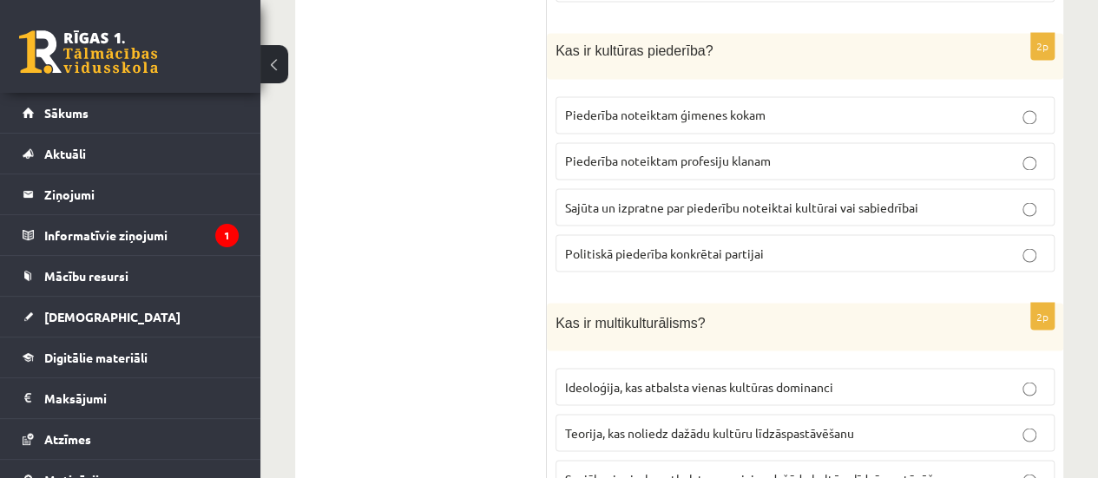
scroll to position [1468, 0]
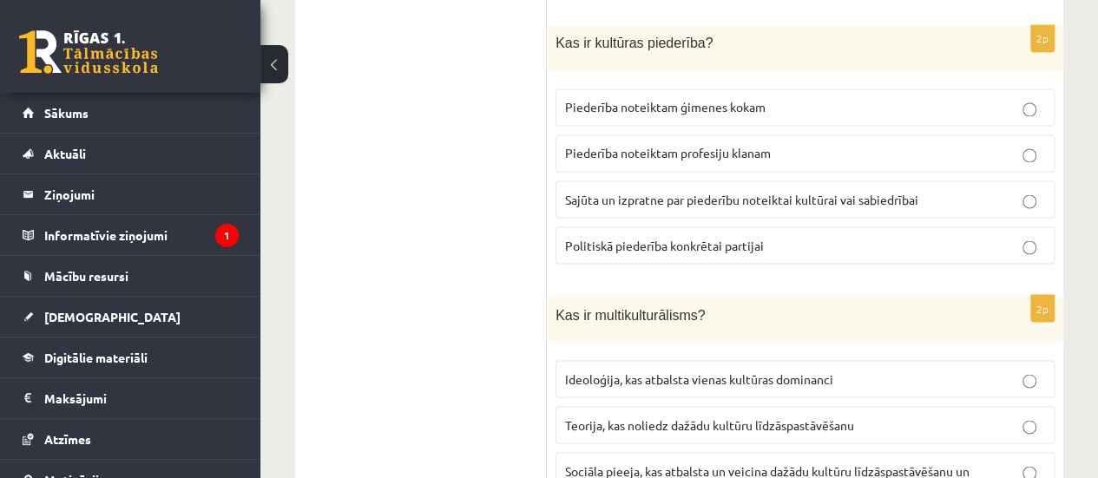
click at [851, 191] on span "Sajūta un izpratne par piederību noteiktai kultūrai vai sabiedrībai" at bounding box center [741, 199] width 353 height 16
click at [605, 462] on p "Sociāla pieeja, kas atbalsta un veicina dažādu kultūru līdzāspastāvēšanu un mij…" at bounding box center [805, 480] width 480 height 36
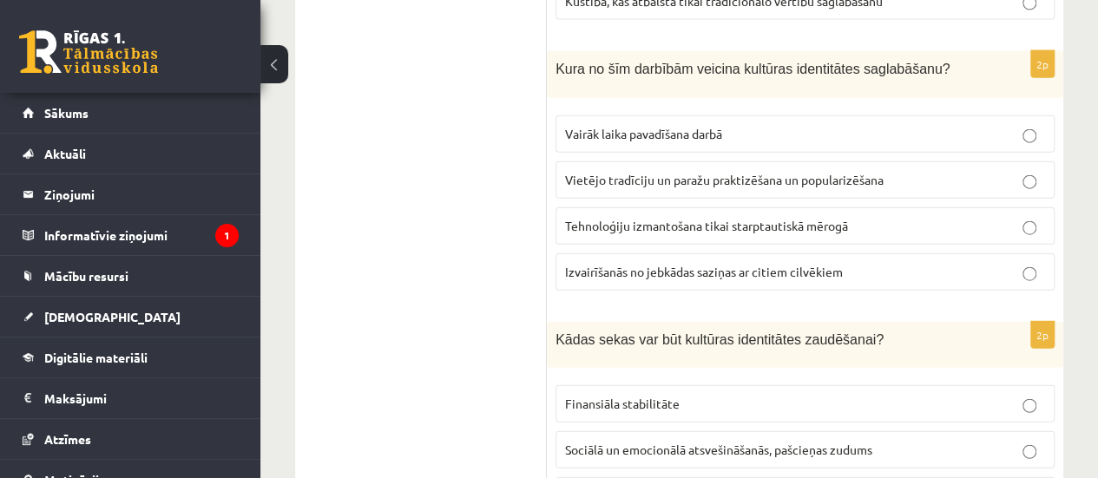
scroll to position [2006, 0]
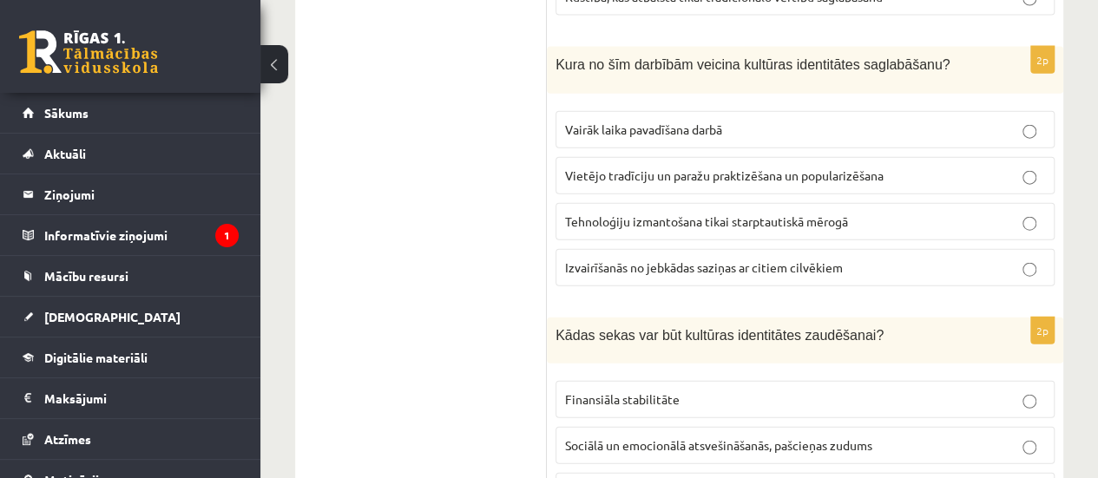
click at [789, 167] on p "Vietējo tradīciju un paražu praktizēšana un popularizēšana" at bounding box center [805, 176] width 480 height 18
click at [731, 438] on span "Sociālā un emocionālā atsvešināšanās, pašcieņas zudums" at bounding box center [718, 446] width 307 height 16
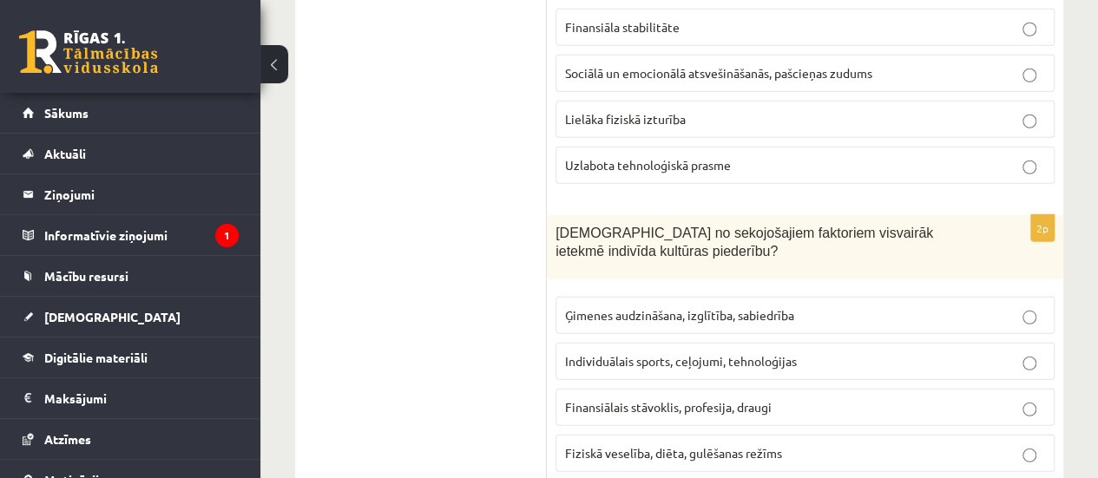
scroll to position [2371, 0]
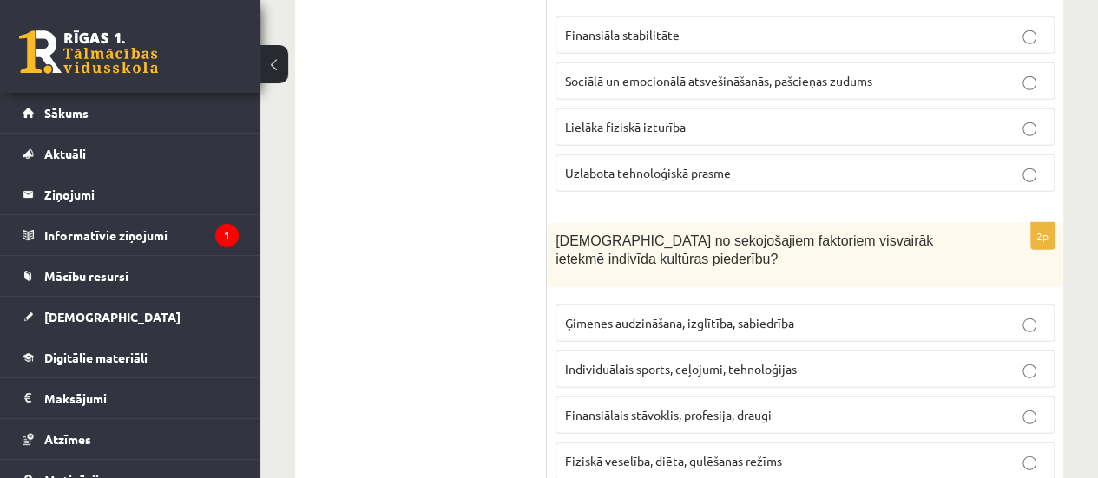
click at [669, 315] on span "Ģimenes audzināšana, izglītība, sabiedrība" at bounding box center [679, 323] width 229 height 16
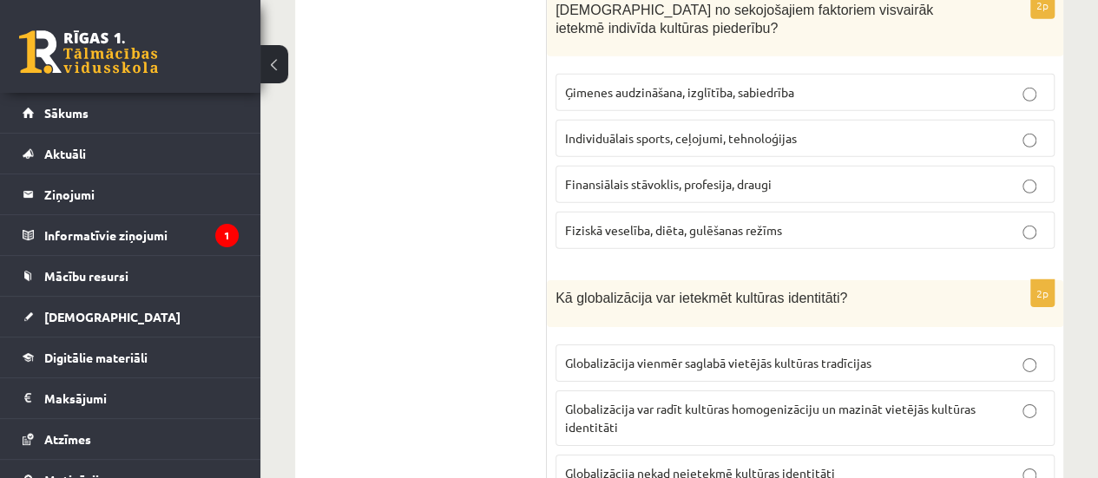
scroll to position [2686, 0]
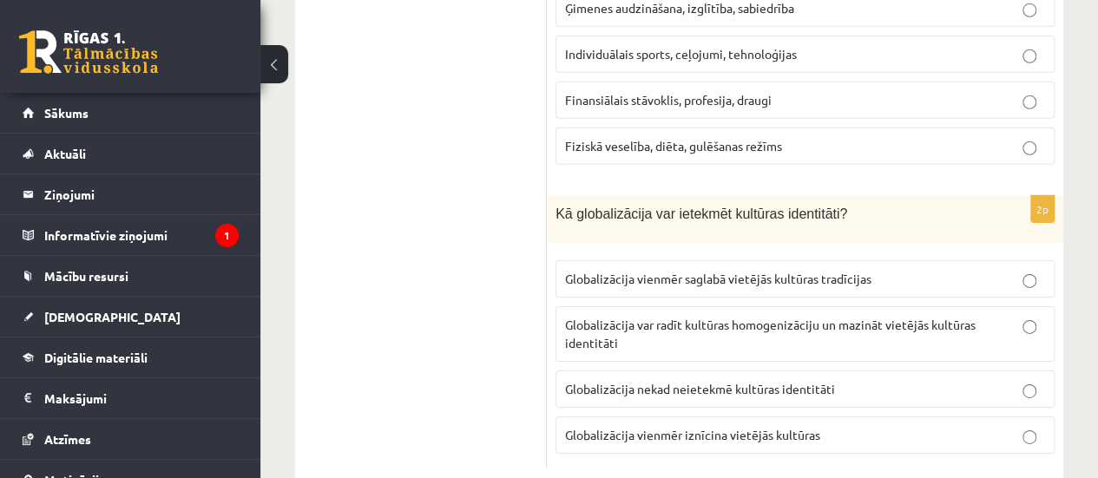
click at [832, 316] on p "Globalizācija var radīt kultūras homogenizāciju un mazināt vietējās kultūras id…" at bounding box center [805, 334] width 480 height 36
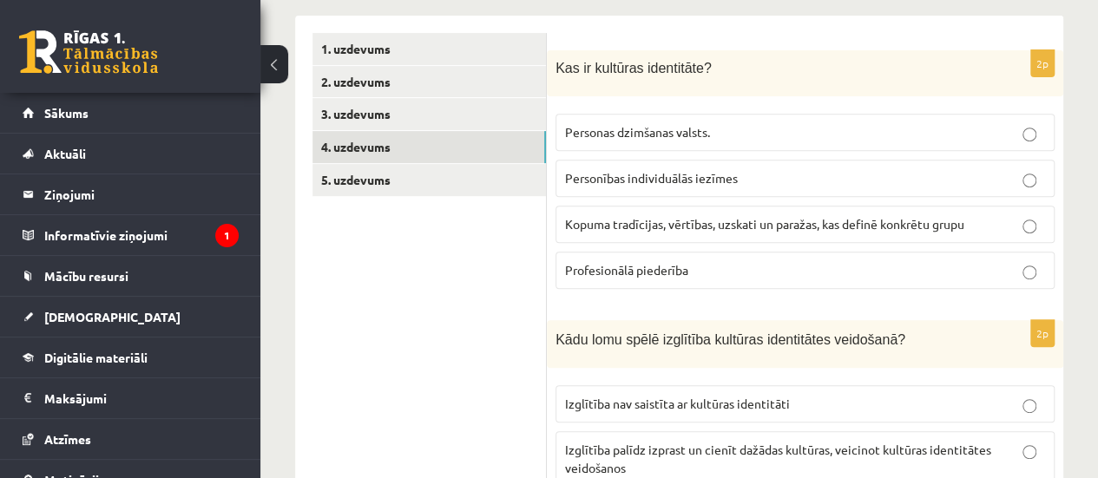
scroll to position [276, 0]
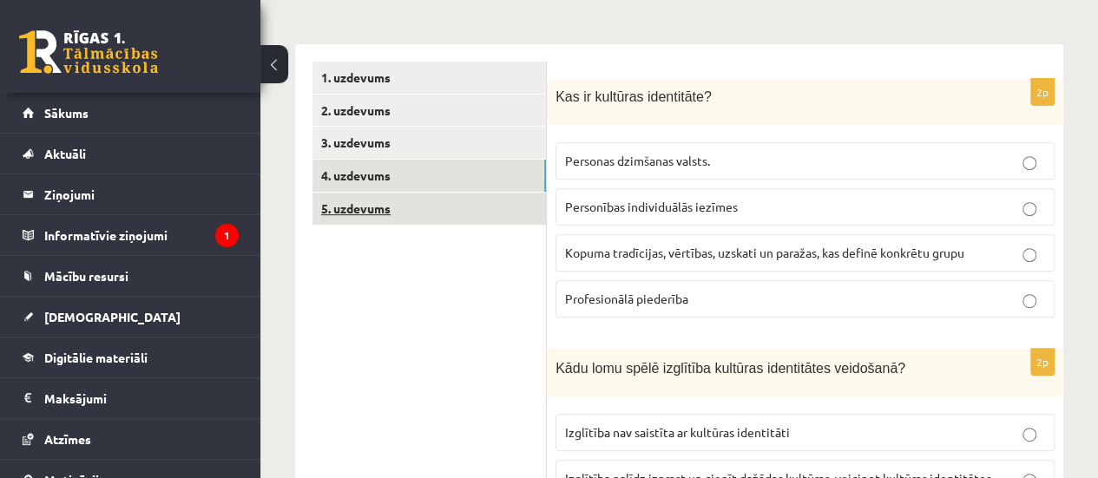
click at [515, 211] on link "5. uzdevums" at bounding box center [430, 209] width 234 height 32
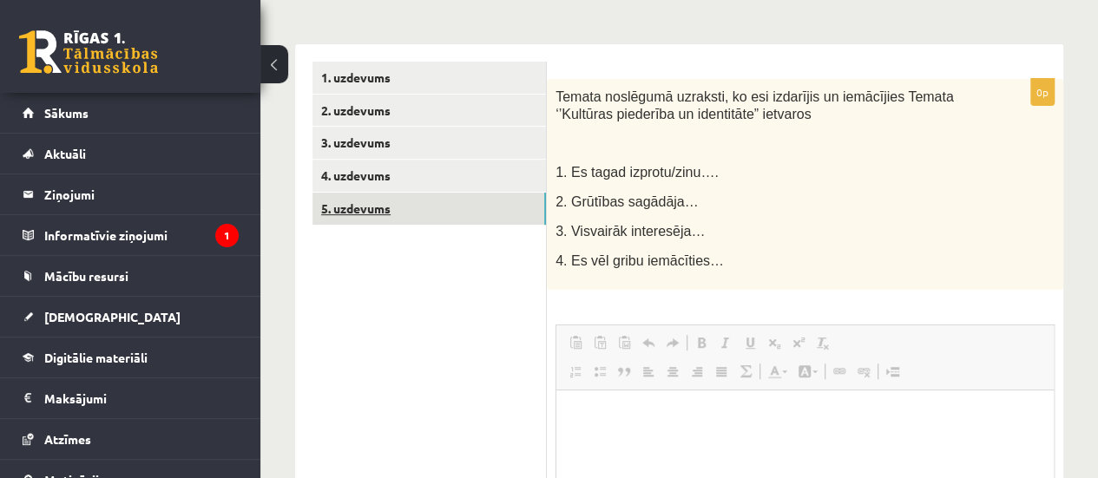
scroll to position [0, 0]
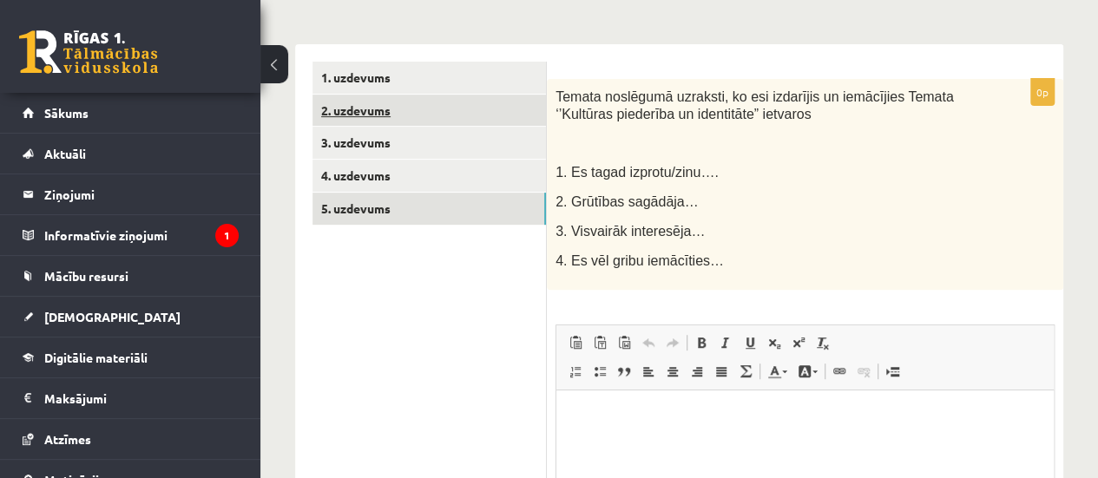
click at [352, 118] on link "2. uzdevums" at bounding box center [430, 111] width 234 height 32
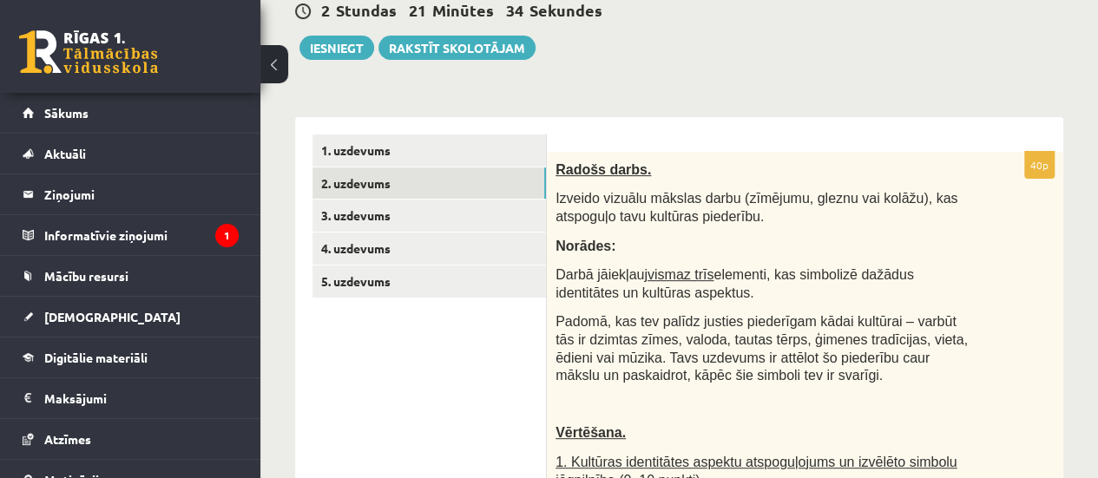
scroll to position [173, 0]
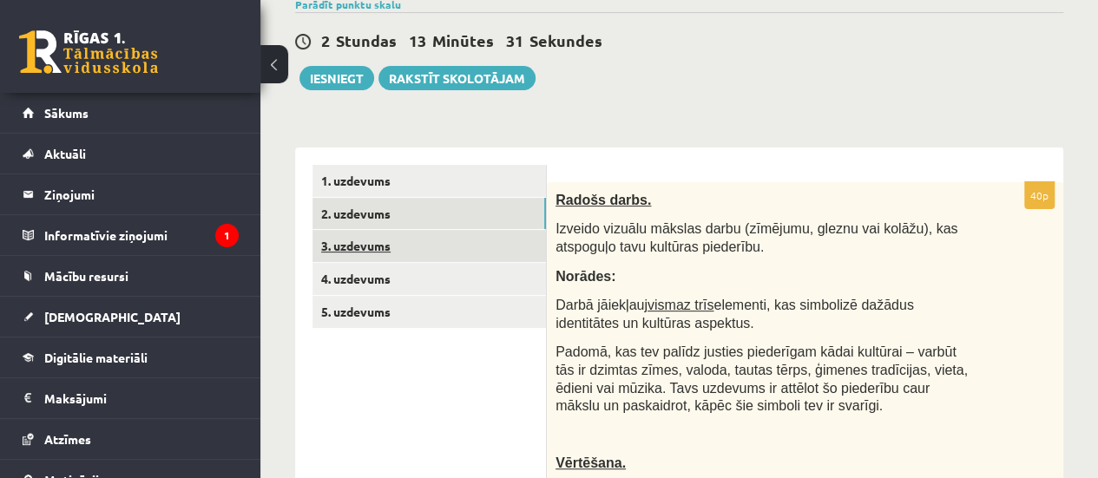
click at [383, 249] on link "3. uzdevums" at bounding box center [430, 246] width 234 height 32
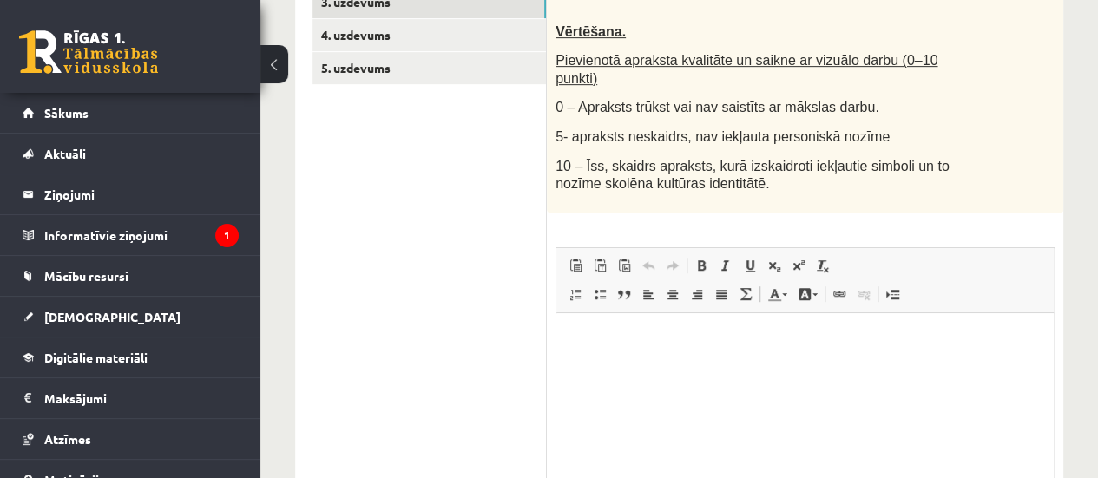
scroll to position [441, 0]
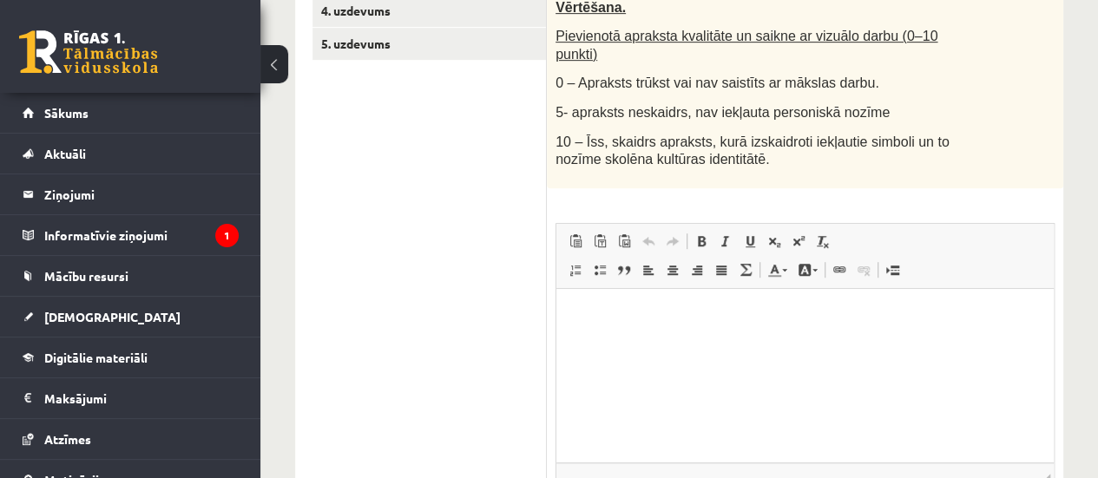
click at [614, 332] on html at bounding box center [804, 314] width 497 height 53
click at [556, 313] on html at bounding box center [804, 314] width 497 height 53
click at [610, 326] on html at bounding box center [804, 314] width 497 height 53
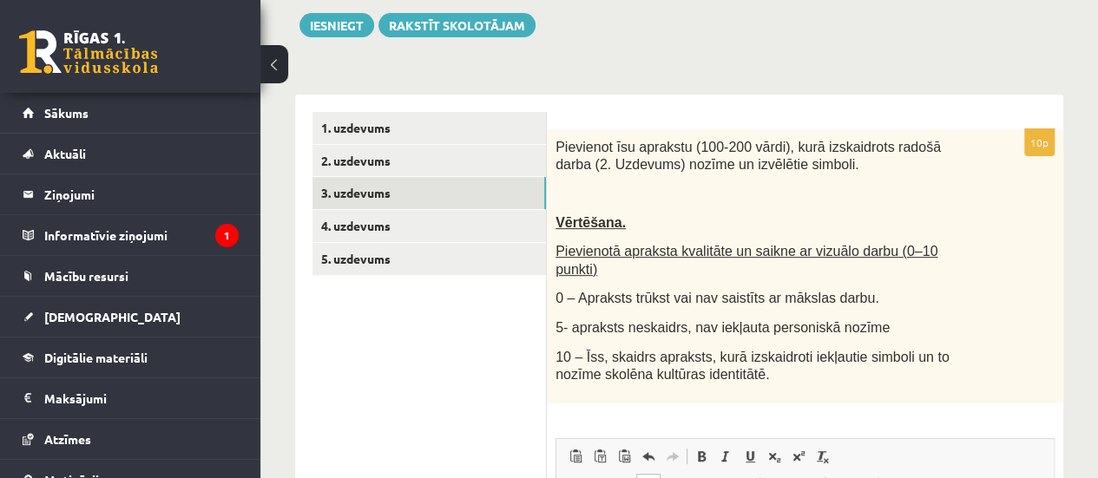
scroll to position [222, 0]
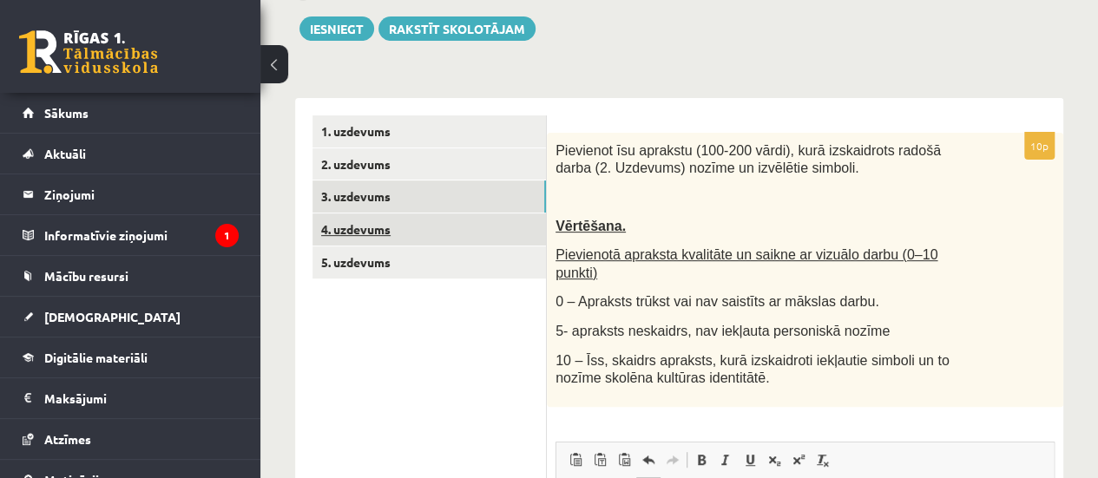
click at [536, 234] on link "4. uzdevums" at bounding box center [430, 230] width 234 height 32
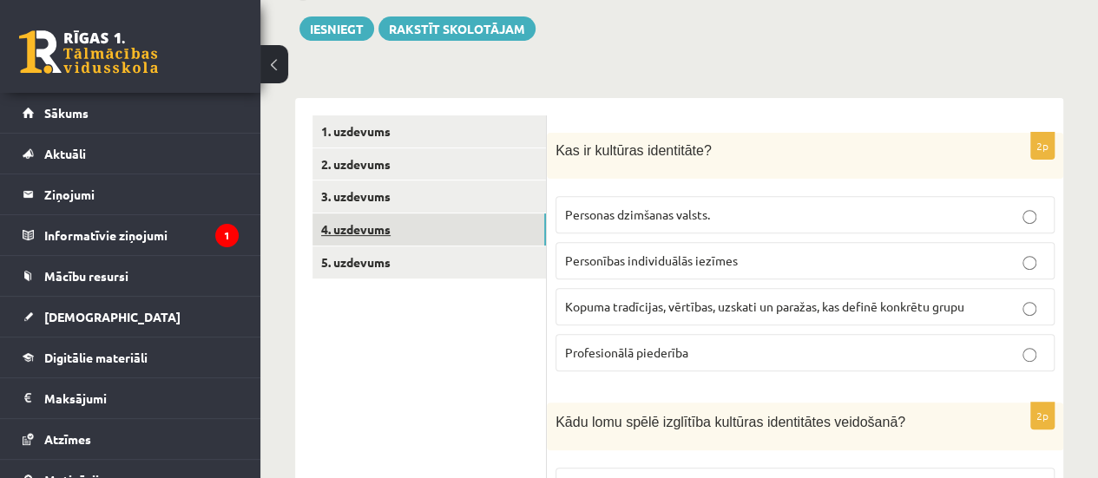
click at [513, 239] on link "4. uzdevums" at bounding box center [430, 230] width 234 height 32
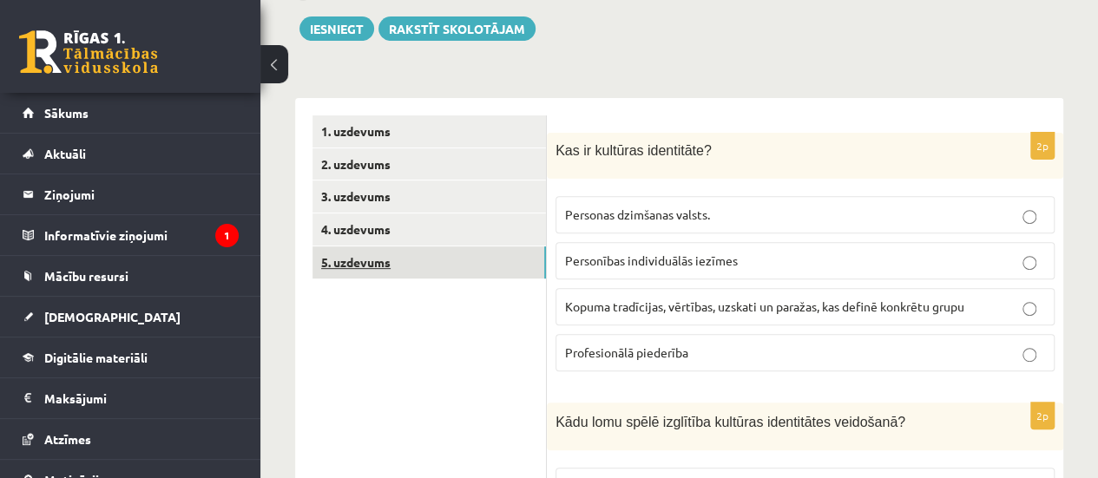
click at [513, 252] on link "5. uzdevums" at bounding box center [430, 263] width 234 height 32
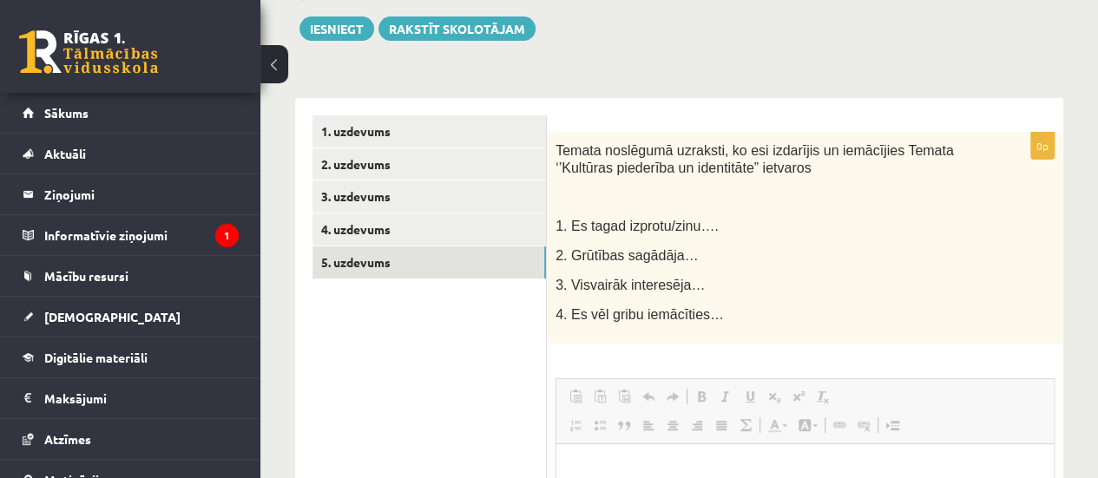
click at [714, 385] on link "Italic Keyboard shortcut Ctrl+I" at bounding box center [726, 396] width 24 height 23
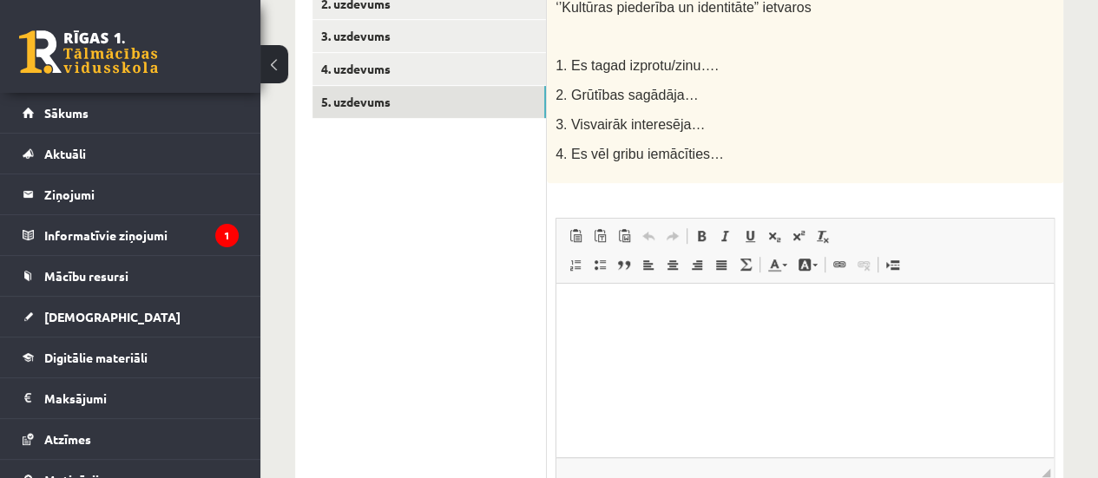
scroll to position [391, 0]
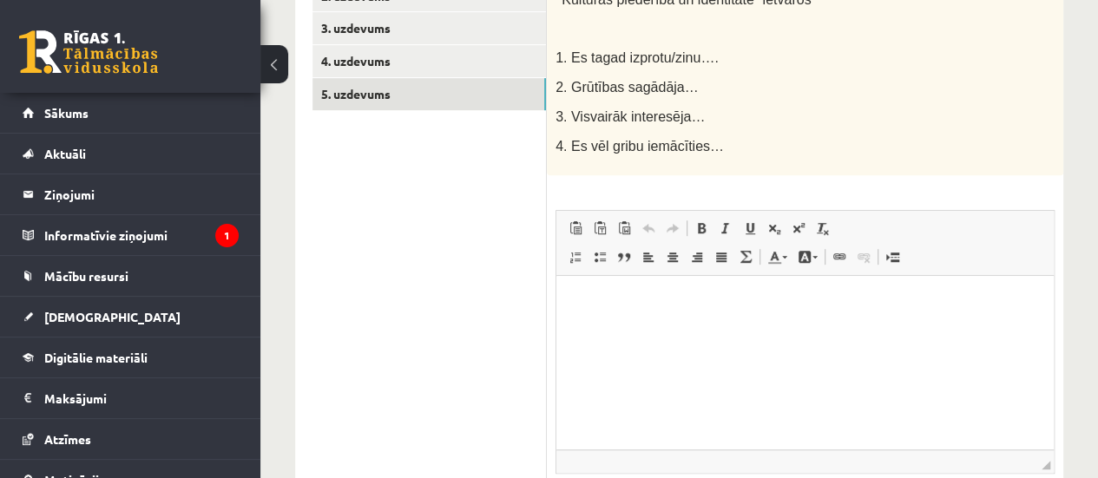
click at [803, 327] on html at bounding box center [804, 302] width 497 height 53
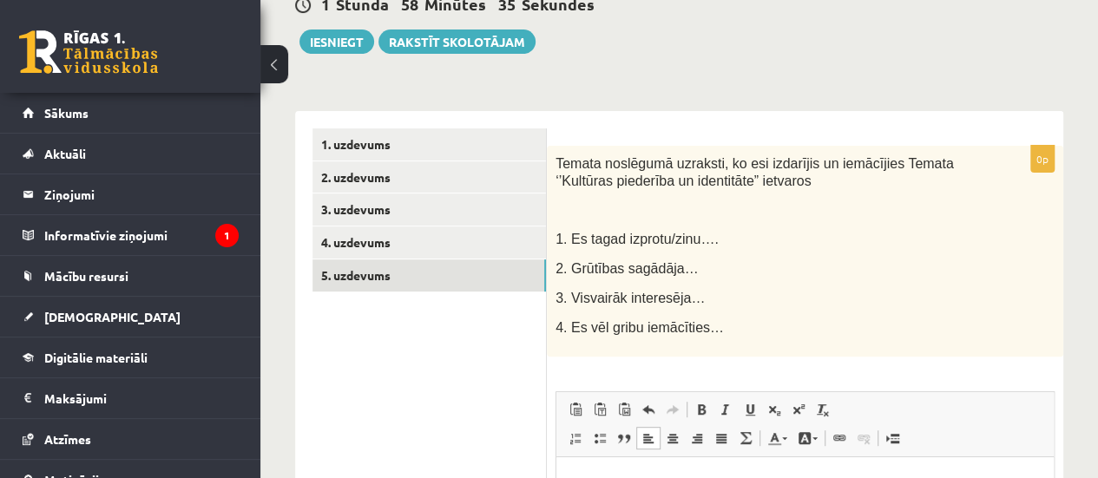
scroll to position [182, 0]
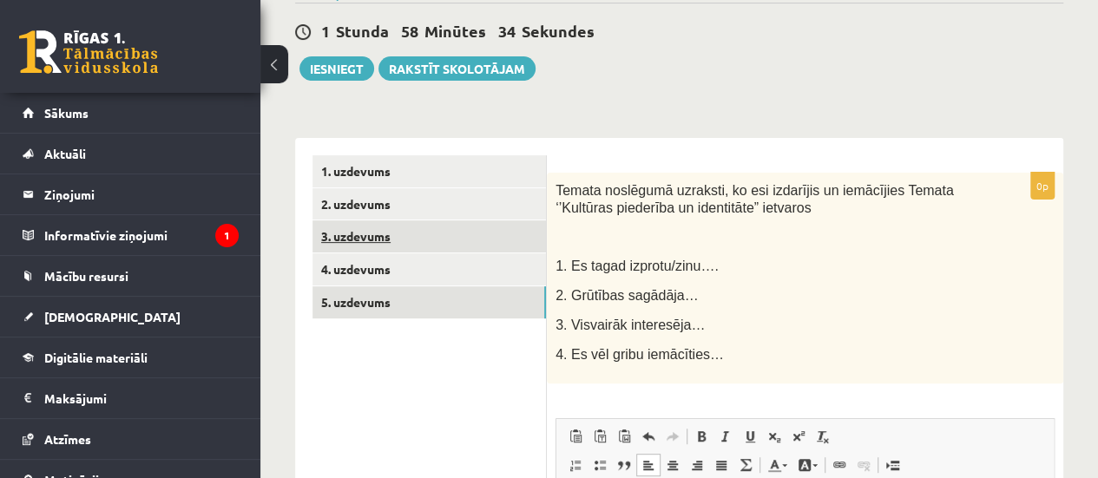
click at [510, 240] on link "3. uzdevums" at bounding box center [430, 236] width 234 height 32
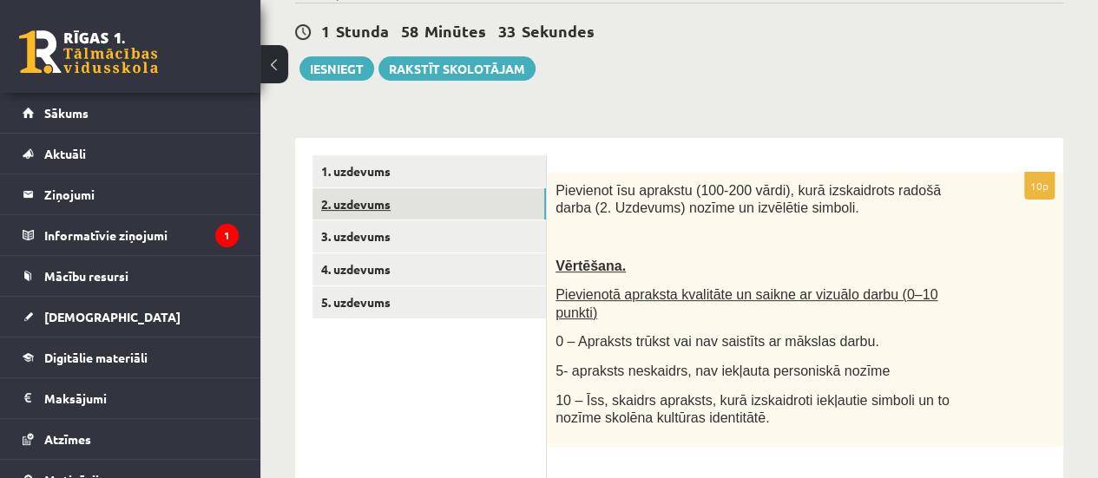
click at [510, 204] on link "2. uzdevums" at bounding box center [430, 204] width 234 height 32
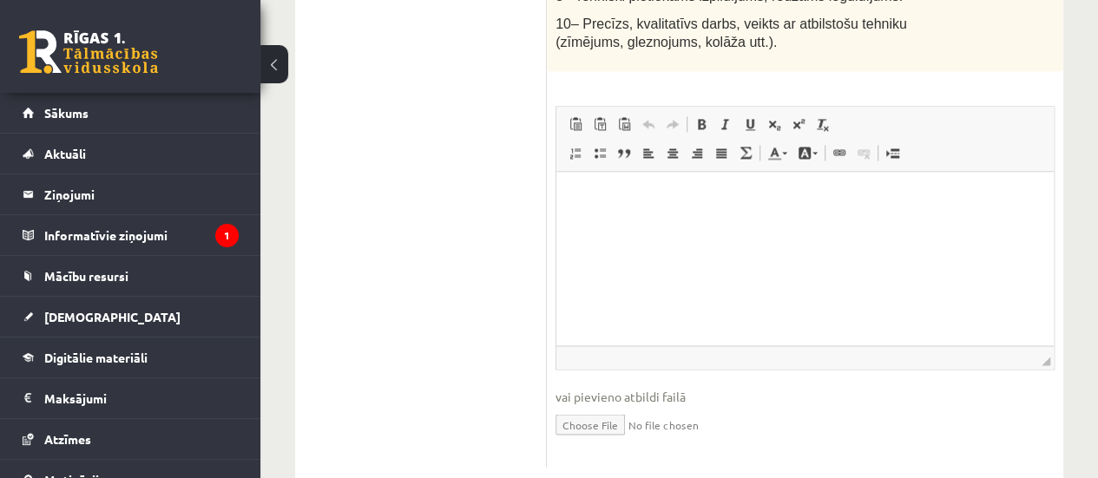
scroll to position [1321, 0]
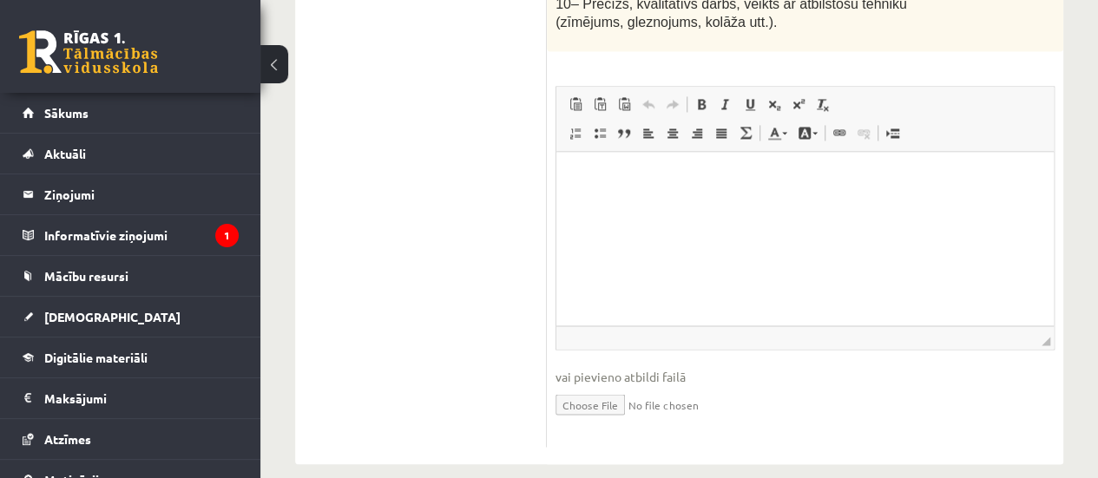
click at [559, 385] on input "file" at bounding box center [805, 403] width 499 height 36
type input "**********"
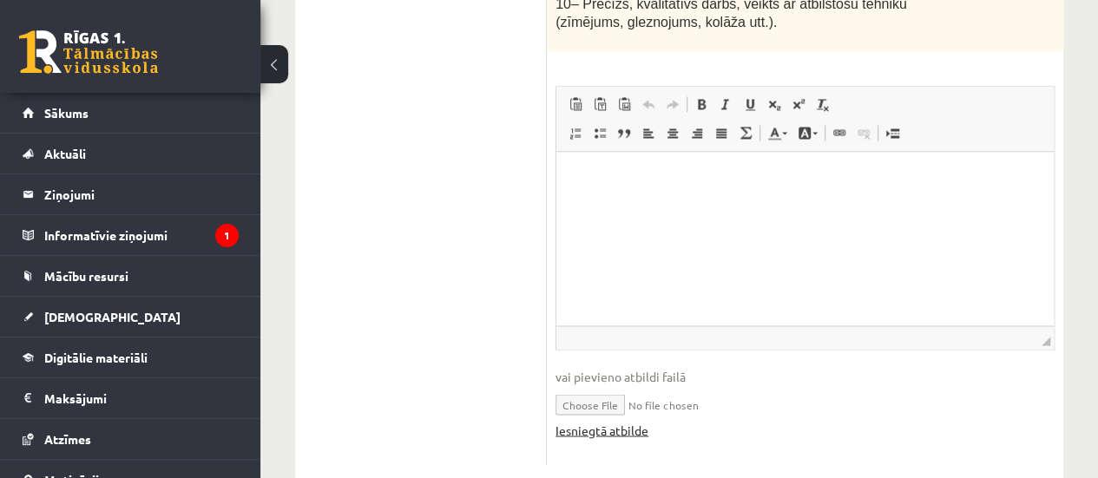
click at [623, 421] on link "Iesniegtā atbilde" at bounding box center [602, 430] width 93 height 18
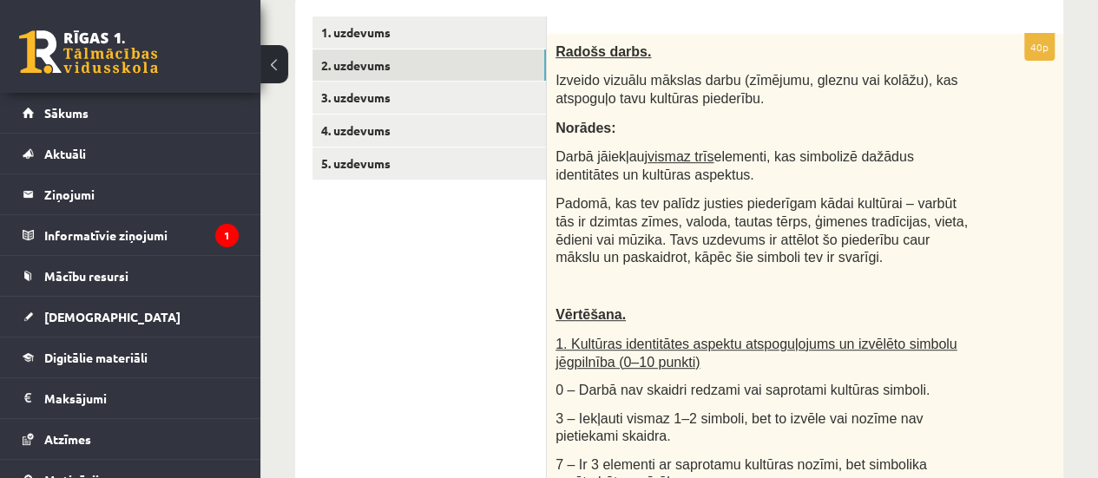
scroll to position [0, 0]
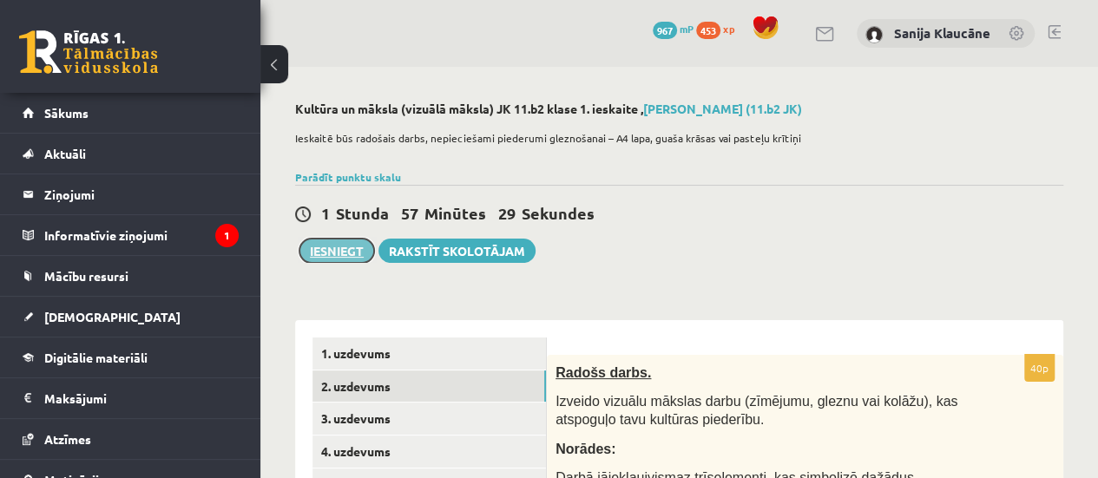
click at [317, 248] on button "Iesniegt" at bounding box center [336, 251] width 75 height 24
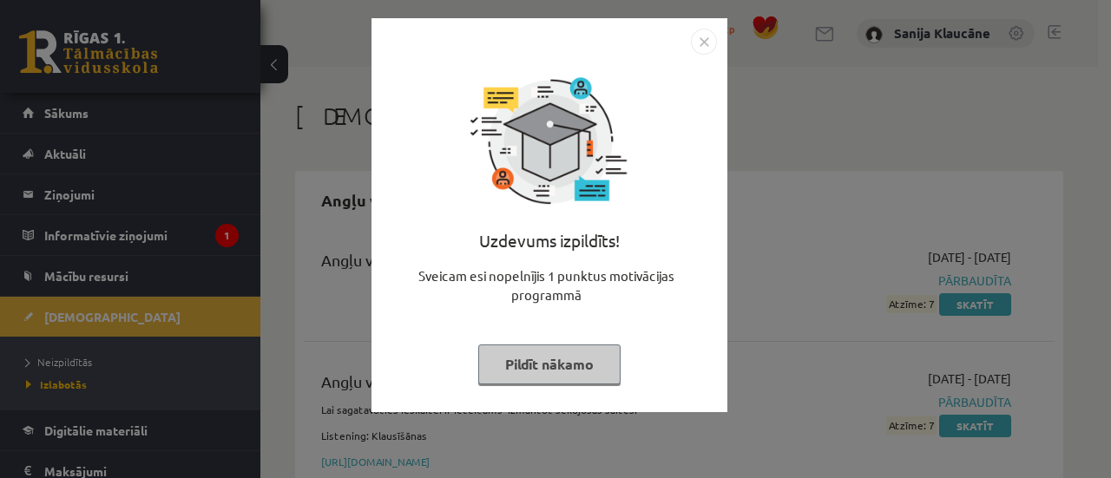
click at [702, 33] on img "Close" at bounding box center [704, 42] width 26 height 26
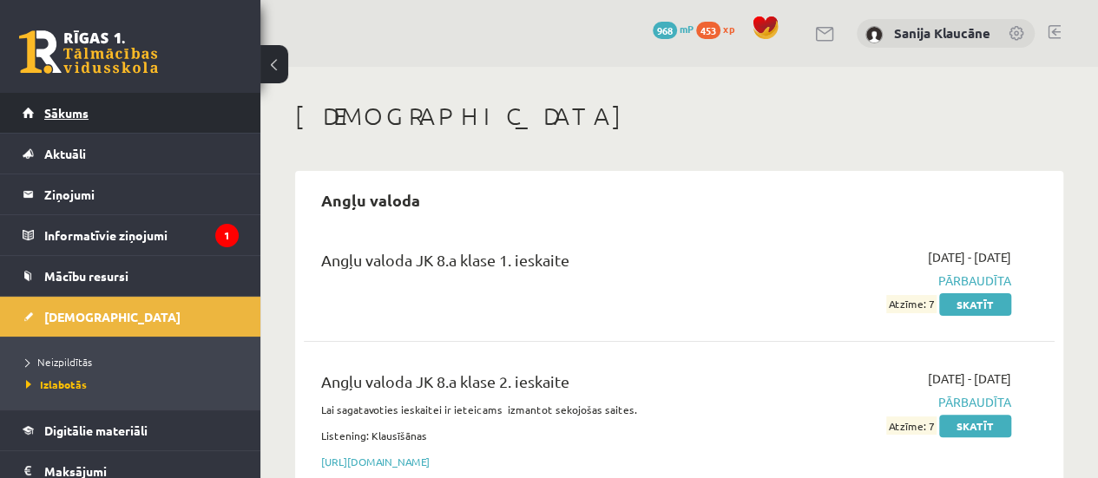
click at [213, 114] on link "Sākums" at bounding box center [131, 113] width 216 height 40
